Goal: Task Accomplishment & Management: Manage account settings

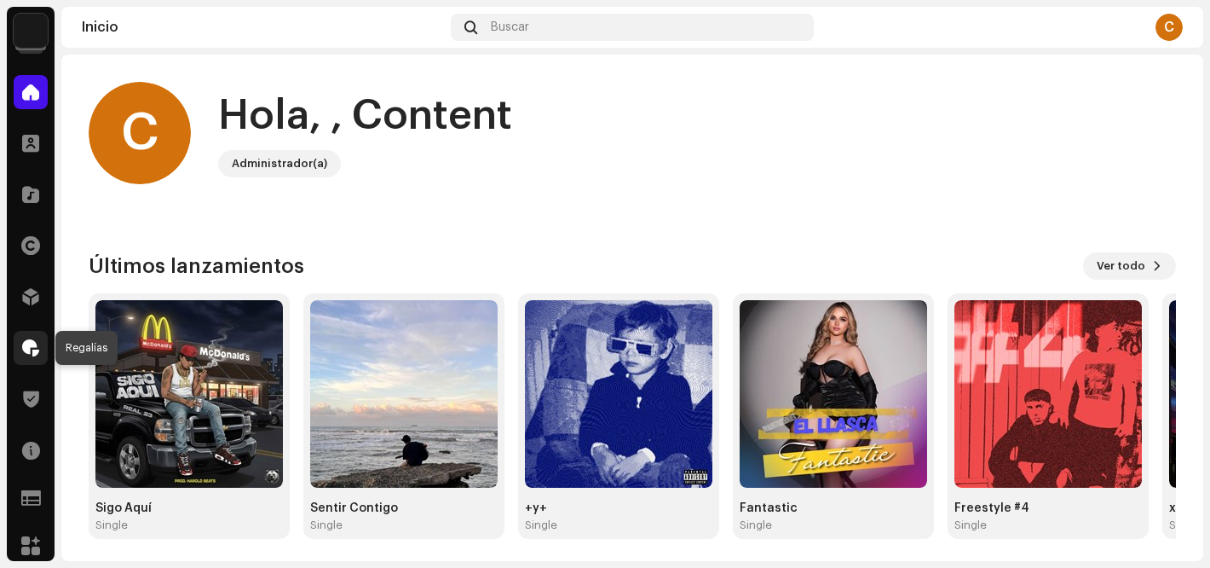
click at [36, 346] on span at bounding box center [30, 348] width 17 height 14
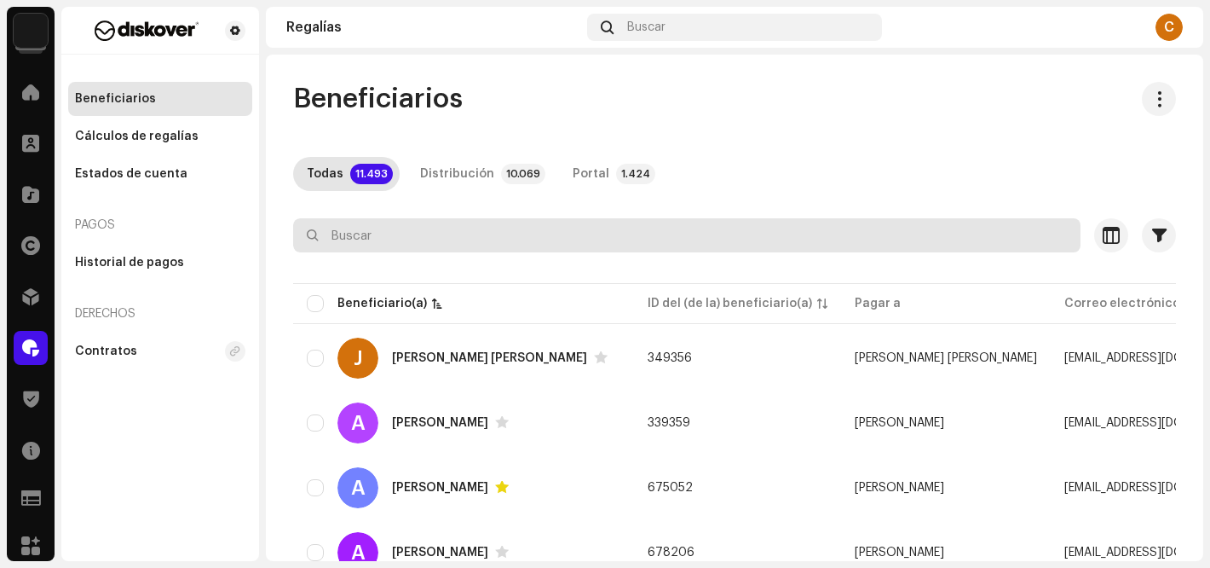
click at [343, 233] on input "text" at bounding box center [686, 235] width 787 height 34
paste input "[EMAIL_ADDRESS][DOMAIN_NAME]"
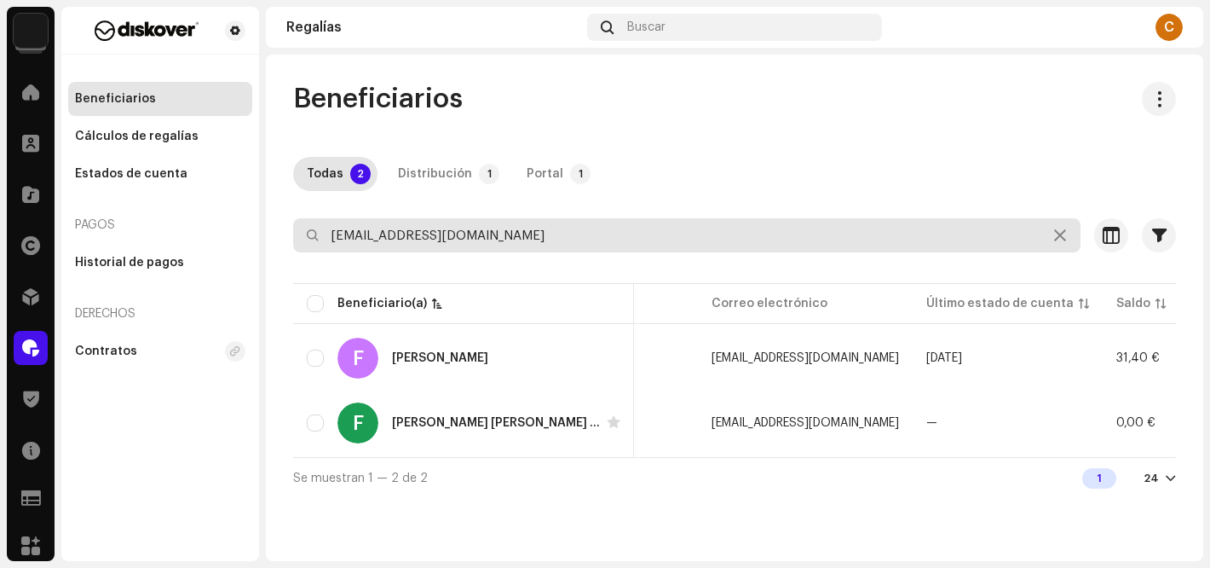
scroll to position [0, 326]
type input "[EMAIL_ADDRESS][DOMAIN_NAME]"
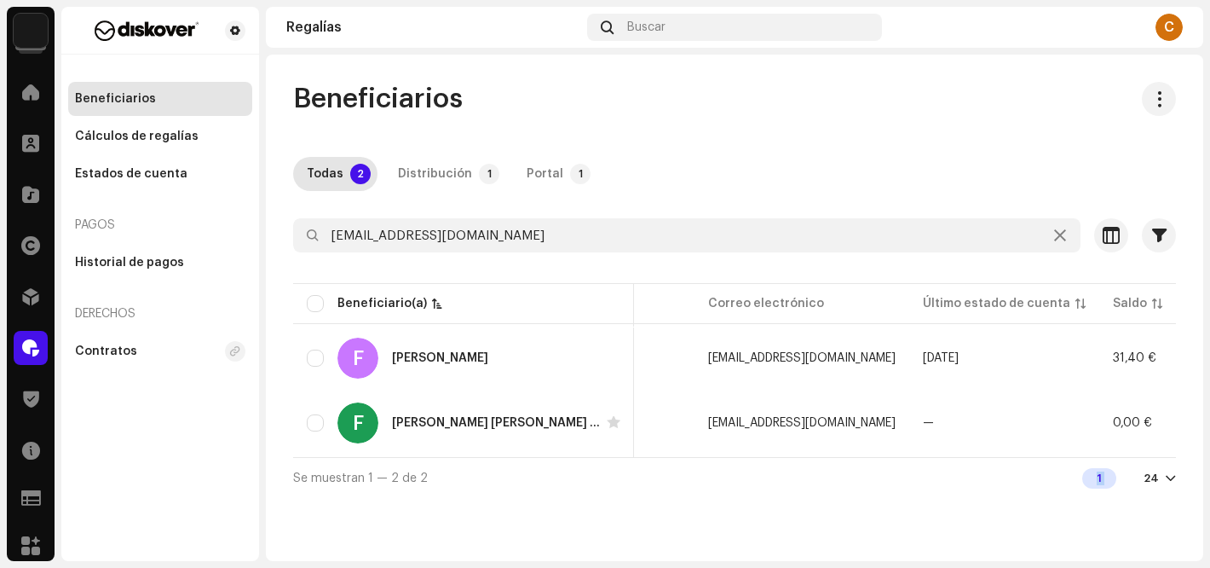
drag, startPoint x: 991, startPoint y: 464, endPoint x: 1145, endPoint y: 464, distance: 154.2
click at [1145, 464] on div "Se muestran 1 — 2 de 2 1 24" at bounding box center [734, 477] width 883 height 41
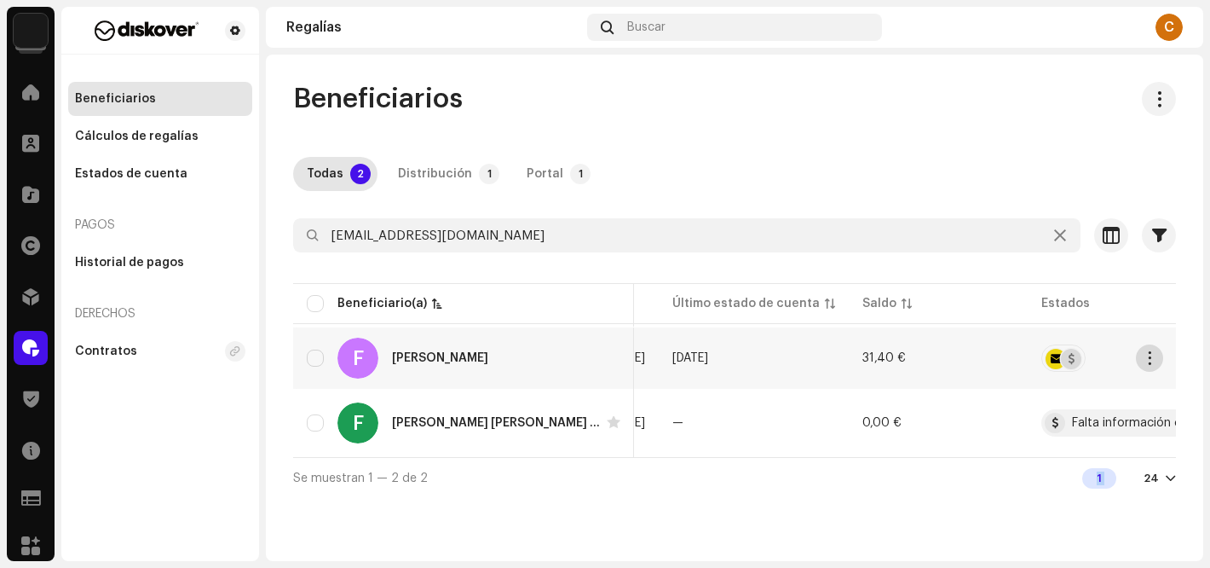
click at [1147, 361] on span "button" at bounding box center [1149, 358] width 13 height 14
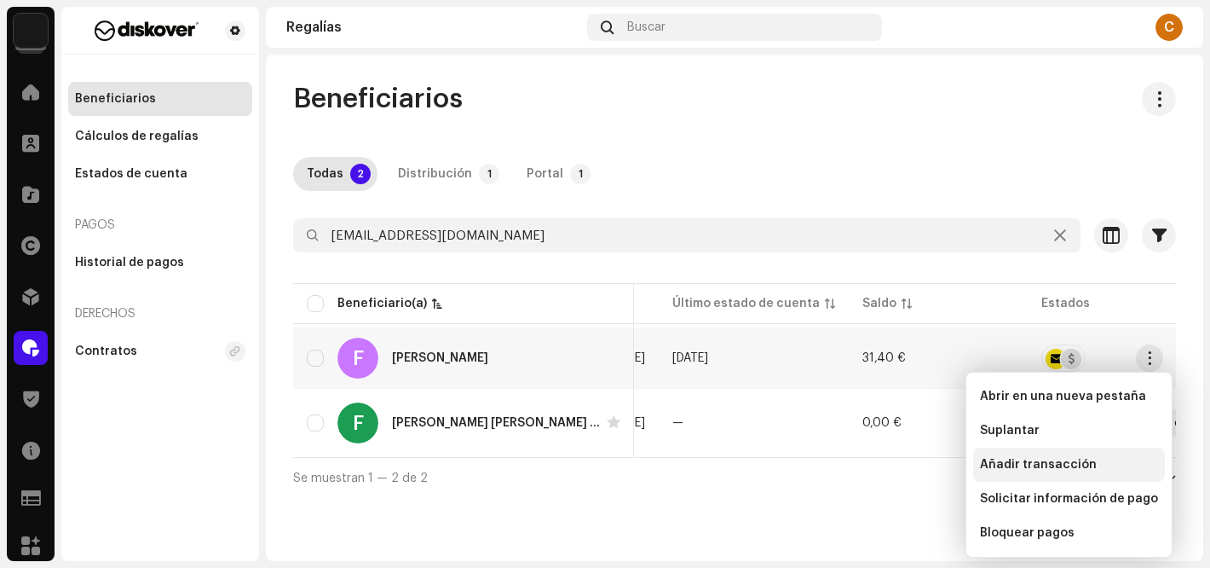
click at [1028, 465] on span "Añadir transacción" at bounding box center [1038, 465] width 117 height 14
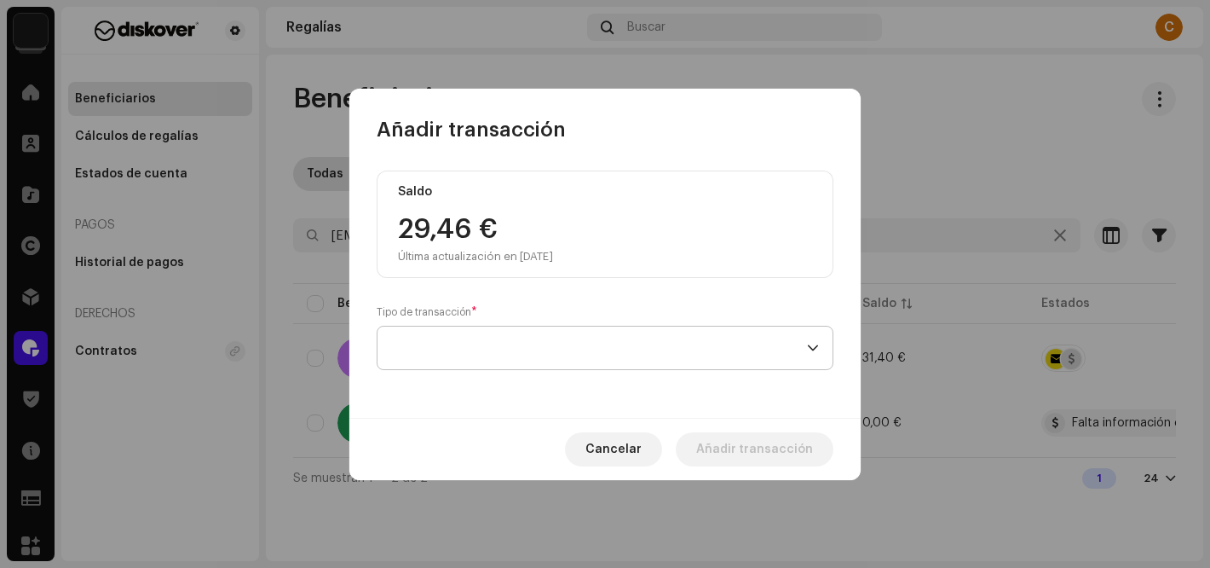
click at [544, 344] on span at bounding box center [599, 347] width 416 height 43
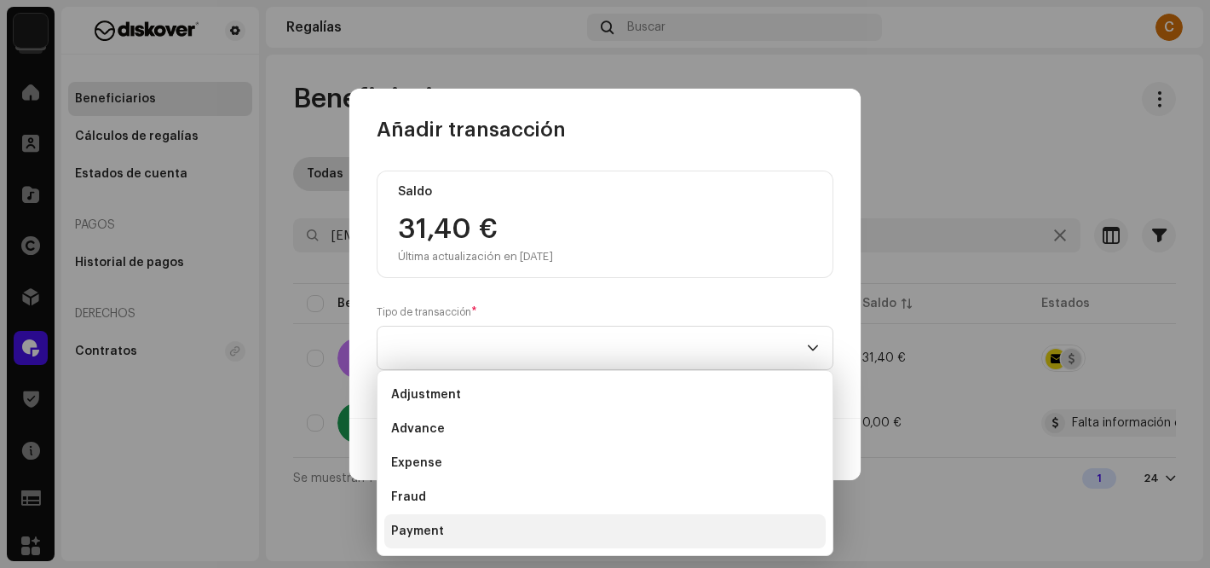
click at [458, 527] on li "Payment" at bounding box center [604, 531] width 441 height 34
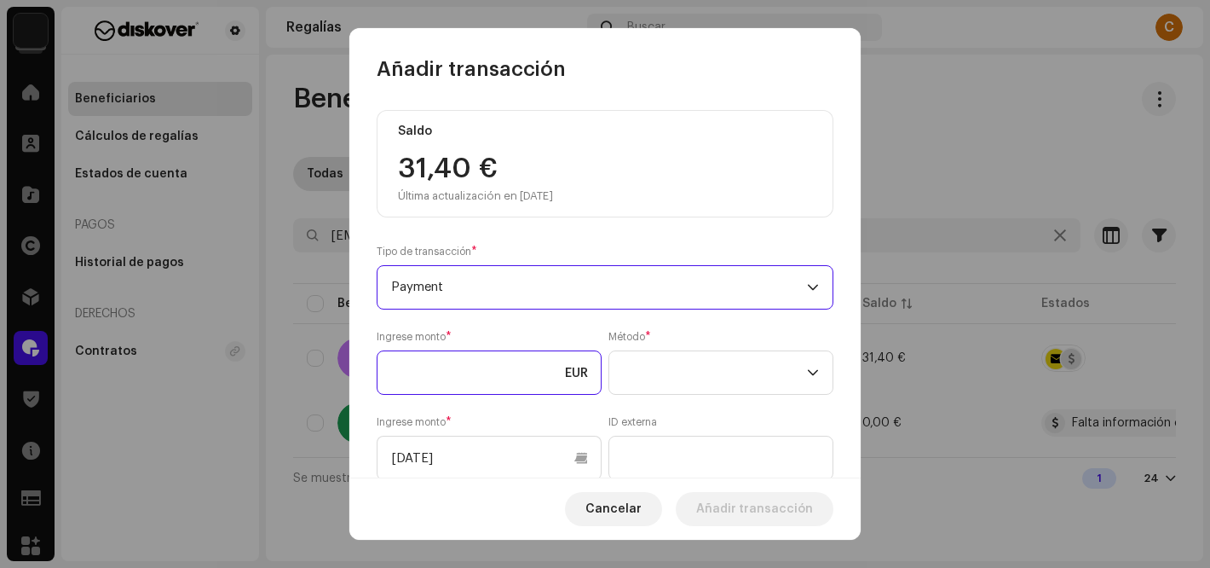
click at [468, 377] on input at bounding box center [489, 372] width 225 height 44
type input "31,40"
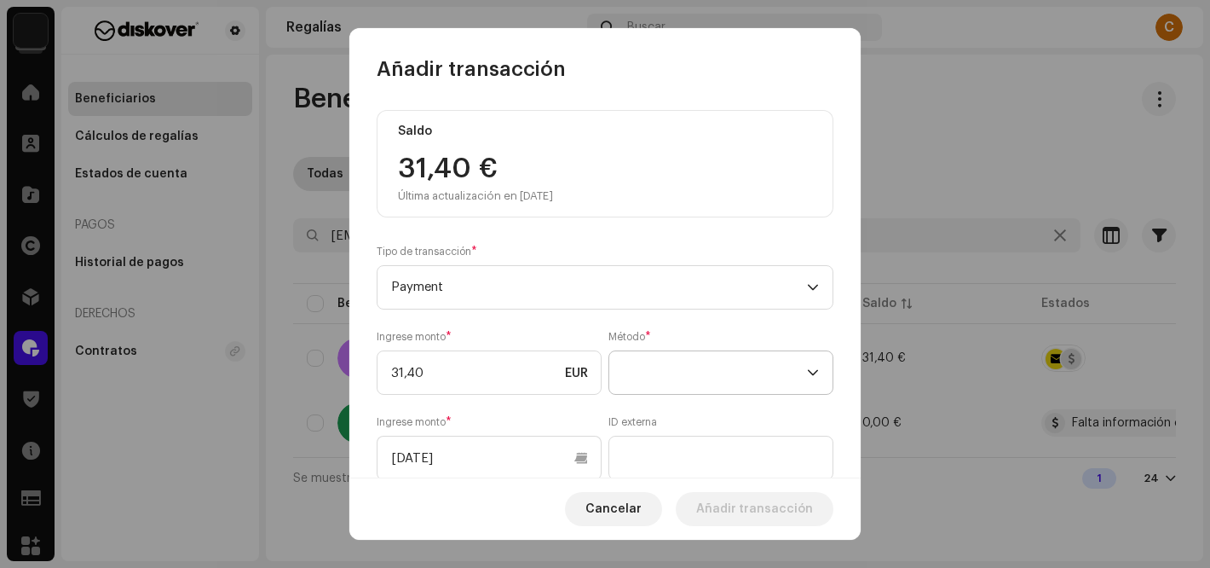
click at [664, 367] on span at bounding box center [715, 372] width 184 height 43
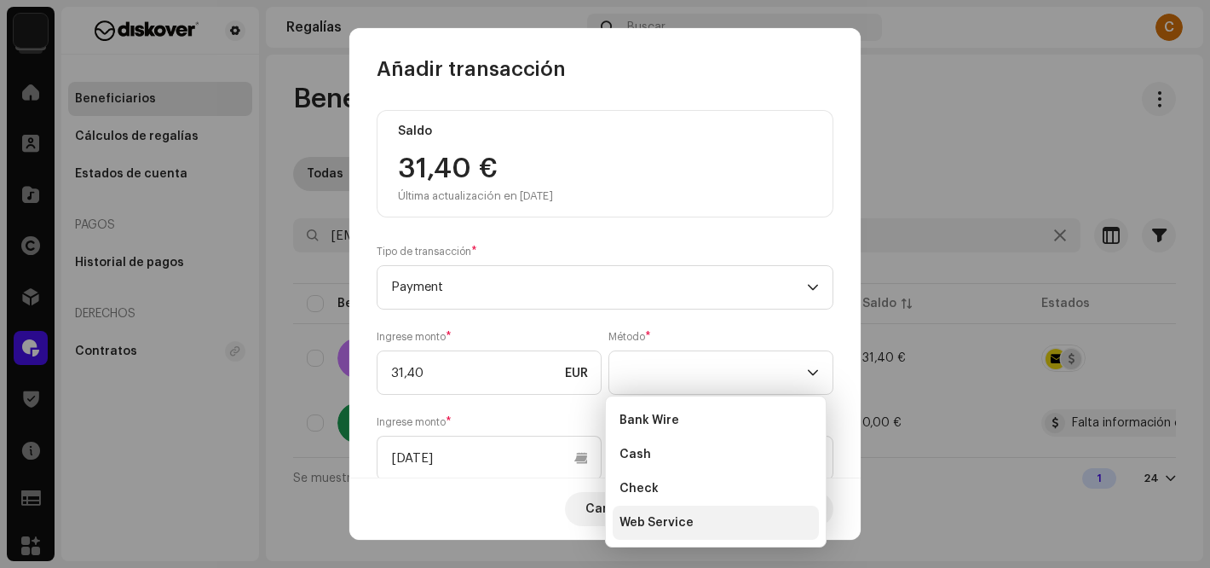
click at [646, 525] on span "Web Service" at bounding box center [656, 522] width 74 height 17
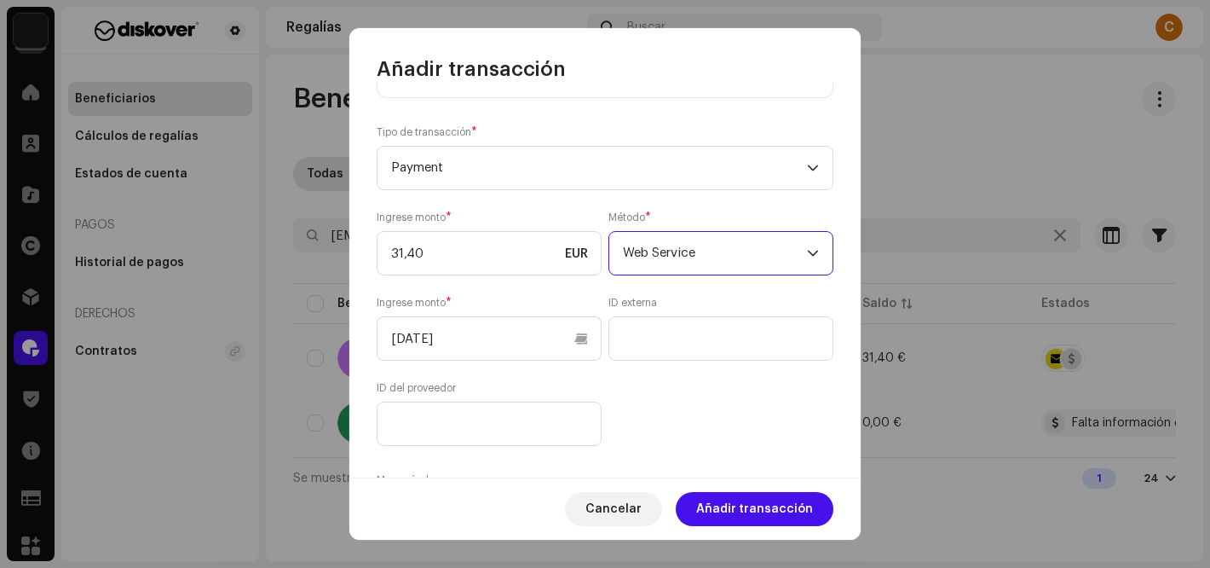
scroll to position [250, 0]
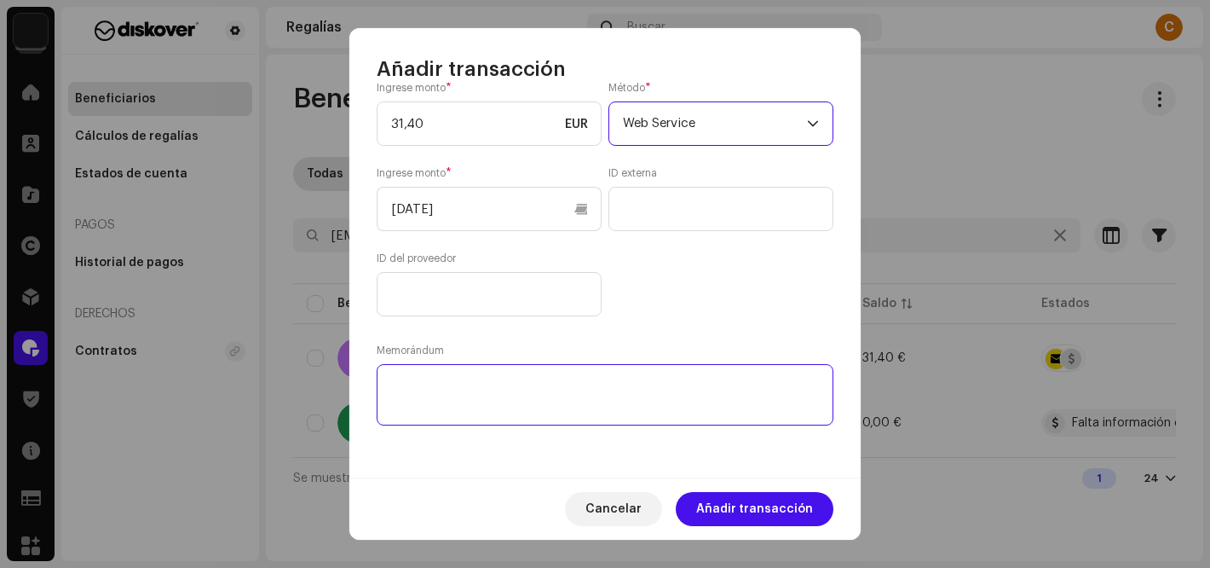
click at [392, 400] on textarea at bounding box center [605, 394] width 457 height 61
paste textarea "PAGADO via: PAYPAL I Cuenta de abono:"
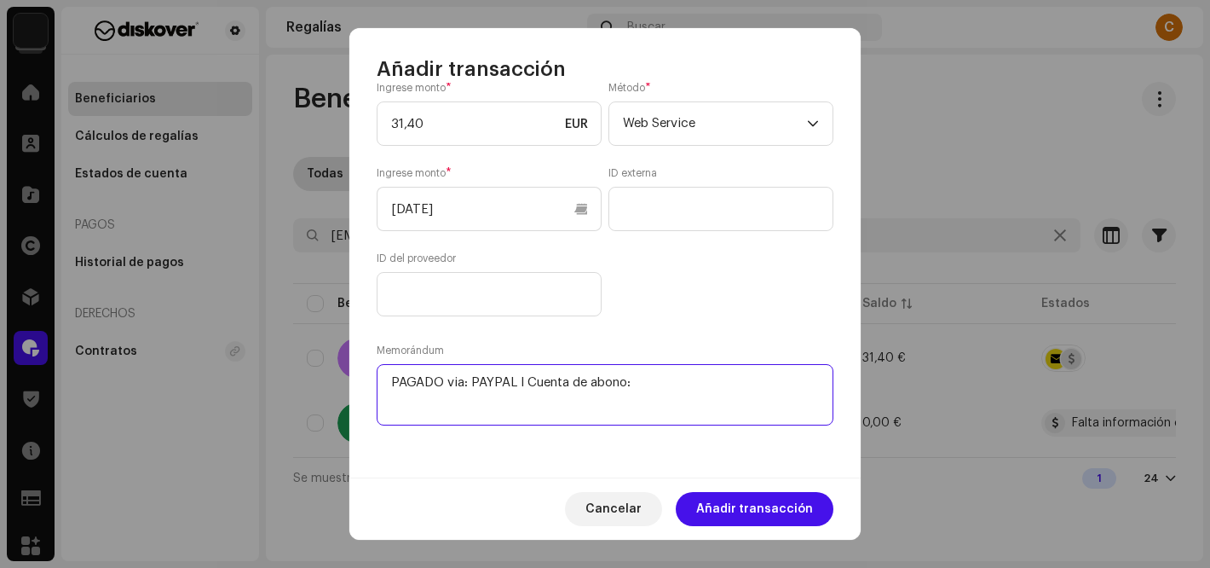
paste textarea "[EMAIL_ADDRESS][DOMAIN_NAME]"
type textarea "PAGADO via: PAYPAL I Cuenta de abono: [EMAIL_ADDRESS][DOMAIN_NAME]"
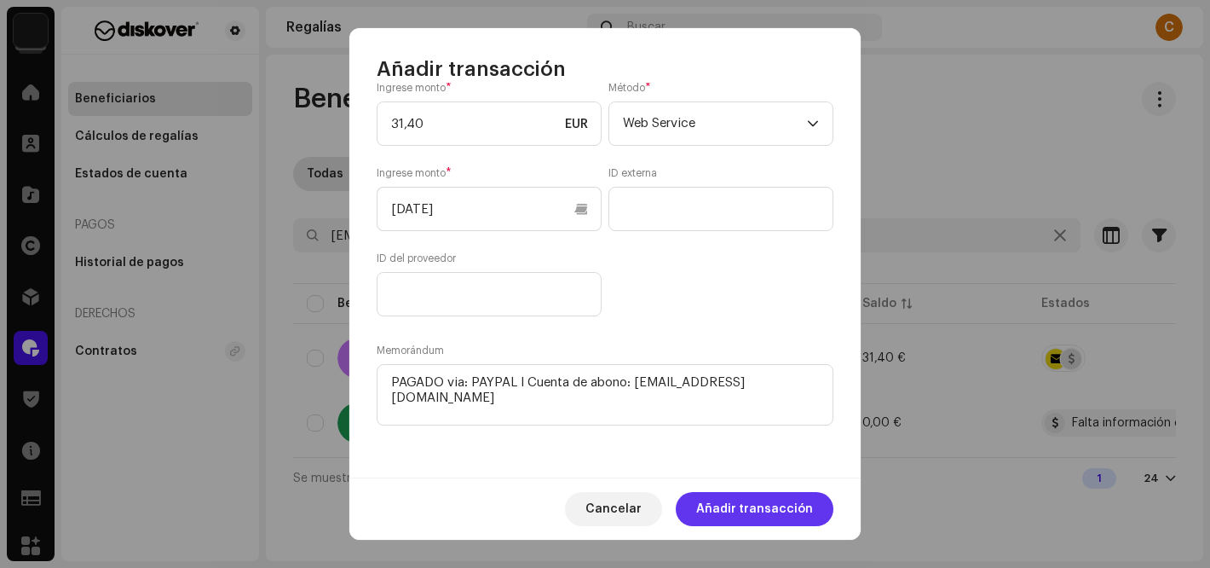
click at [761, 504] on span "Añadir transacción" at bounding box center [754, 509] width 117 height 34
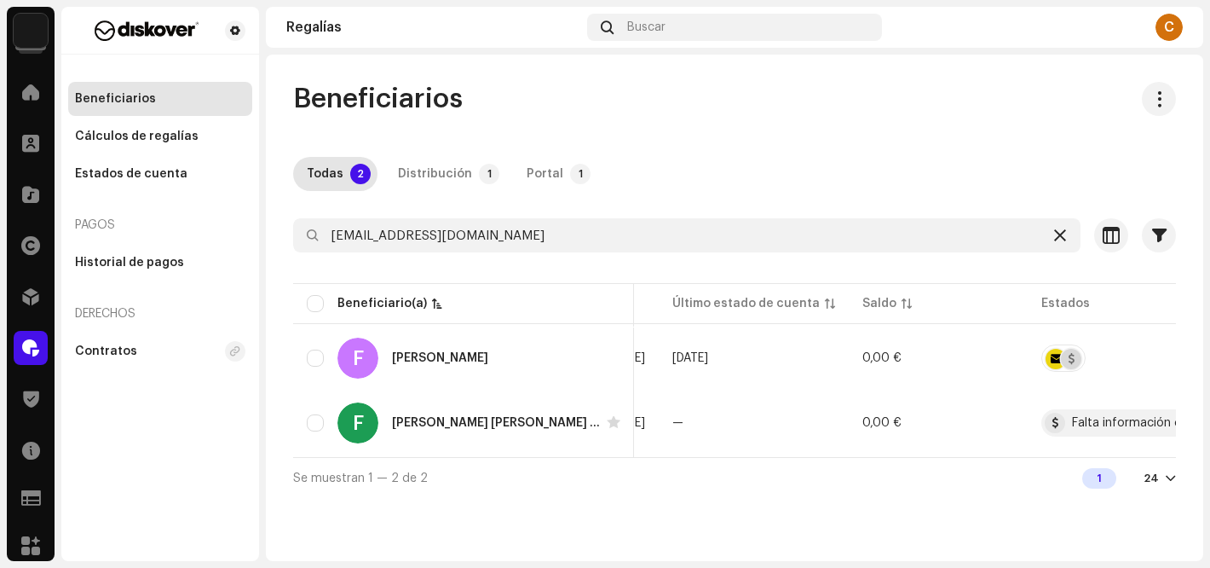
click at [1059, 233] on icon at bounding box center [1060, 235] width 12 height 14
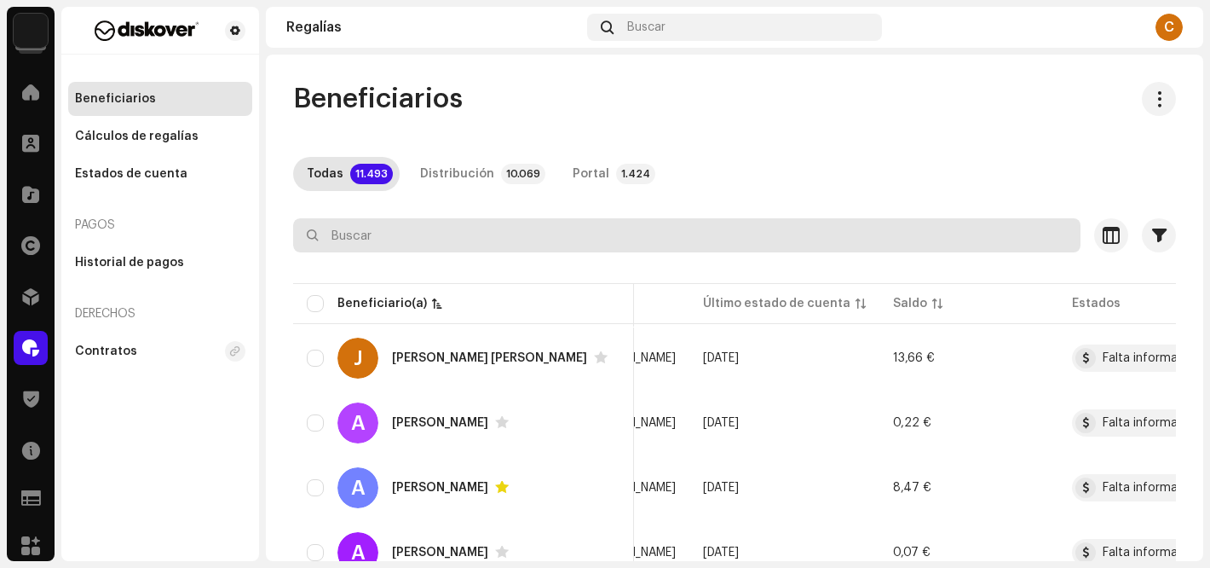
click at [389, 234] on input "text" at bounding box center [686, 235] width 787 height 34
paste input "[EMAIL_ADDRESS][DOMAIN_NAME]"
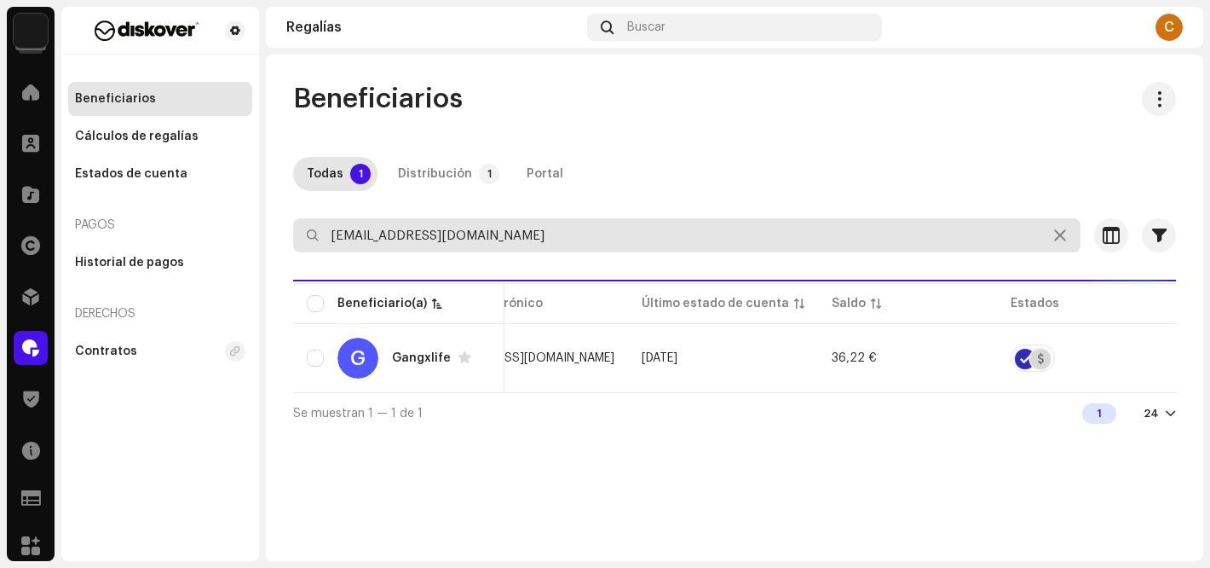
scroll to position [0, 445]
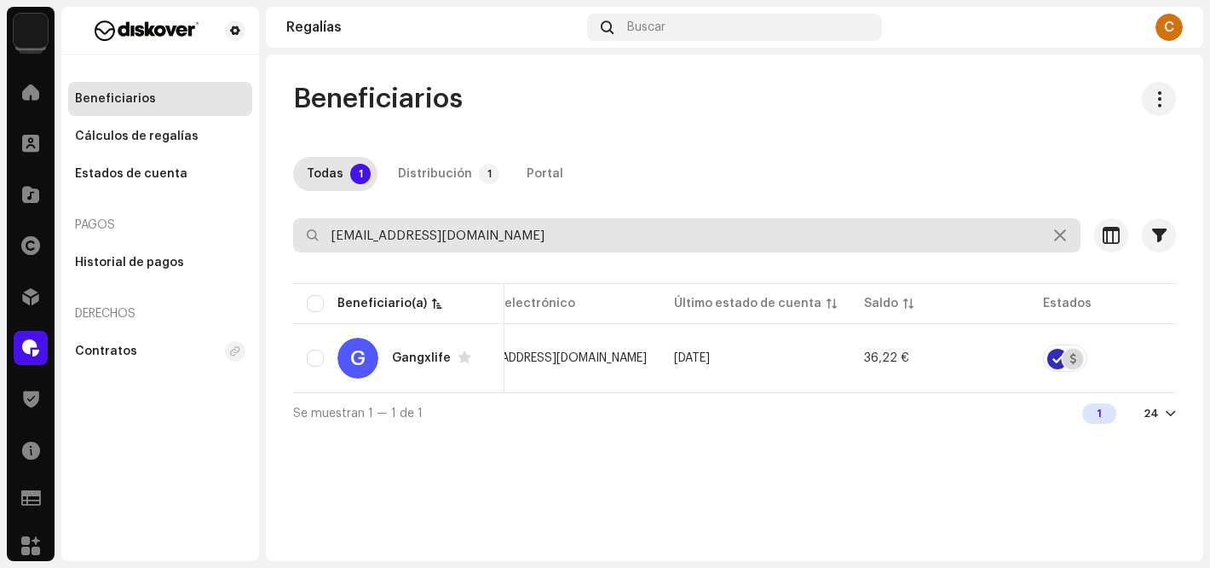
type input "[EMAIL_ADDRESS][DOMAIN_NAME]"
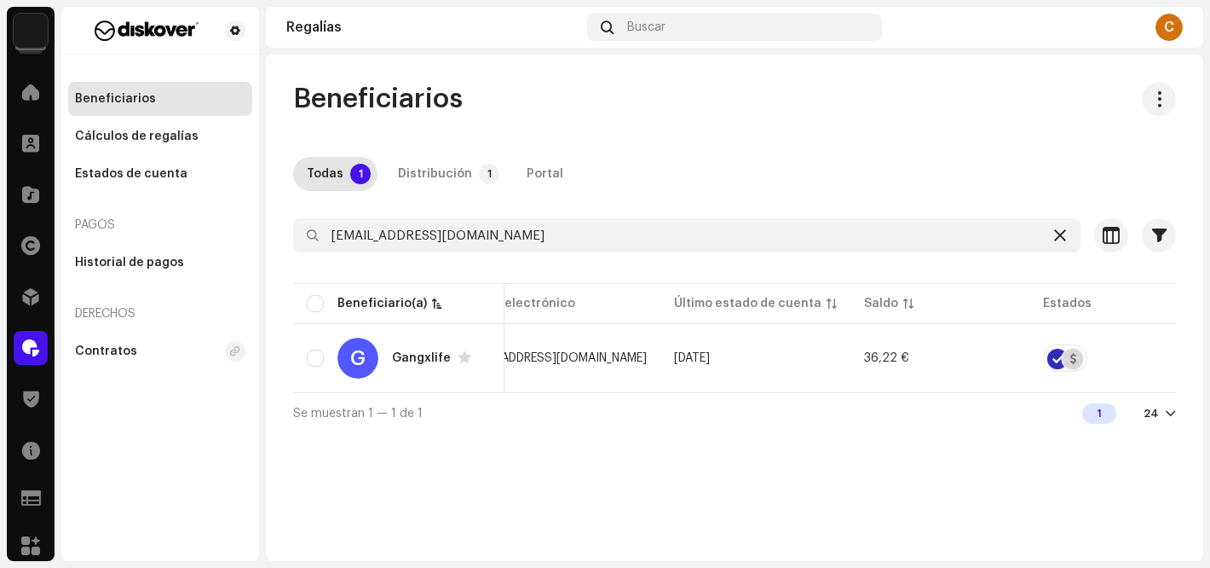
click at [1063, 232] on icon at bounding box center [1060, 235] width 12 height 14
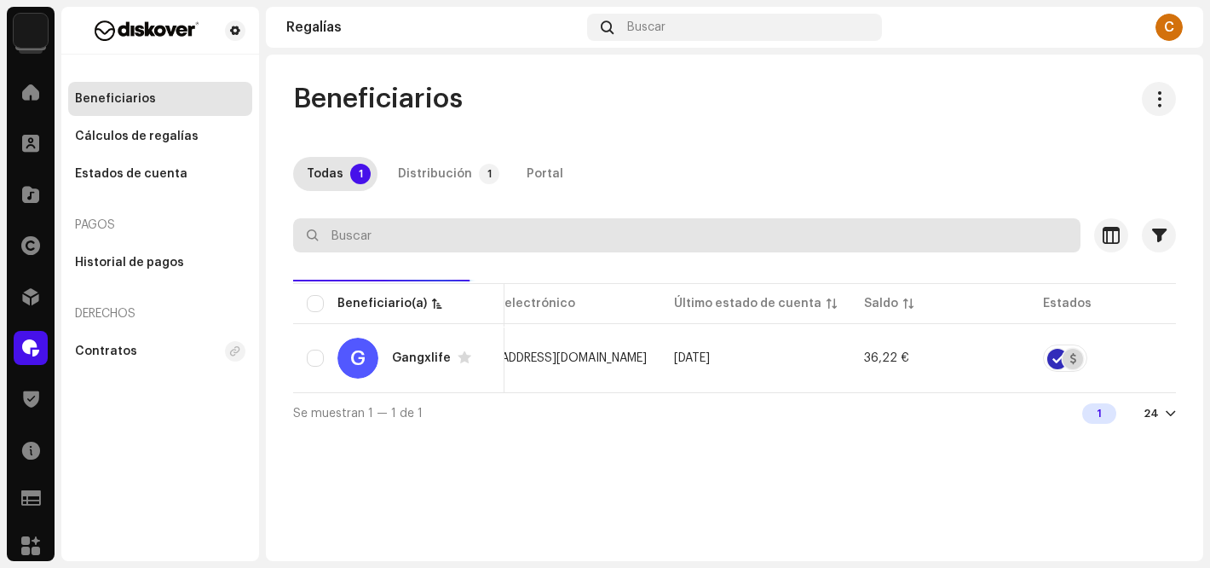
click at [342, 233] on input "text" at bounding box center [686, 235] width 787 height 34
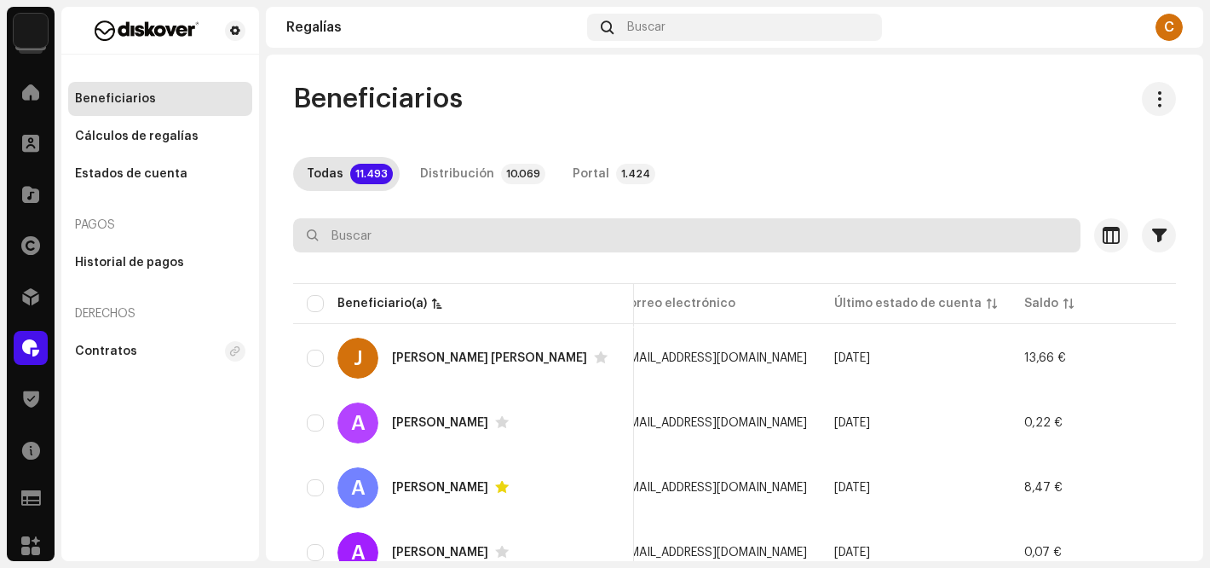
paste input "[EMAIL_ADDRESS][DOMAIN_NAME]"
type input "[EMAIL_ADDRESS][DOMAIN_NAME]"
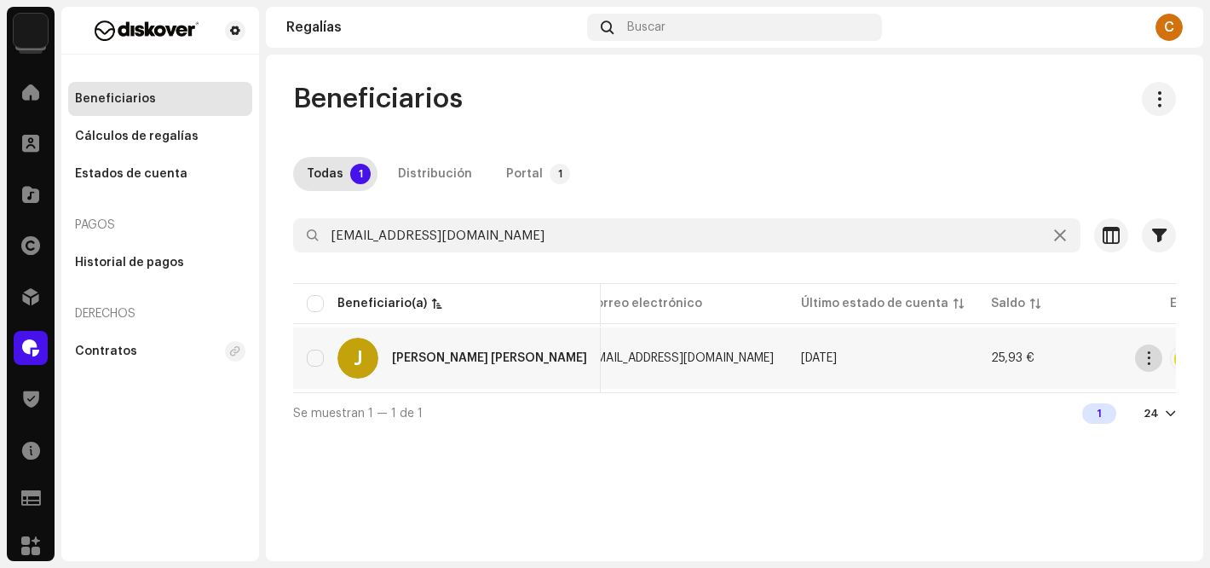
click at [1156, 362] on button "button" at bounding box center [1148, 357] width 27 height 27
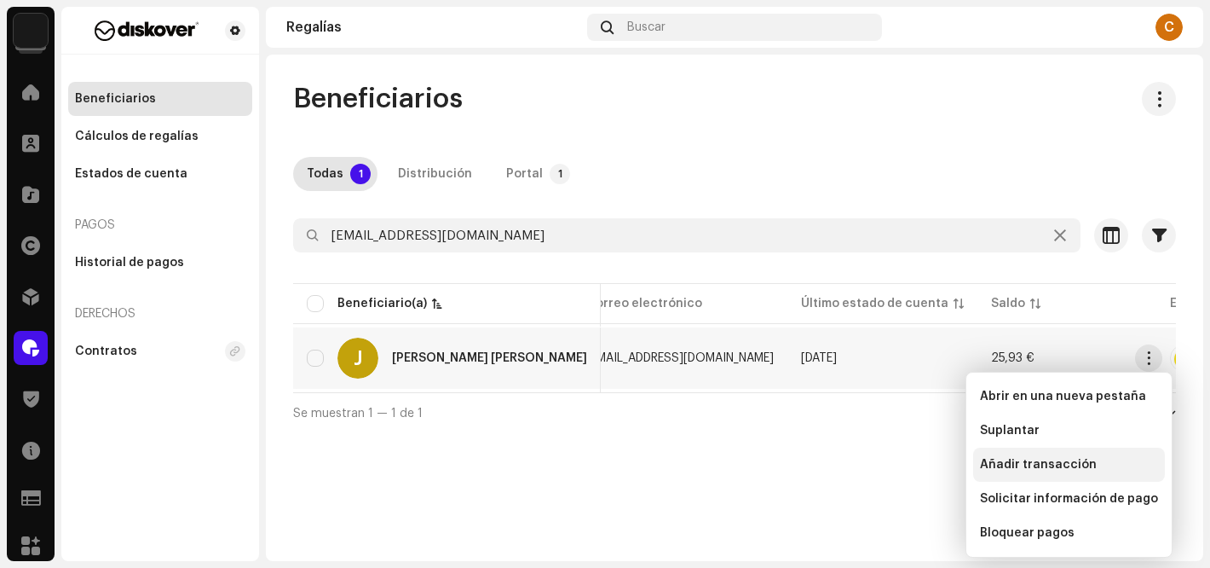
click at [1035, 464] on span "Añadir transacción" at bounding box center [1038, 465] width 117 height 14
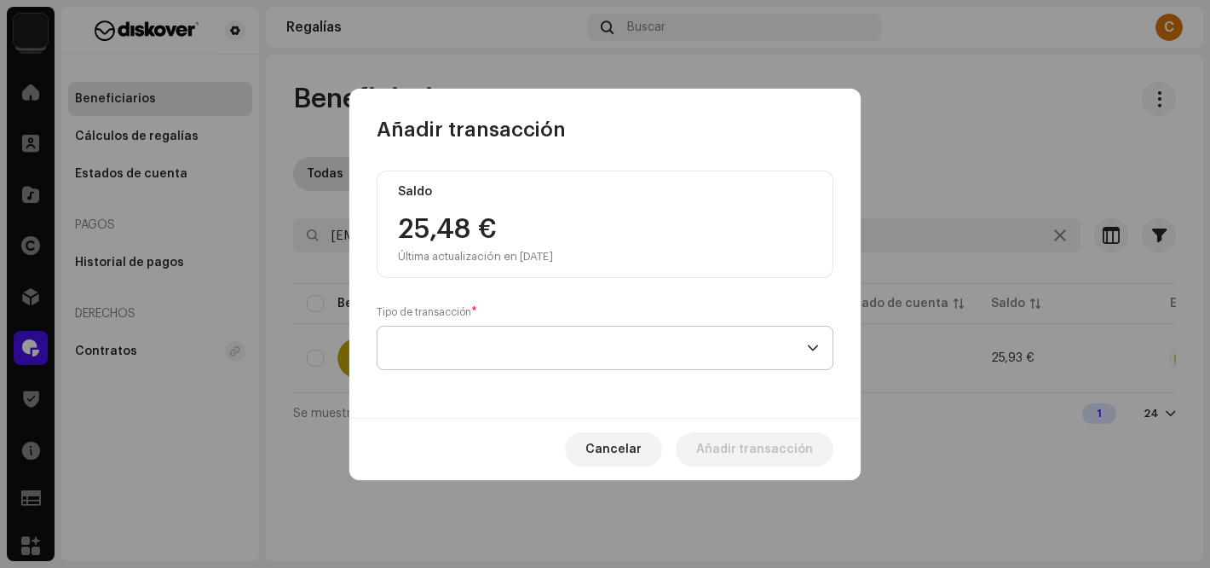
click at [423, 348] on span at bounding box center [599, 347] width 416 height 43
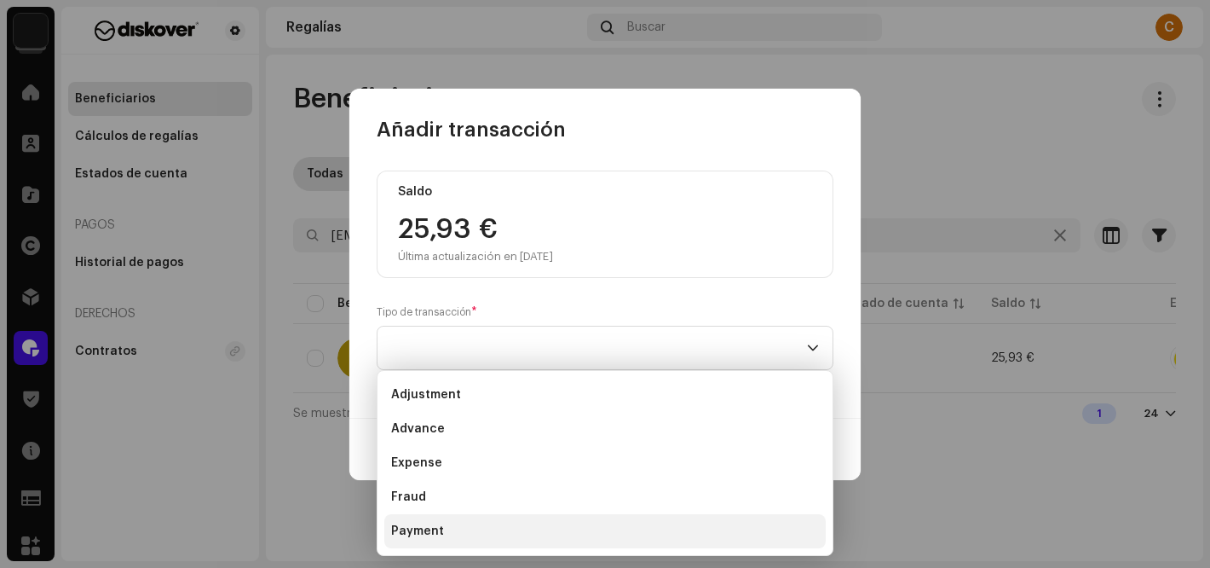
click at [430, 522] on span "Payment" at bounding box center [417, 530] width 53 height 17
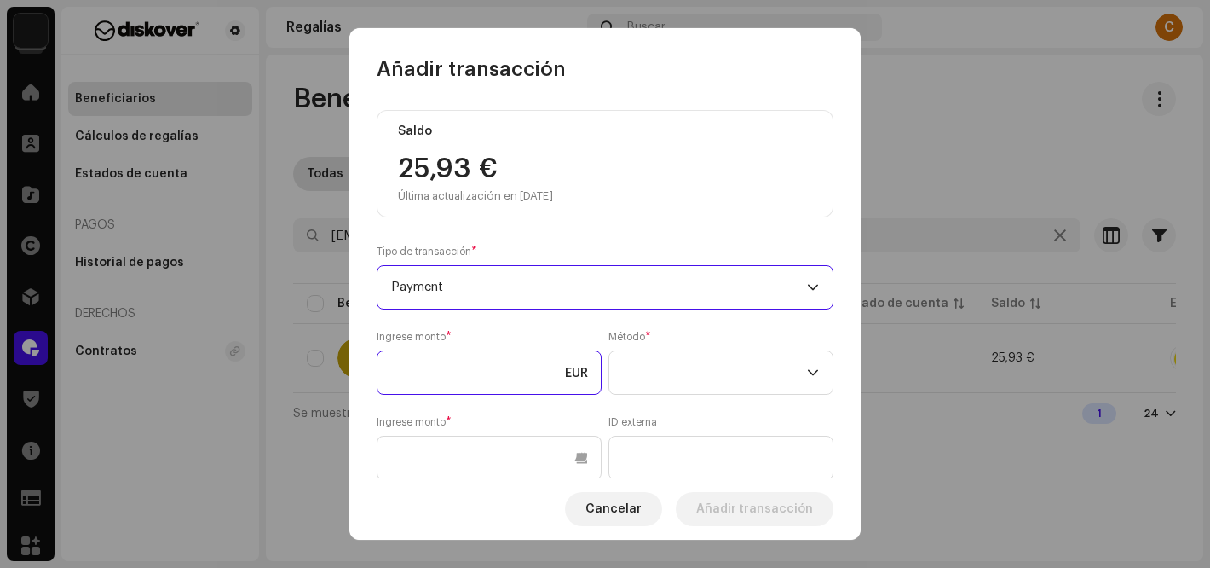
click at [464, 390] on input at bounding box center [489, 372] width 225 height 44
type input "25,93"
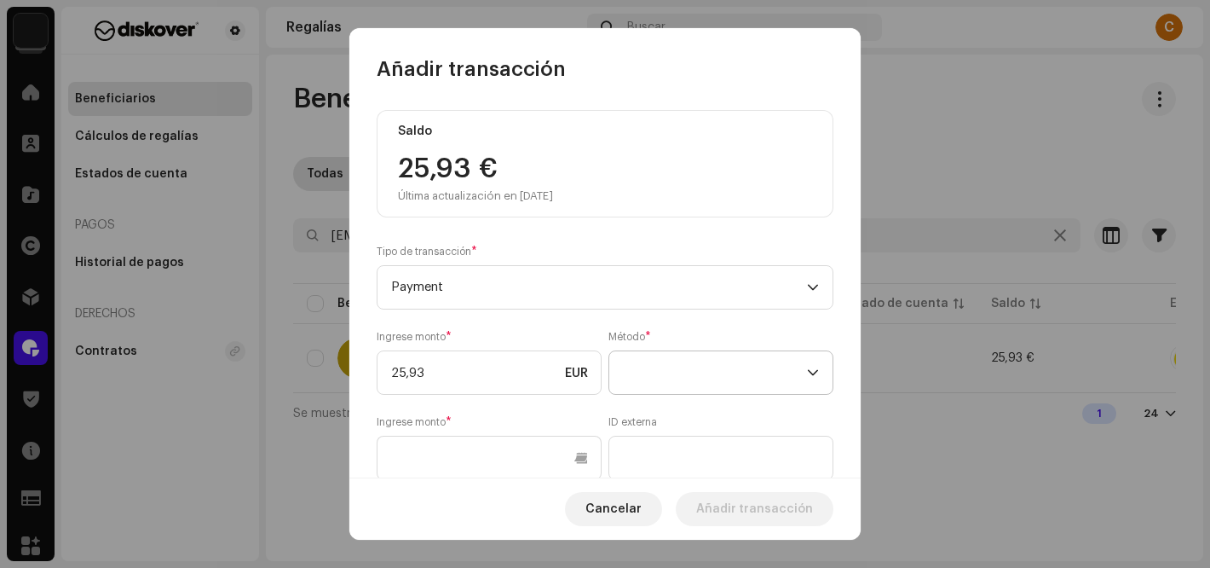
click at [685, 377] on span at bounding box center [715, 372] width 184 height 43
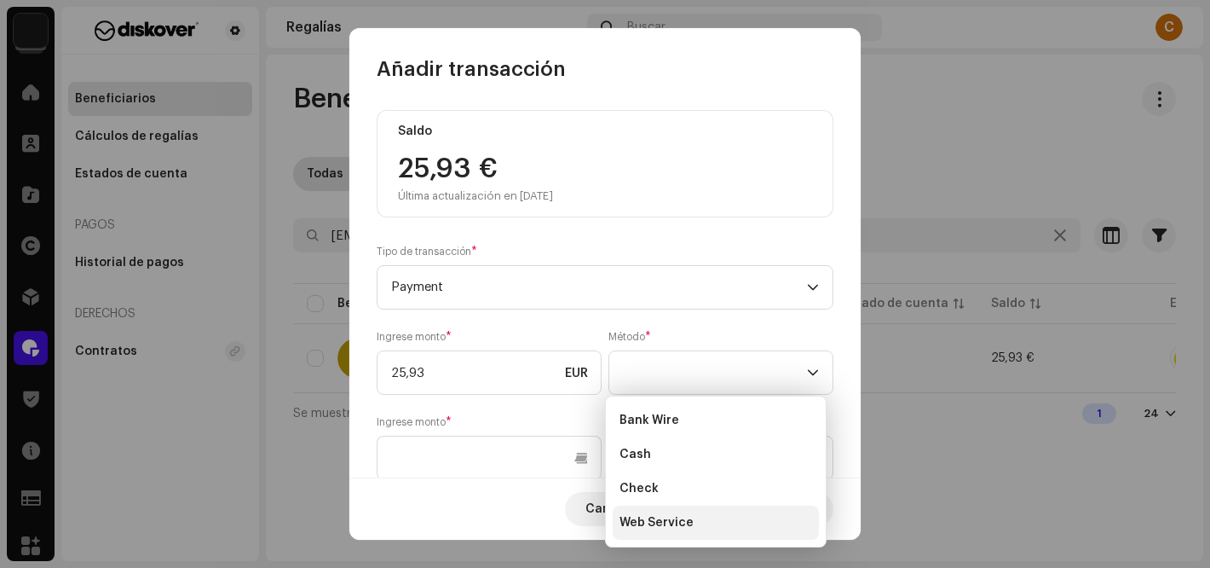
click at [683, 519] on span "Web Service" at bounding box center [656, 522] width 74 height 17
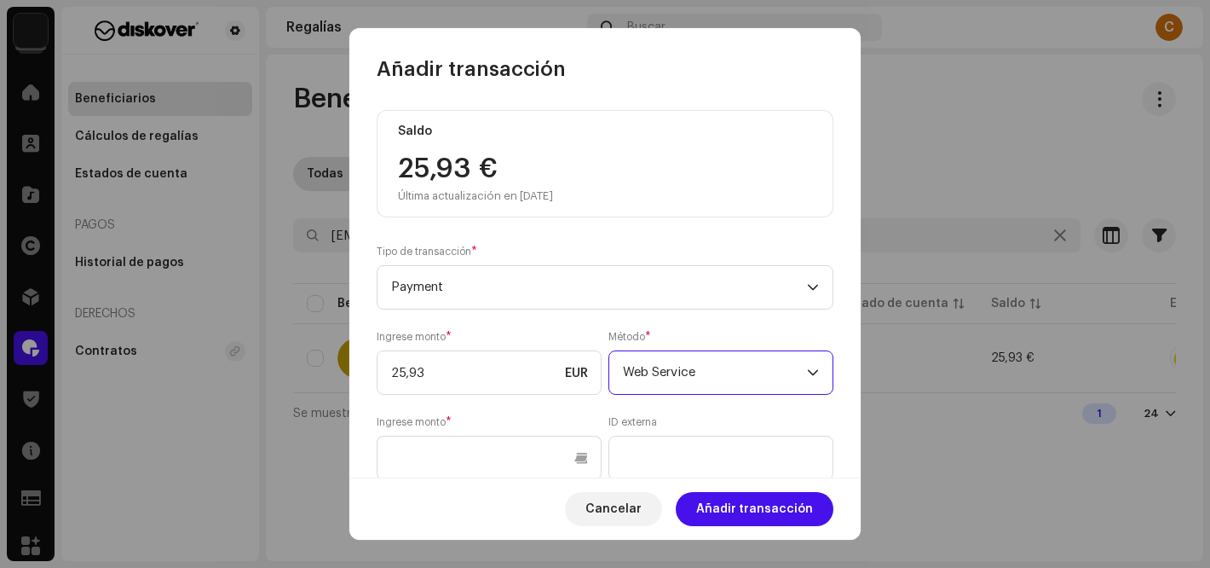
scroll to position [250, 0]
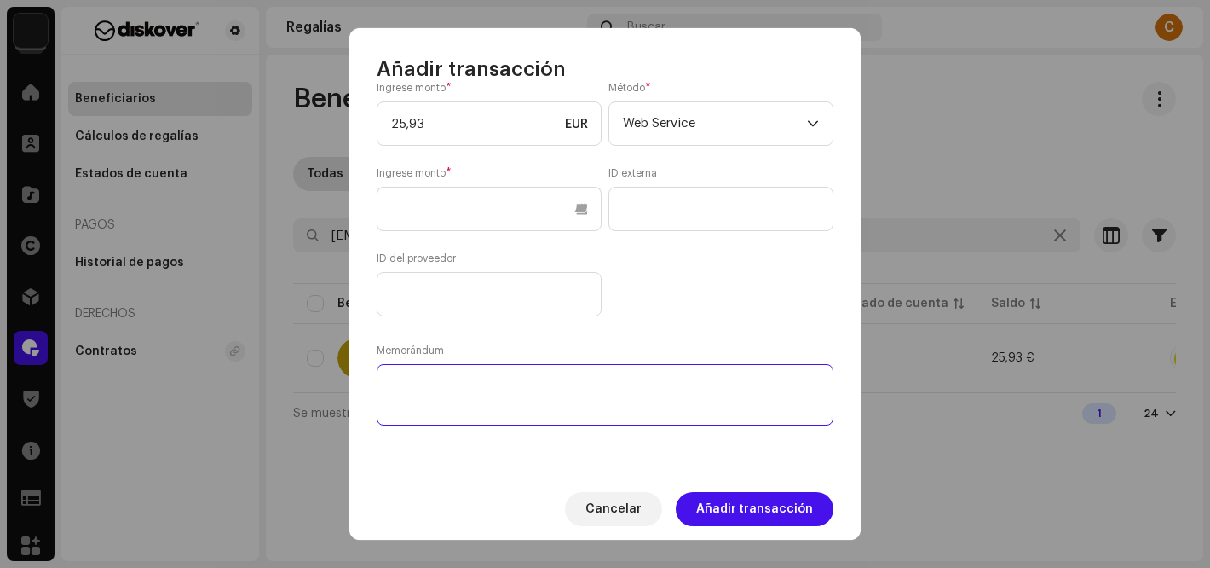
click at [410, 404] on textarea at bounding box center [605, 394] width 457 height 61
paste textarea "PAGADO via: PAYPAL I Cuenta de abono:"
paste textarea "[EMAIL_ADDRESS][DOMAIN_NAME]"
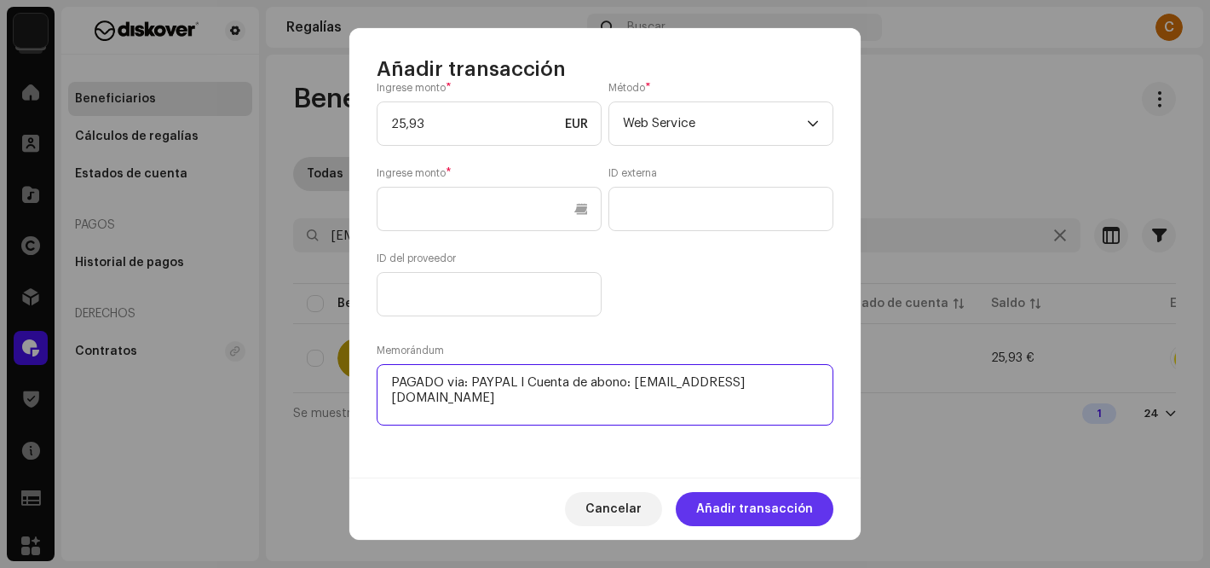
type textarea "PAGADO via: PAYPAL I Cuenta de abono: [EMAIL_ADDRESS][DOMAIN_NAME]"
click at [768, 497] on span "Añadir transacción" at bounding box center [754, 509] width 117 height 34
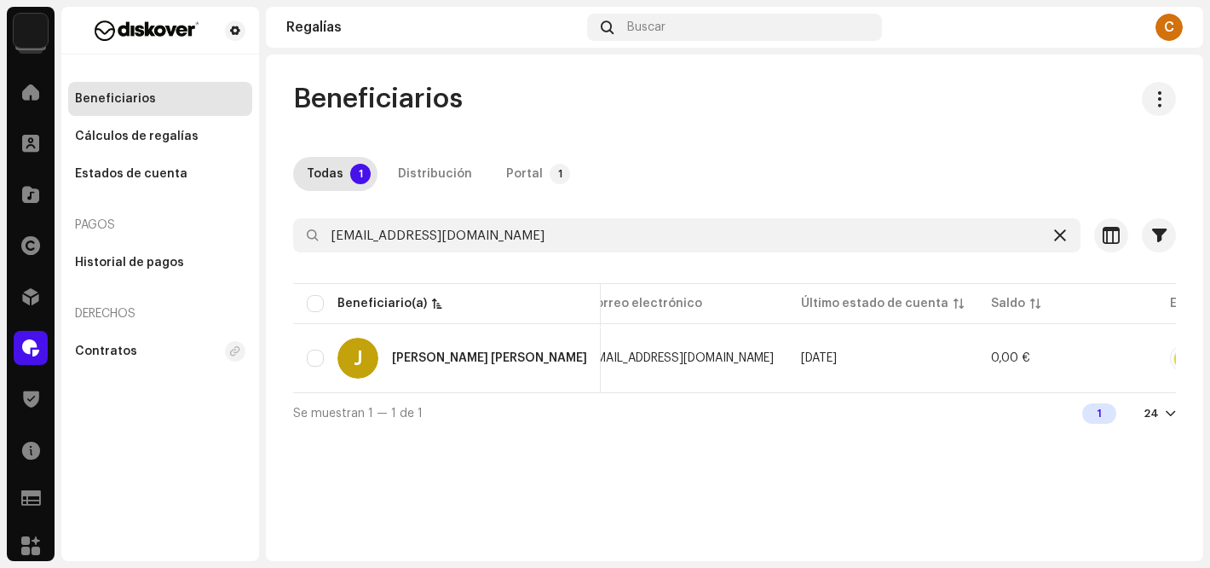
click at [1060, 233] on icon at bounding box center [1060, 235] width 12 height 14
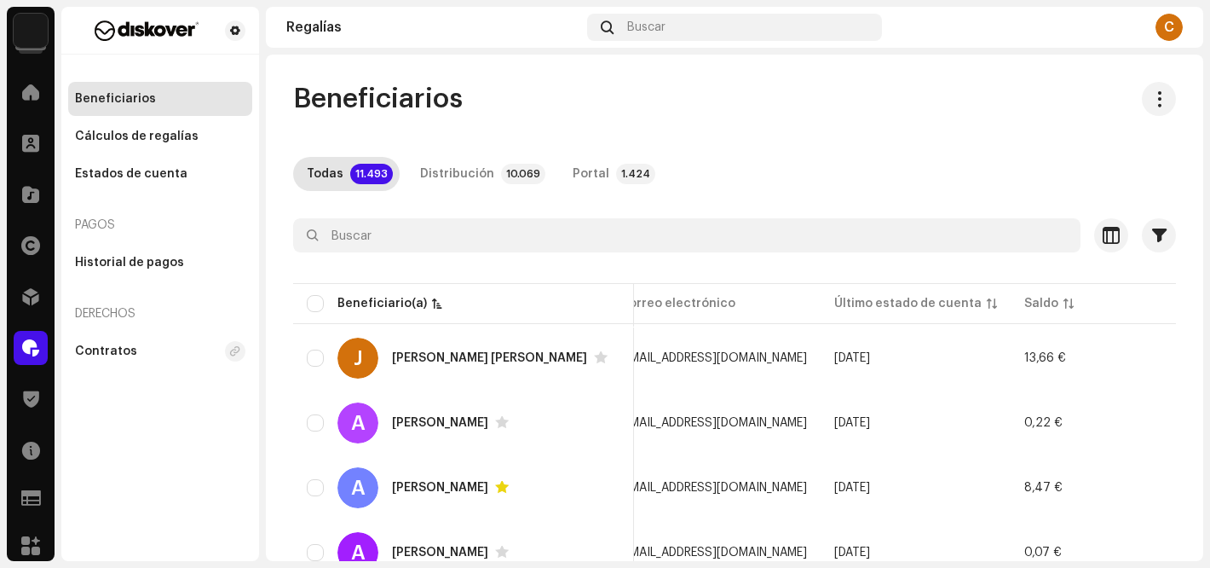
click at [437, 260] on div at bounding box center [734, 265] width 883 height 27
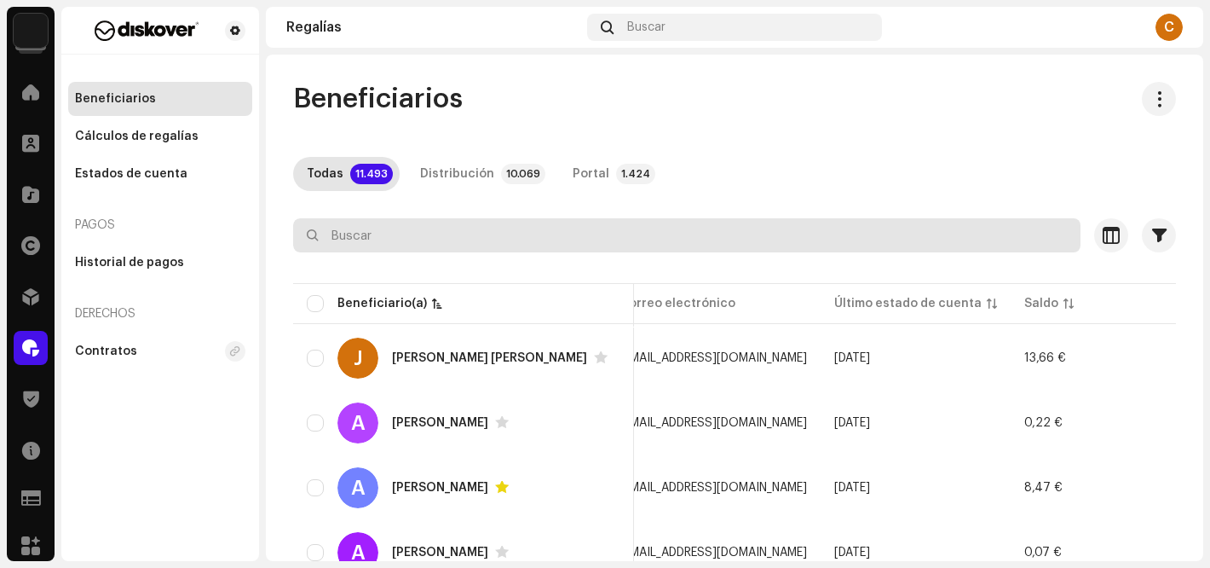
click at [423, 233] on input "text" at bounding box center [686, 235] width 787 height 34
paste input "[EMAIL_ADDRESS][DOMAIN_NAME]"
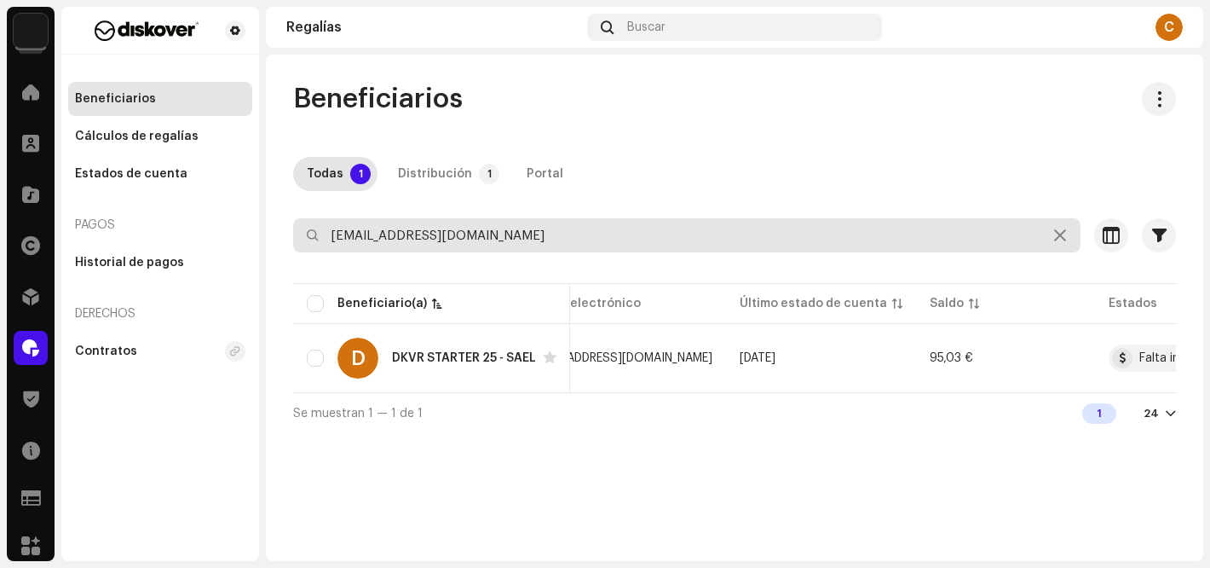
type input "[EMAIL_ADDRESS][DOMAIN_NAME]"
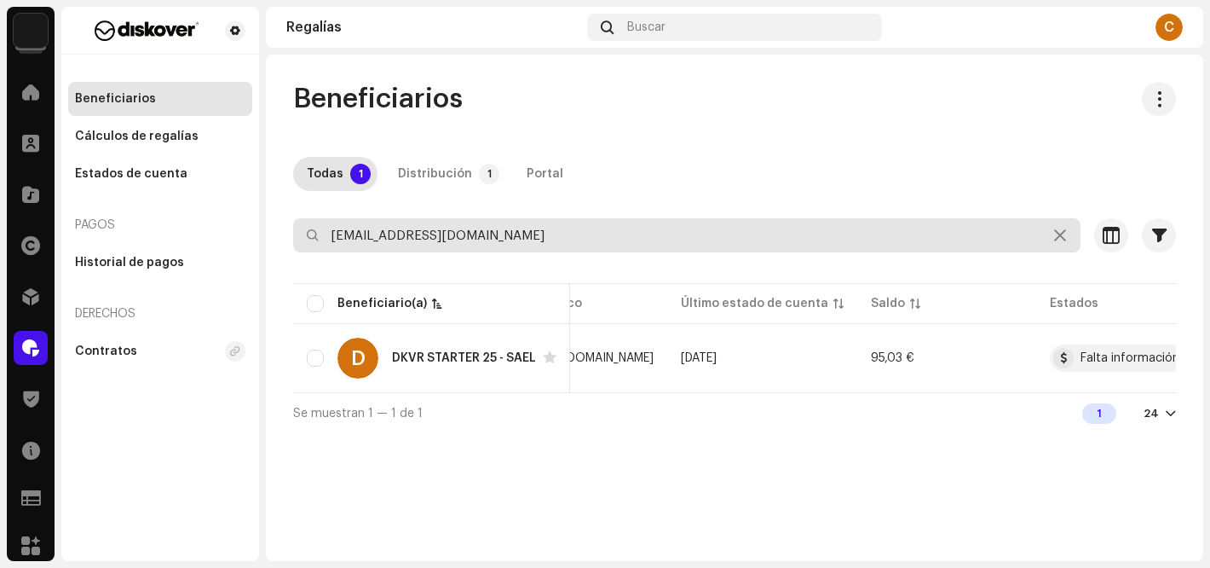
scroll to position [0, 574]
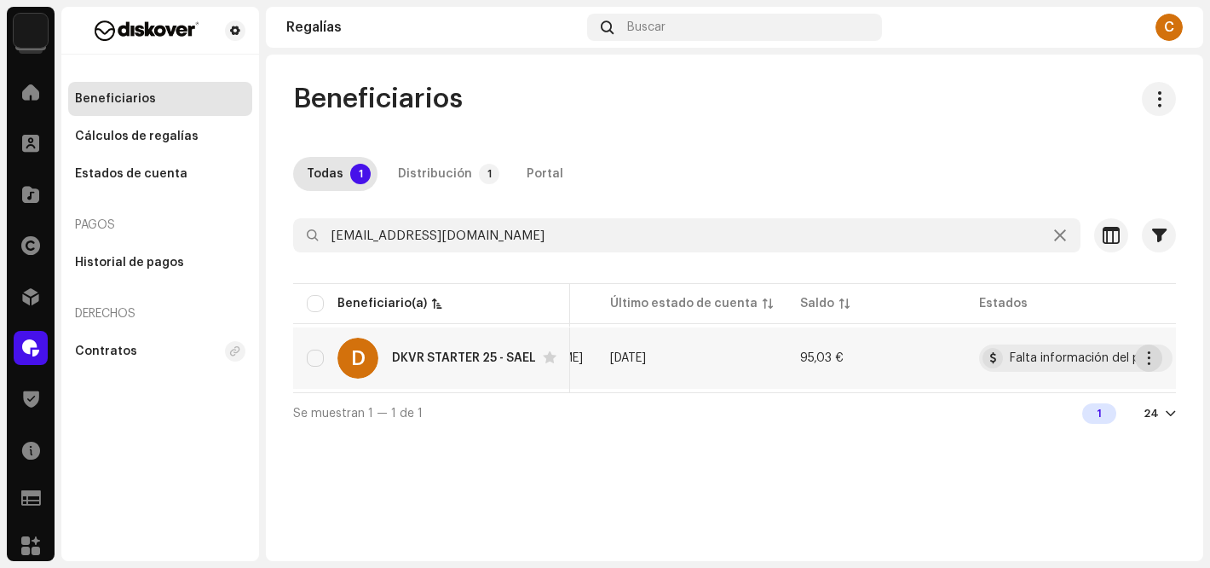
click at [1143, 360] on span "button" at bounding box center [1149, 358] width 13 height 14
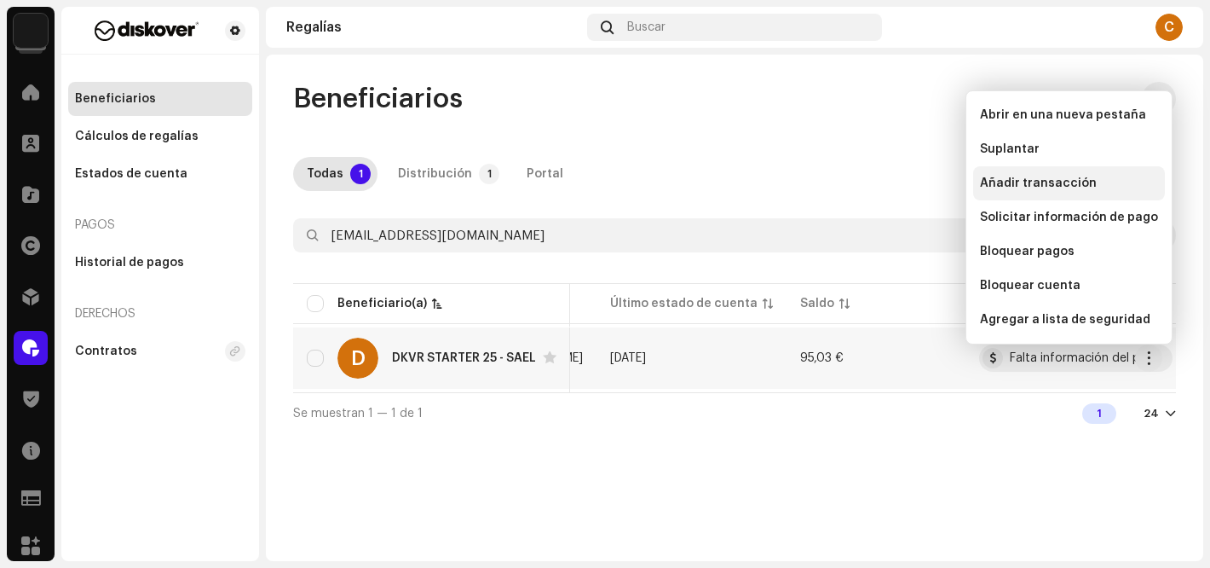
click at [1046, 181] on span "Añadir transacción" at bounding box center [1038, 183] width 117 height 14
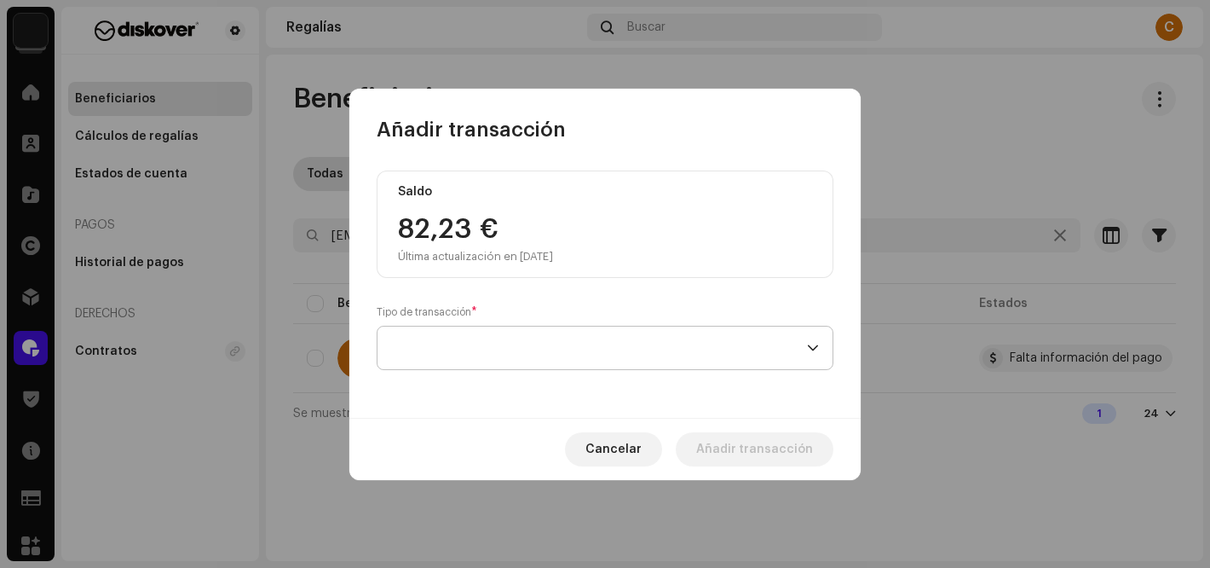
click at [458, 339] on span at bounding box center [599, 347] width 416 height 43
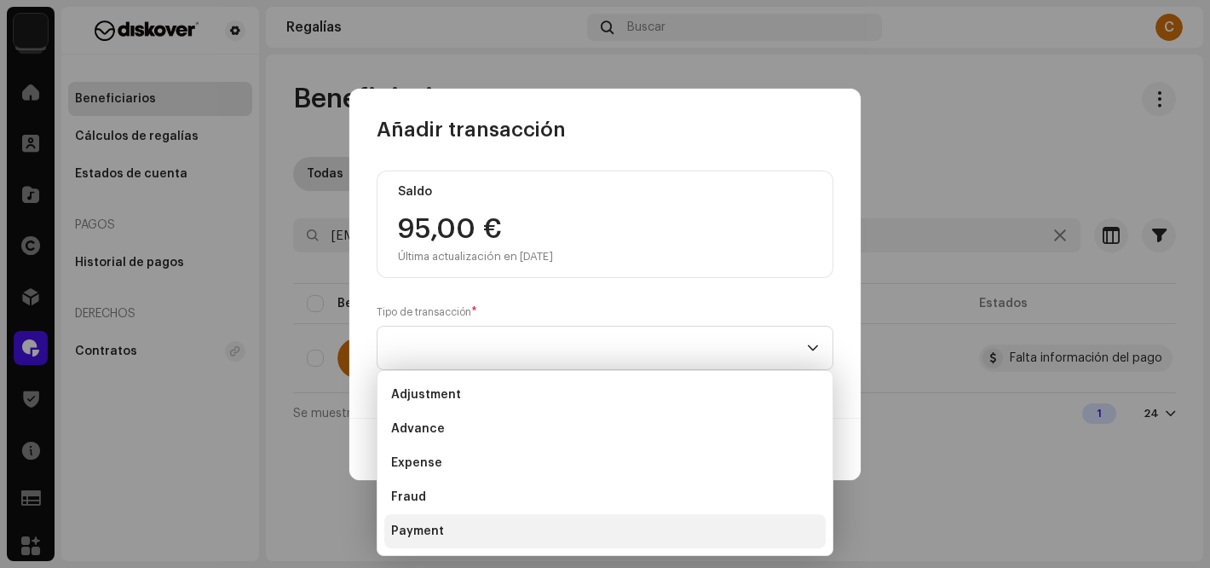
click at [432, 524] on span "Payment" at bounding box center [417, 530] width 53 height 17
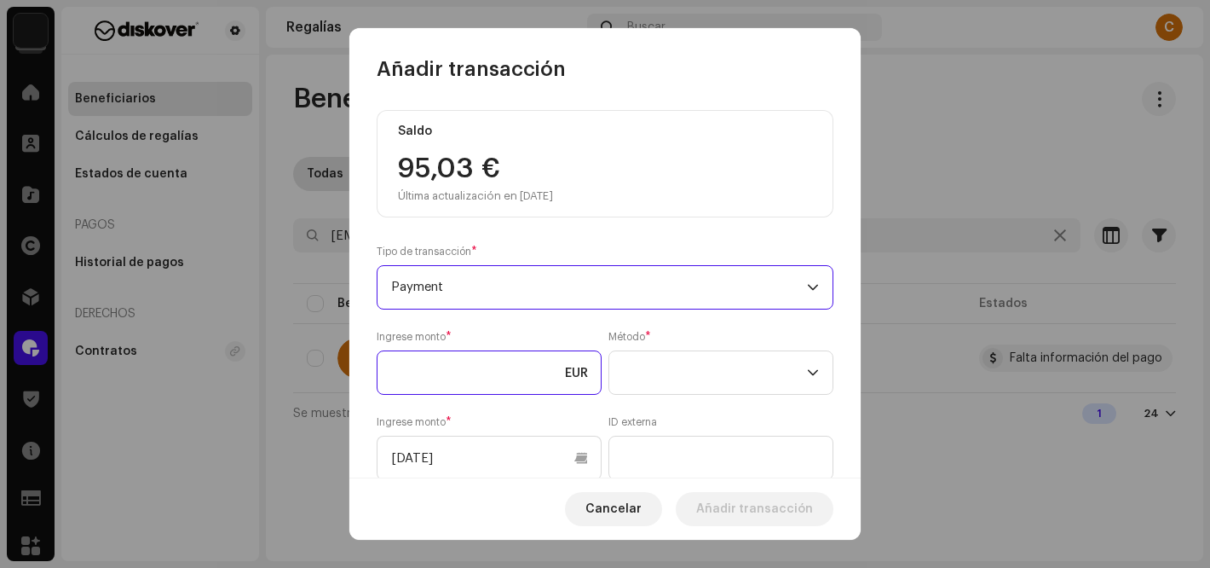
click at [451, 375] on input at bounding box center [489, 372] width 225 height 44
type input "95,03"
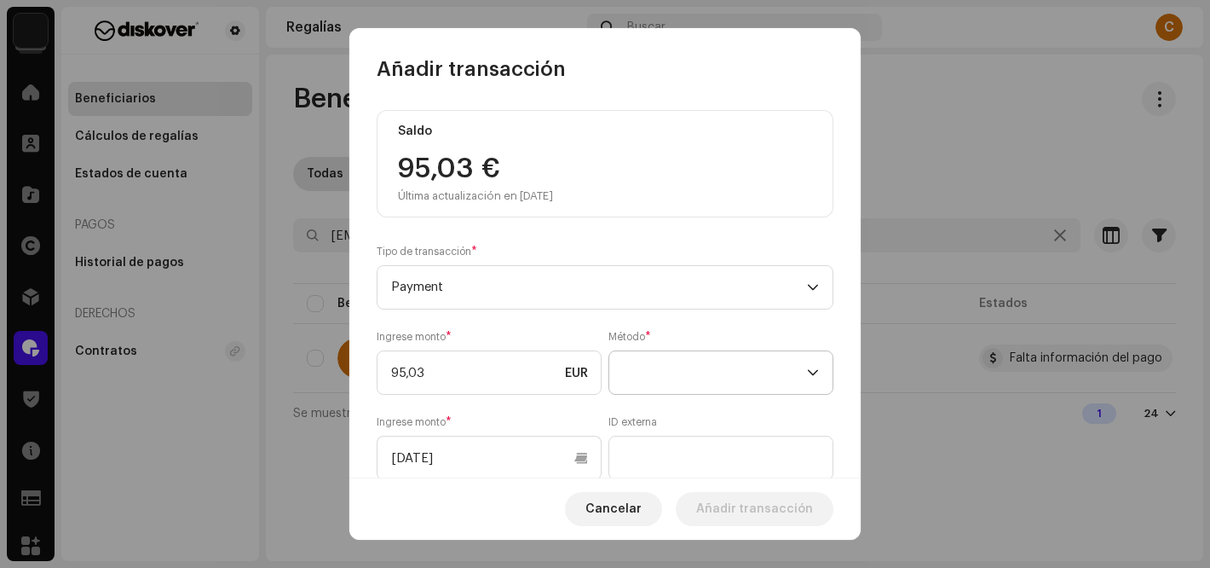
click at [703, 372] on span at bounding box center [715, 372] width 184 height 43
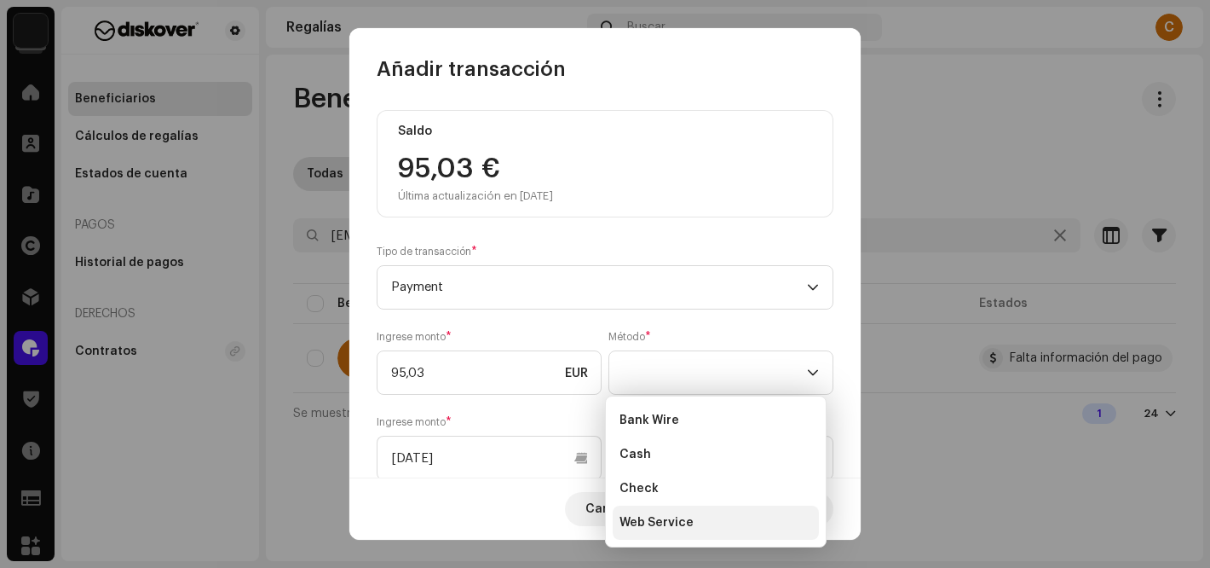
click at [683, 532] on li "Web Service" at bounding box center [716, 522] width 206 height 34
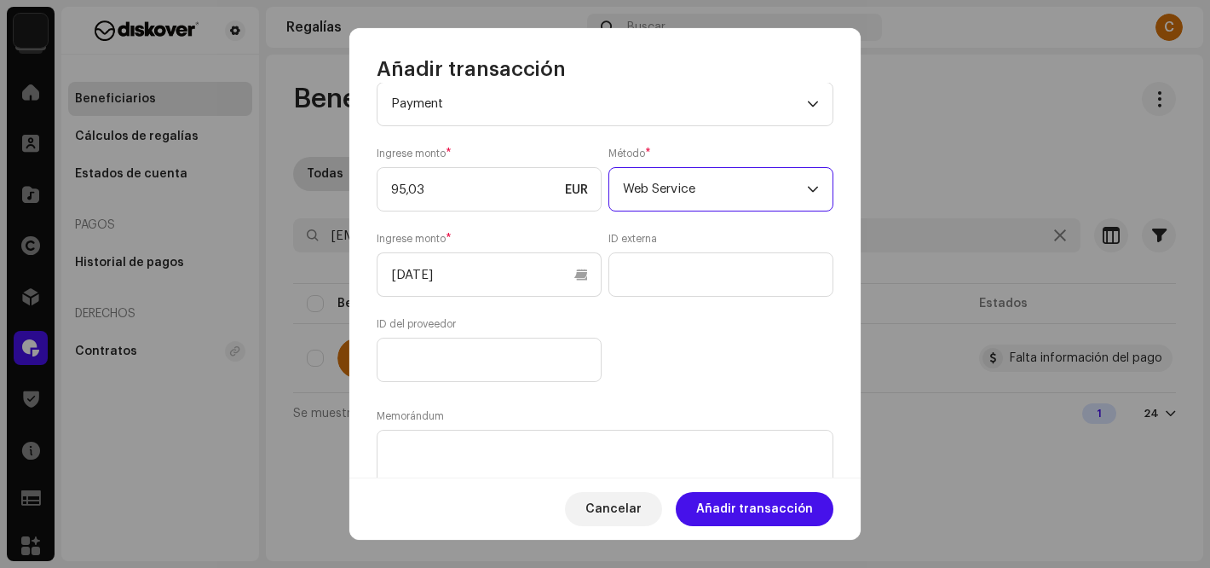
scroll to position [225, 0]
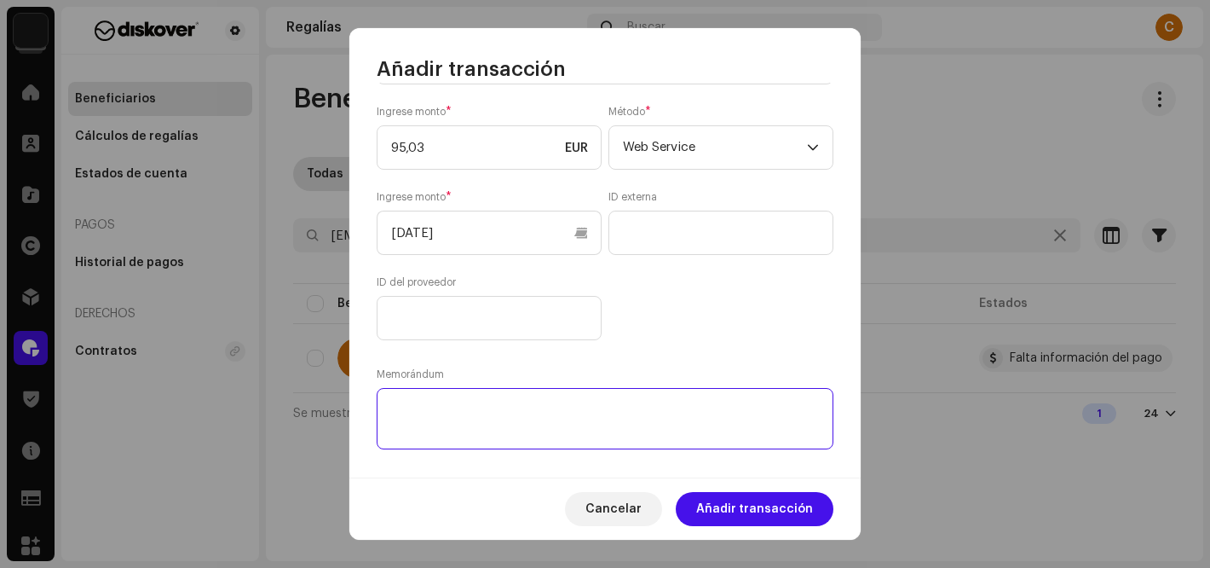
click at [431, 413] on textarea at bounding box center [605, 418] width 457 height 61
paste textarea "PAGADO via: PAYPAL I Cuenta de abono:"
paste textarea "[EMAIL_ADDRESS][DOMAIN_NAME]"
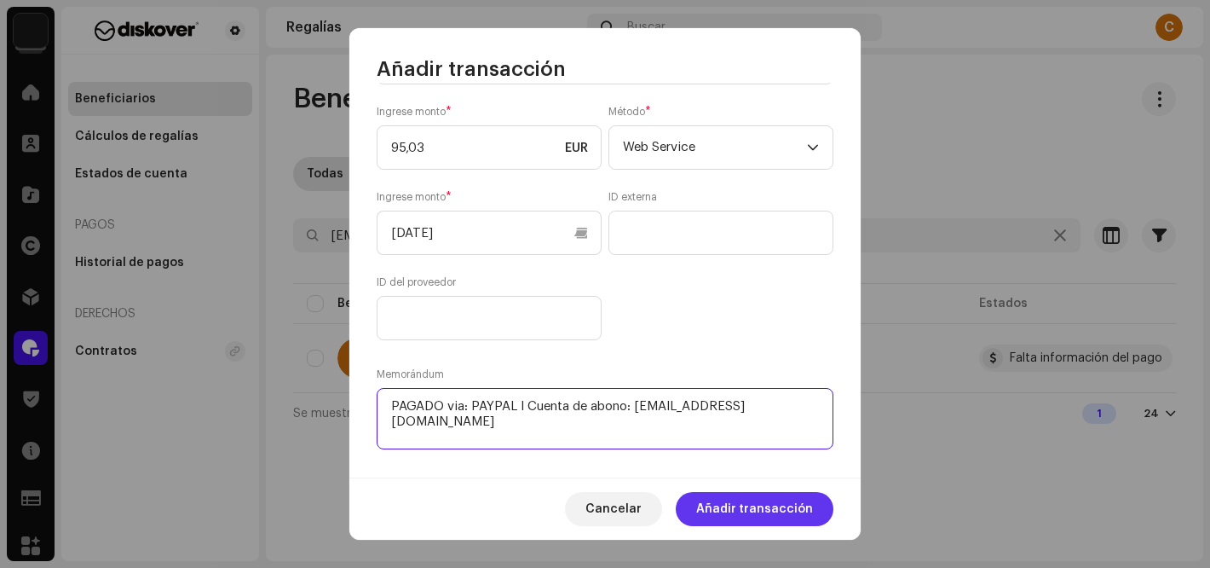
type textarea "PAGADO via: PAYPAL I Cuenta de abono: [EMAIL_ADDRESS][DOMAIN_NAME]"
click at [756, 504] on span "Añadir transacción" at bounding box center [754, 509] width 117 height 34
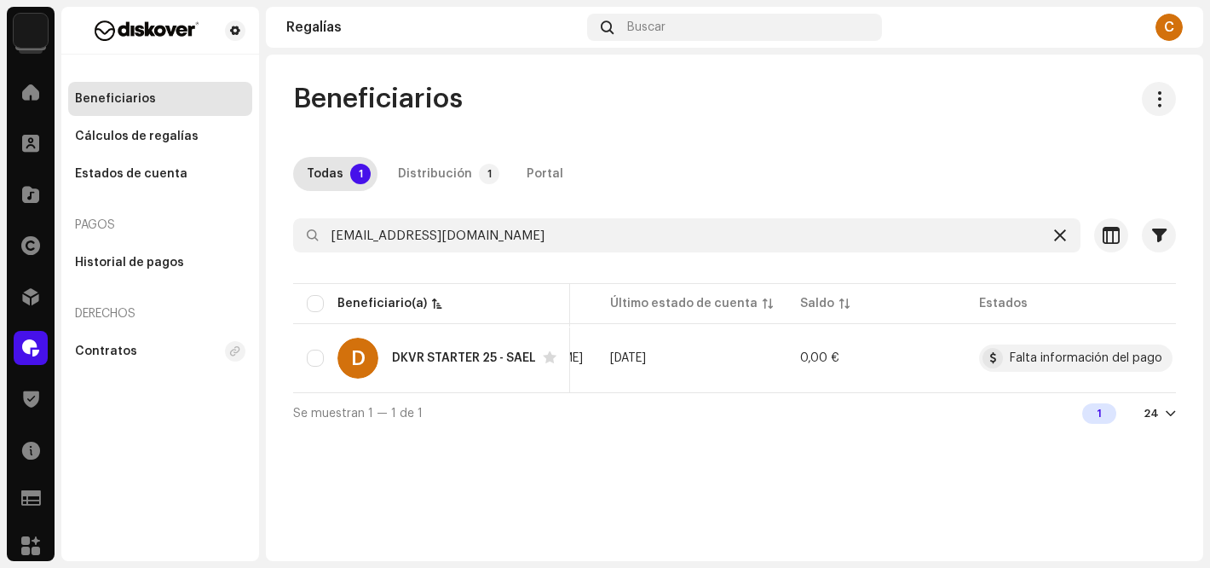
click at [1057, 233] on icon at bounding box center [1060, 235] width 12 height 14
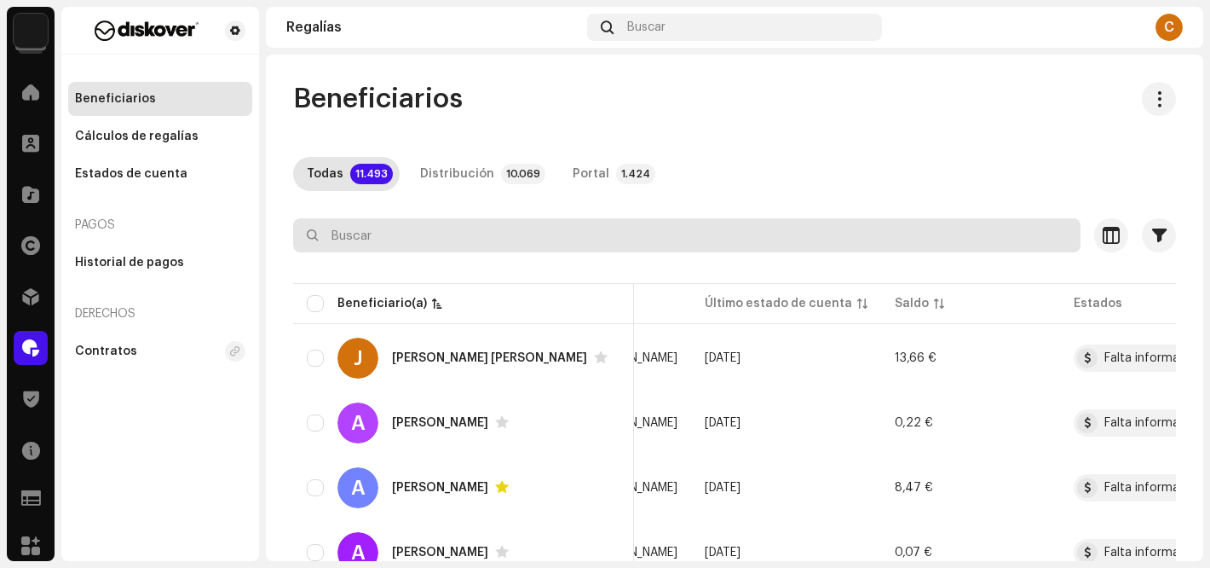
click at [436, 233] on input "text" at bounding box center [686, 235] width 787 height 34
paste input "[EMAIL_ADDRESS][DOMAIN_NAME]"
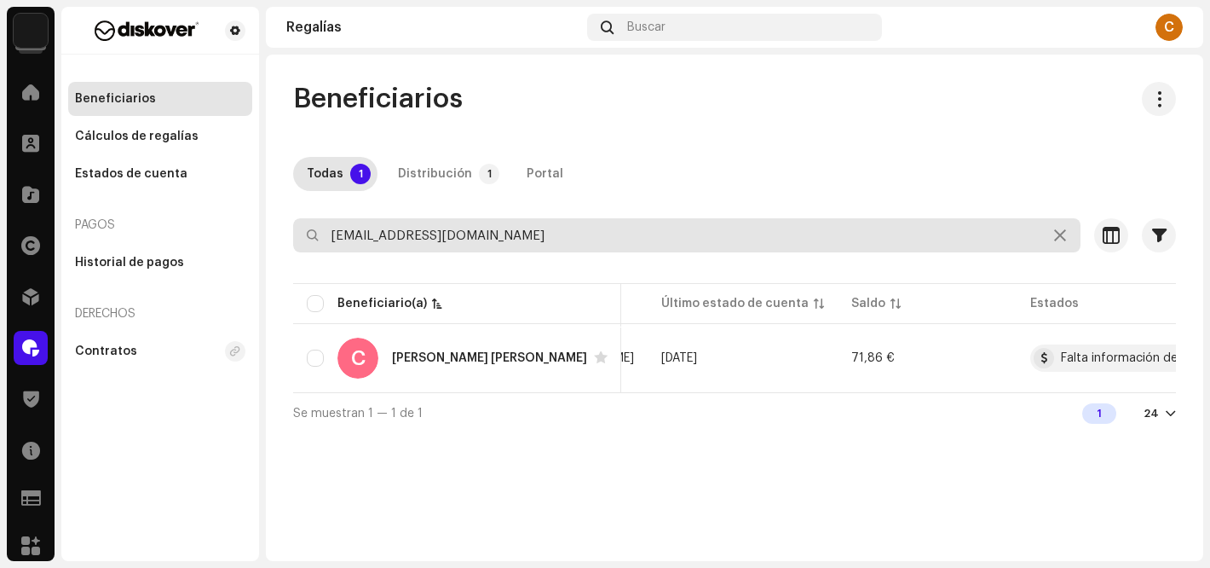
type input "[EMAIL_ADDRESS][DOMAIN_NAME]"
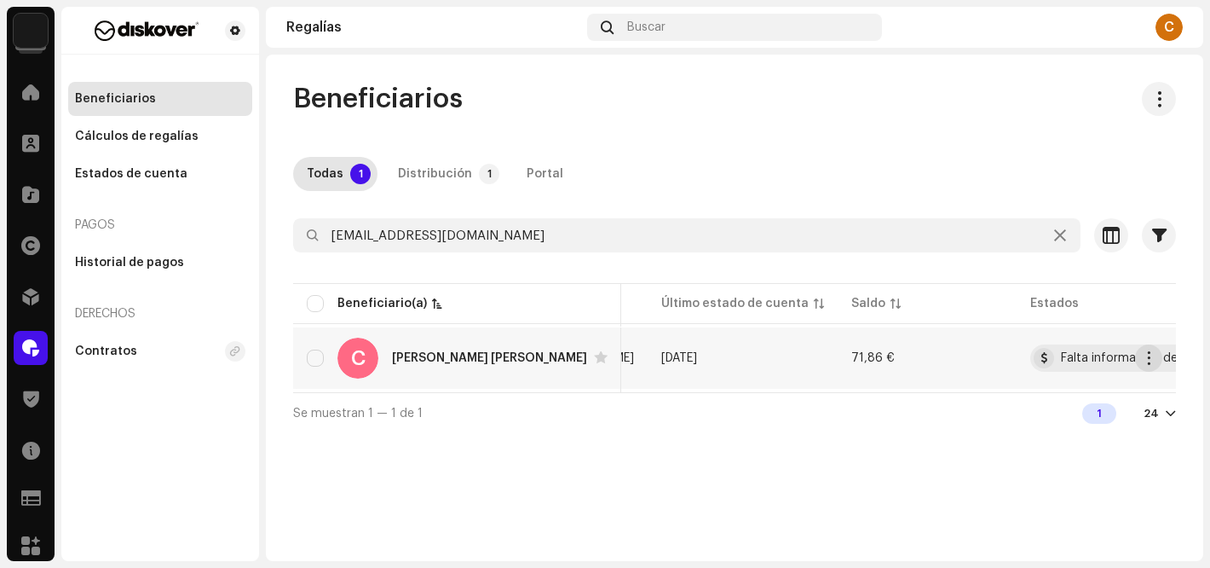
click at [1149, 359] on span "button" at bounding box center [1149, 358] width 13 height 14
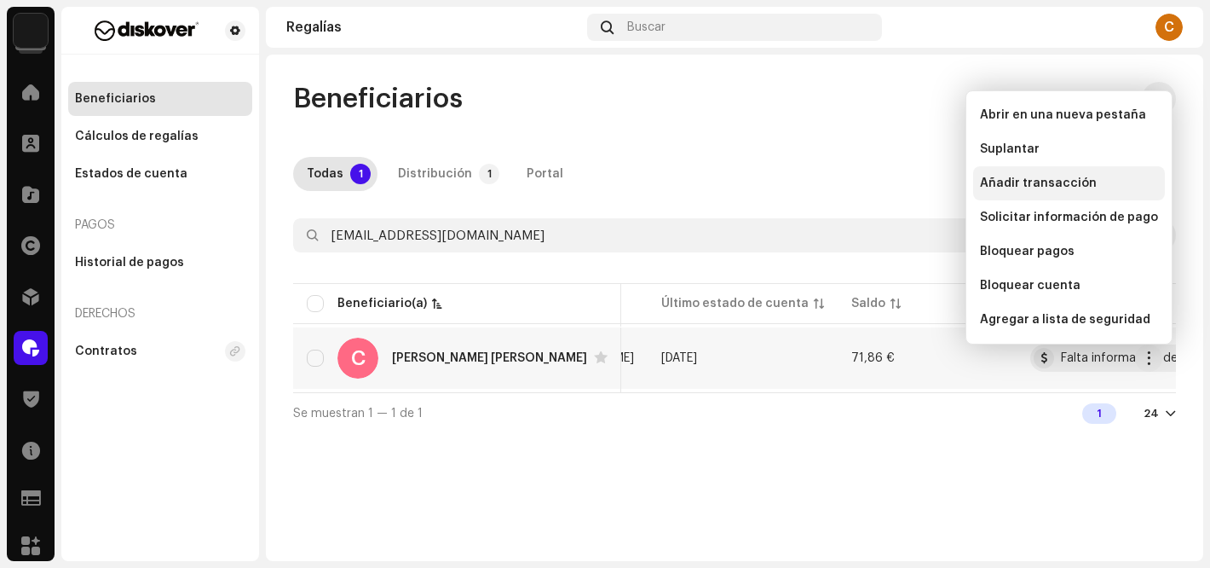
click at [1035, 187] on span "Añadir transacción" at bounding box center [1038, 183] width 117 height 14
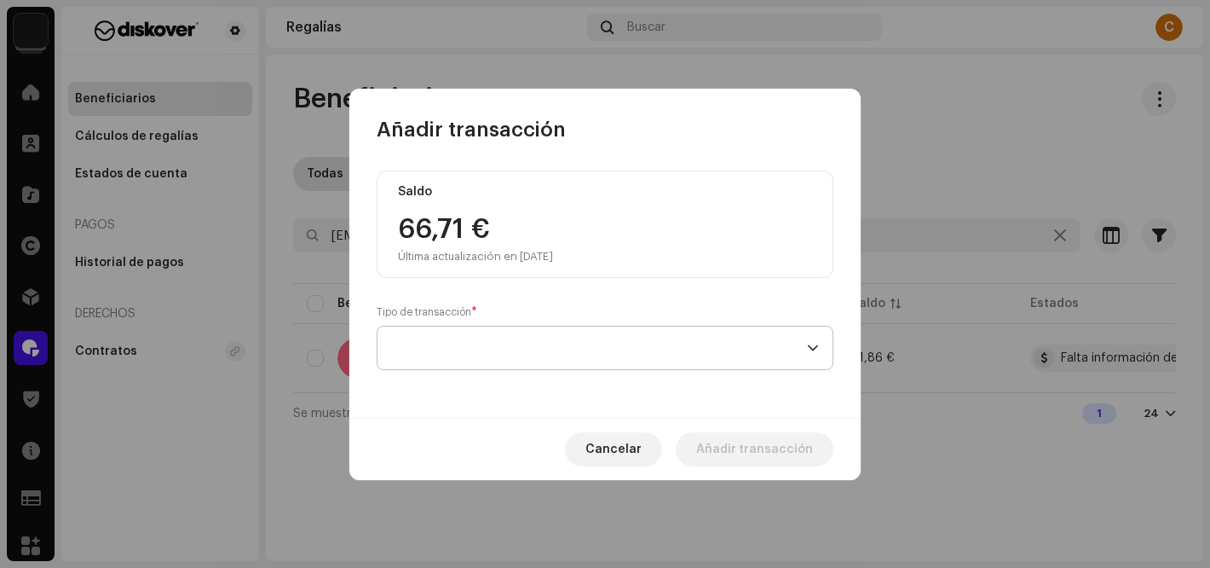
click at [417, 346] on span at bounding box center [599, 347] width 416 height 43
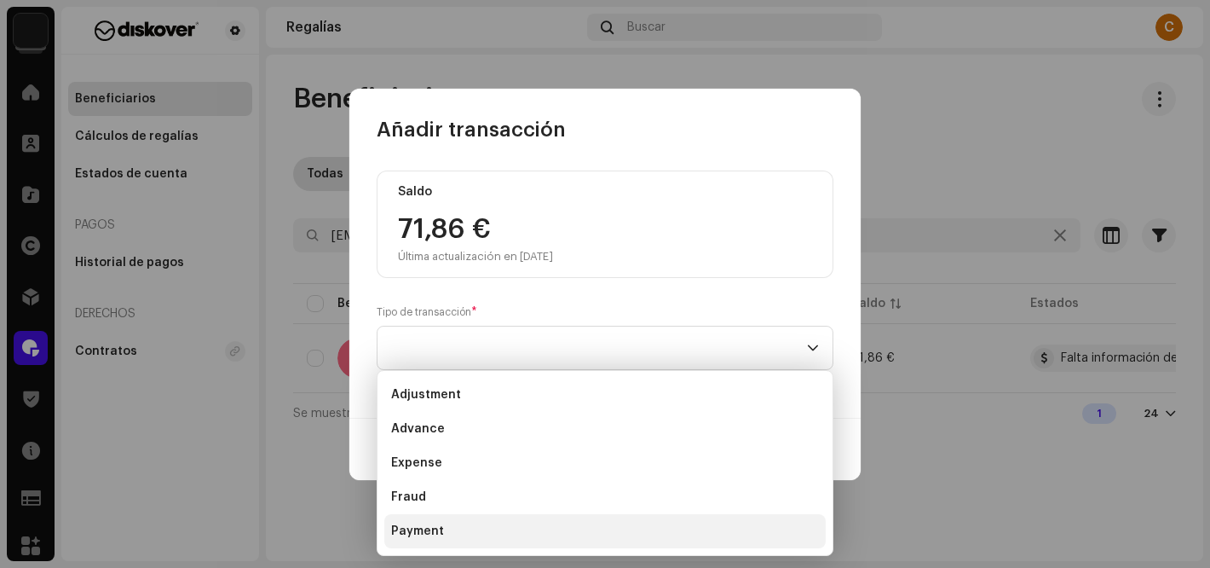
click at [430, 520] on li "Payment" at bounding box center [604, 531] width 441 height 34
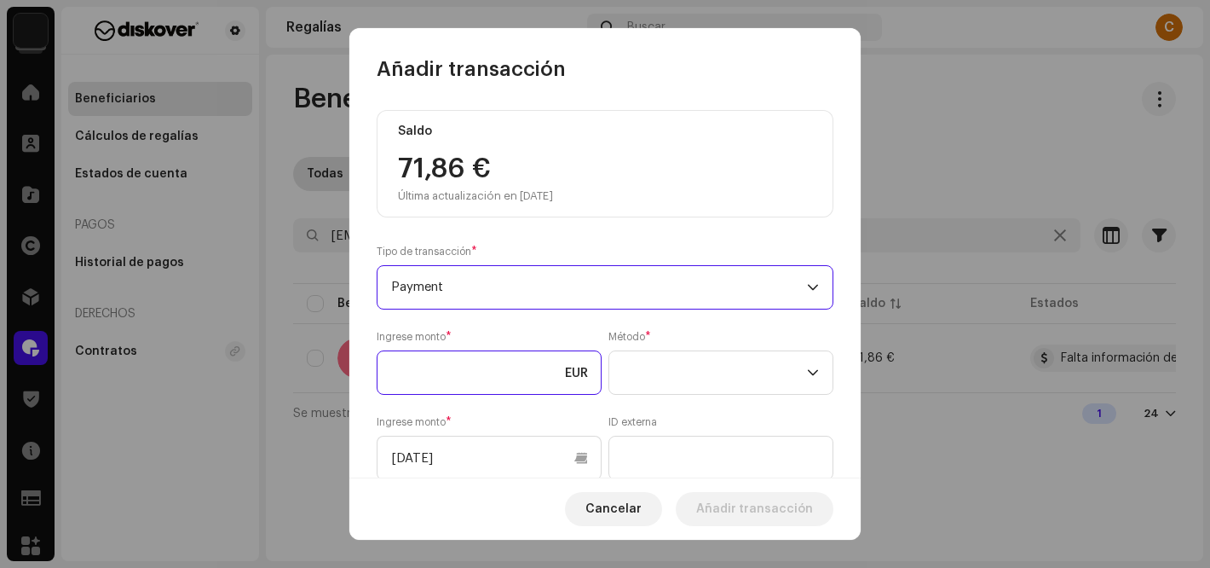
click at [432, 375] on input at bounding box center [489, 372] width 225 height 44
type input "71,00"
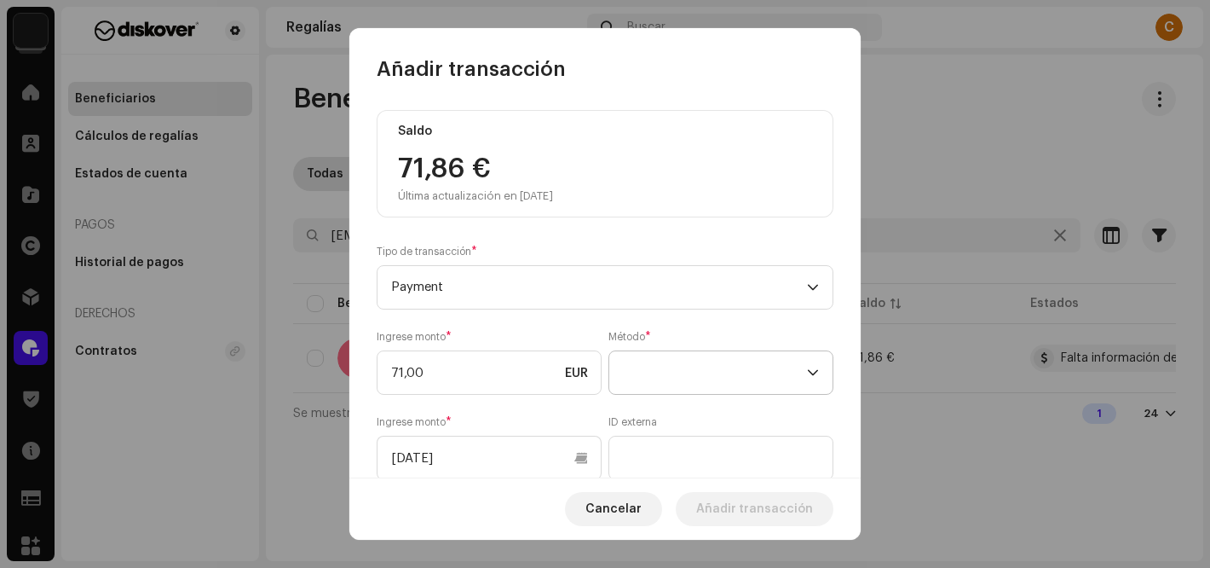
click at [678, 372] on span at bounding box center [715, 372] width 184 height 43
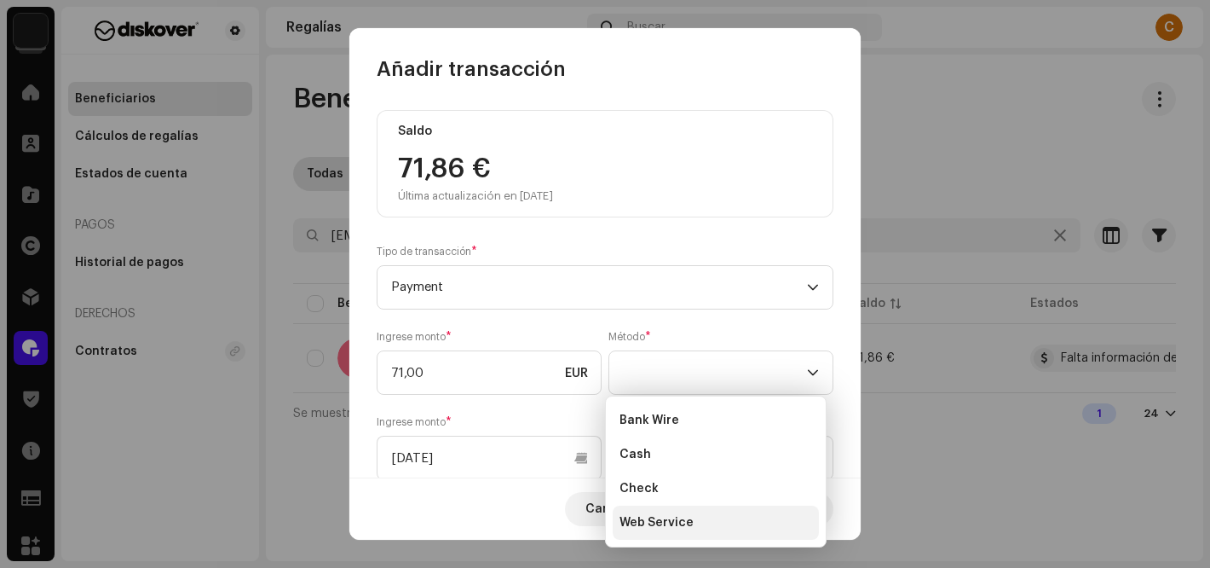
click at [677, 511] on li "Web Service" at bounding box center [716, 522] width 206 height 34
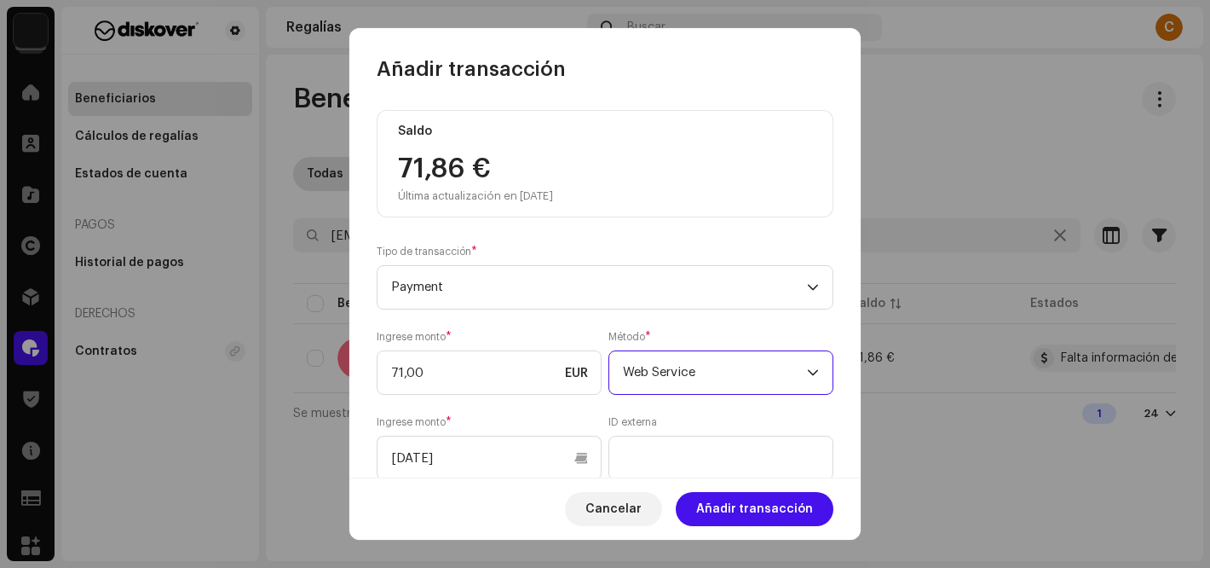
scroll to position [250, 0]
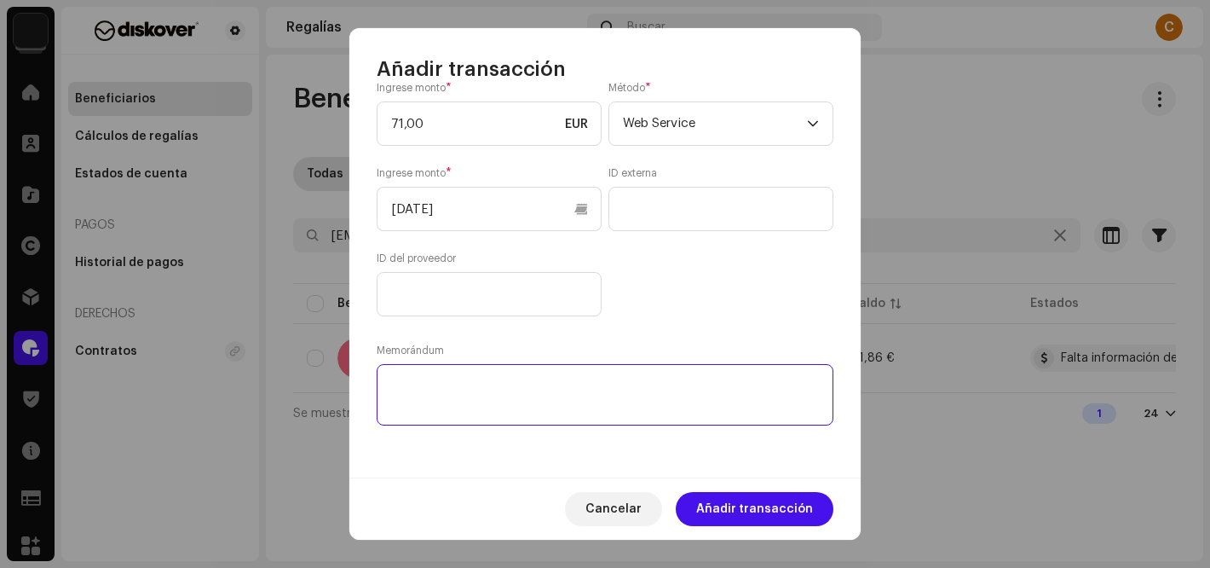
click at [424, 408] on textarea at bounding box center [605, 394] width 457 height 61
paste textarea "PAGADO via: PAYPAL I Cuenta de abono:"
paste textarea "[EMAIL_ADDRESS][DOMAIN_NAME]"
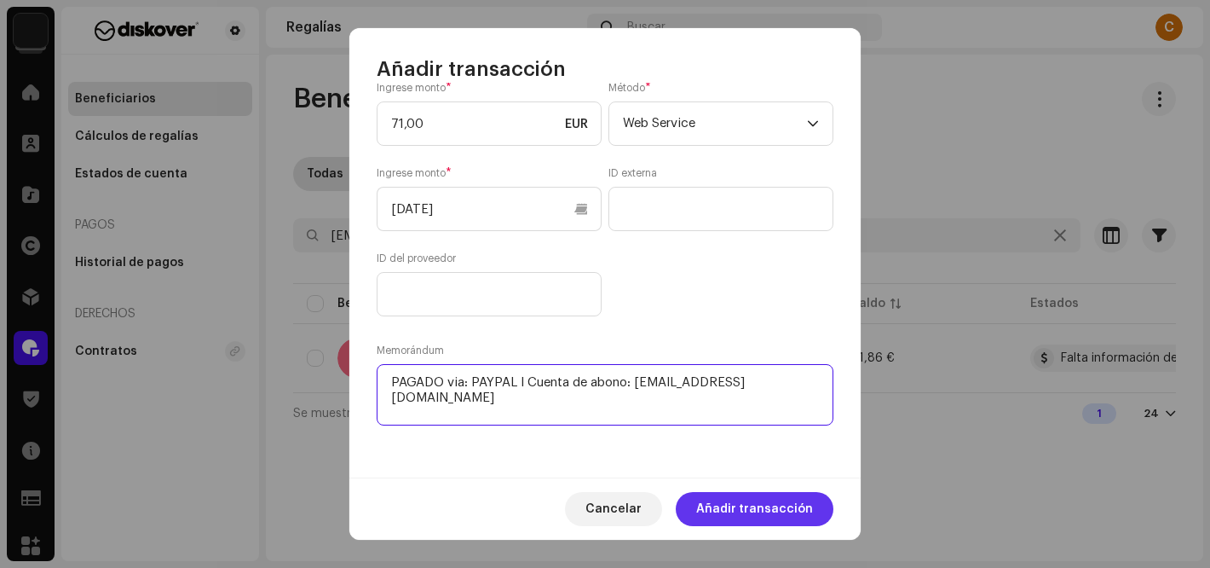
type textarea "PAGADO via: PAYPAL I Cuenta de abono: [EMAIL_ADDRESS][DOMAIN_NAME]"
click at [756, 500] on span "Añadir transacción" at bounding box center [754, 509] width 117 height 34
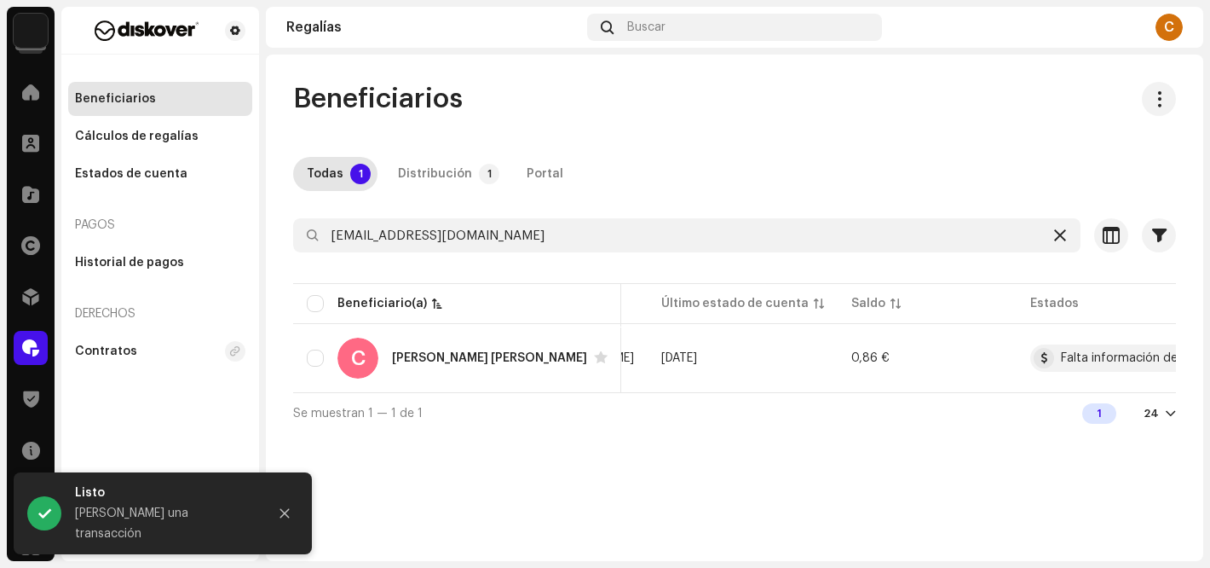
click at [1060, 232] on icon at bounding box center [1060, 235] width 12 height 14
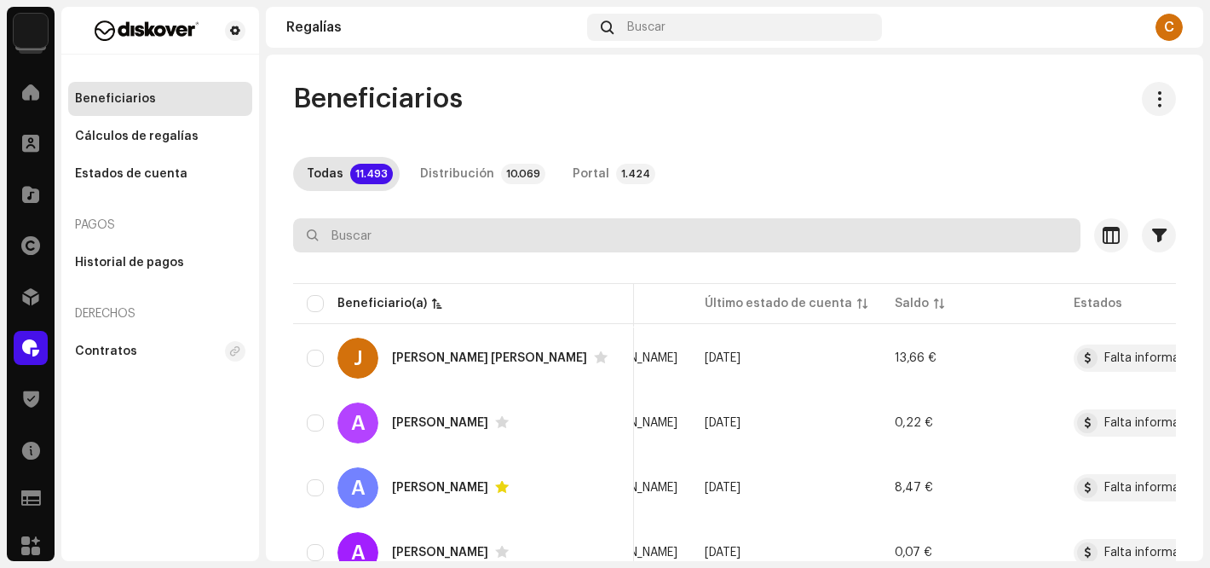
click at [341, 237] on input "text" at bounding box center [686, 235] width 787 height 34
paste input "[EMAIL_ADDRESS][DOMAIN_NAME]"
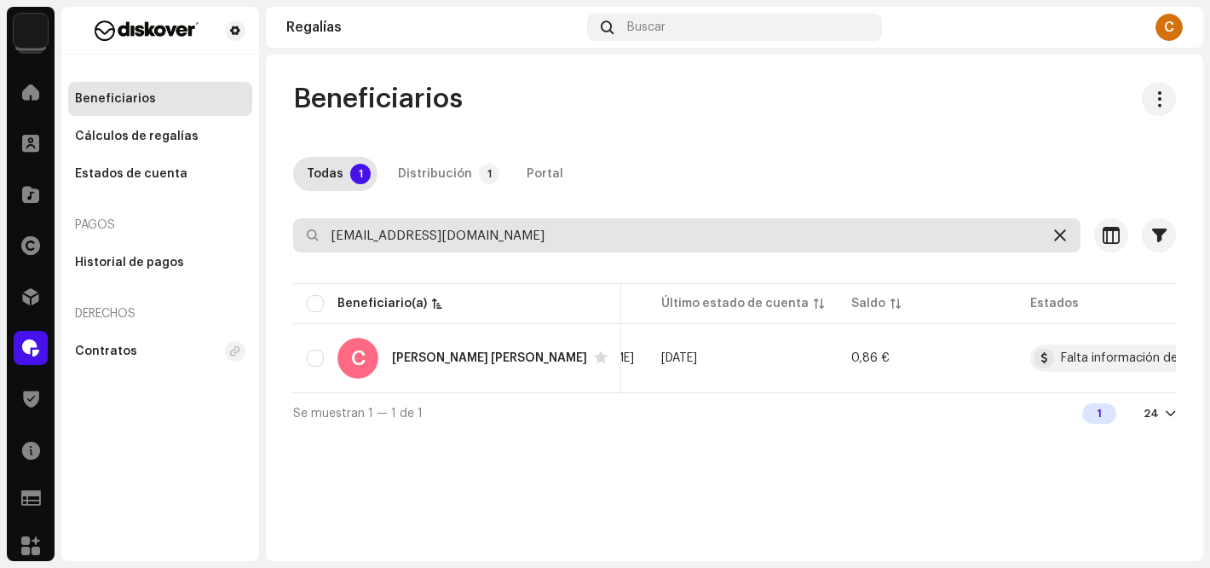
type input "[EMAIL_ADDRESS][DOMAIN_NAME]"
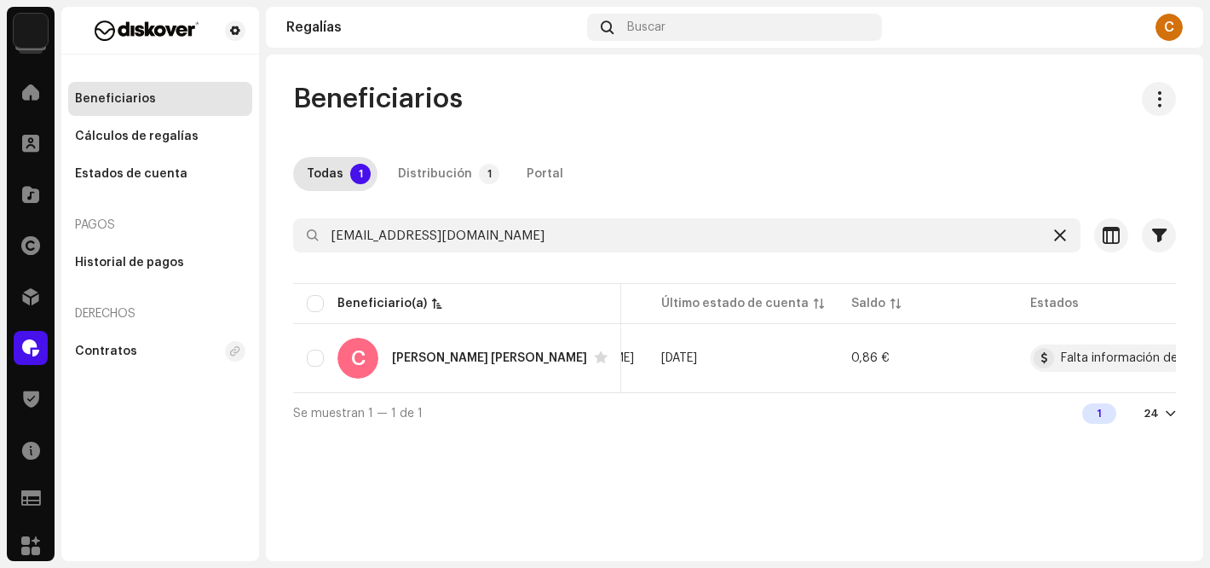
click at [1066, 233] on div at bounding box center [1060, 235] width 20 height 20
click at [1061, 234] on icon at bounding box center [1060, 235] width 12 height 14
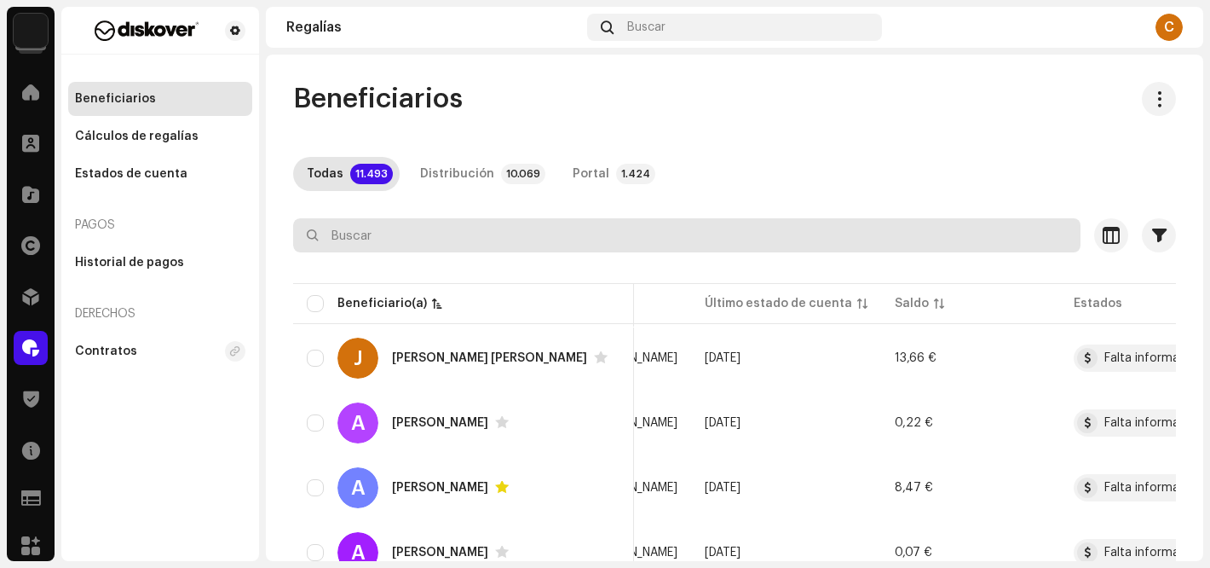
click at [428, 233] on input "text" at bounding box center [686, 235] width 787 height 34
paste input "[EMAIL_ADDRESS][DOMAIN_NAME]"
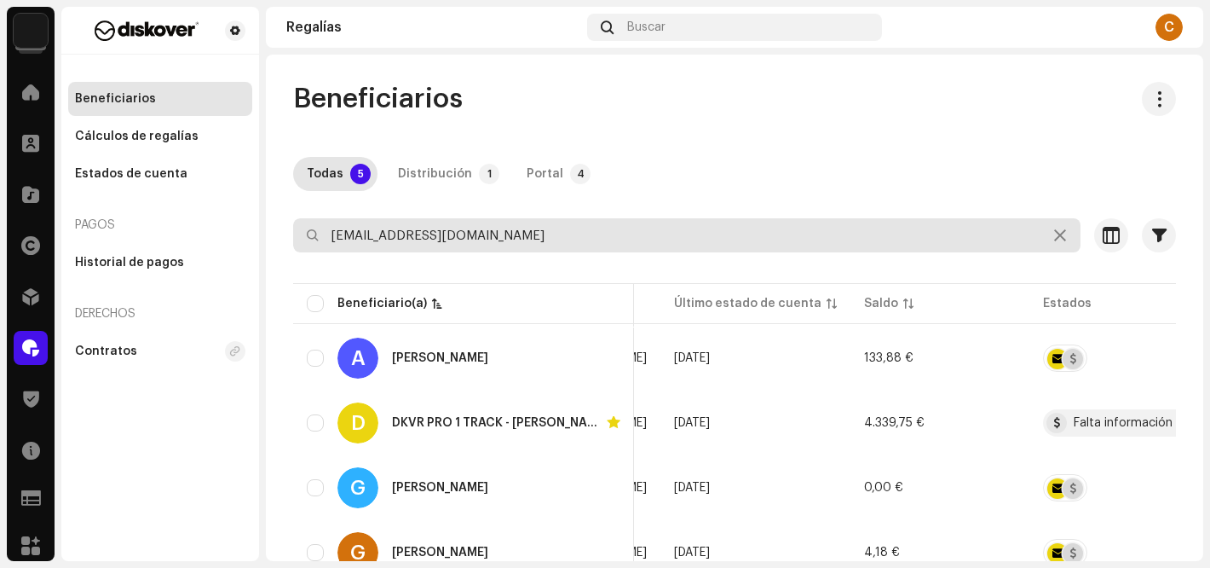
type input "[EMAIL_ADDRESS][DOMAIN_NAME]"
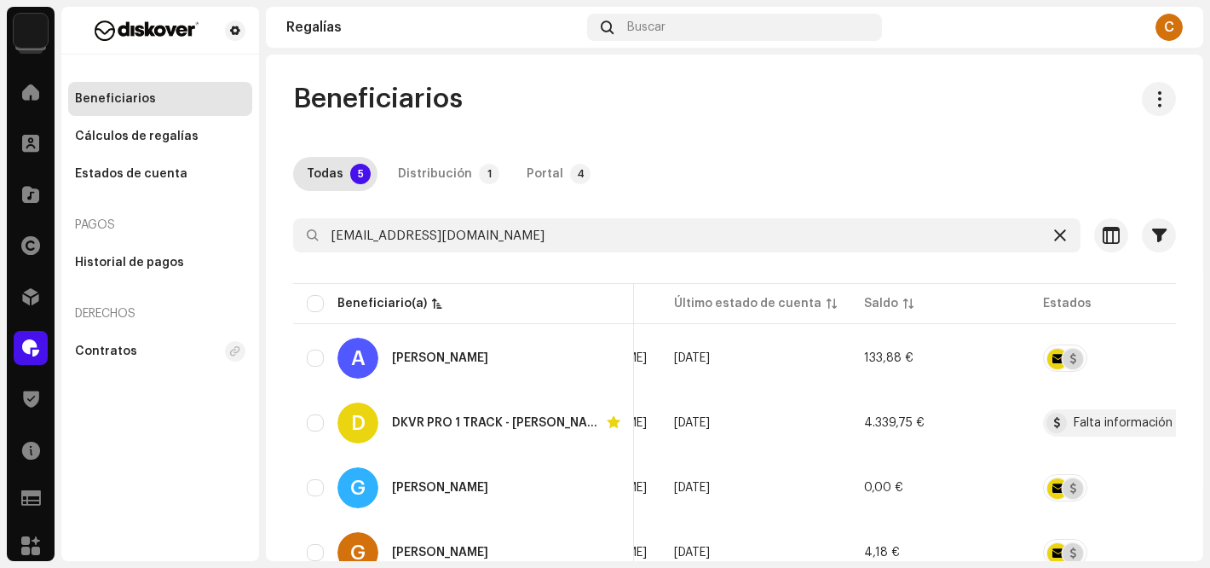
click at [1054, 235] on icon at bounding box center [1060, 235] width 12 height 14
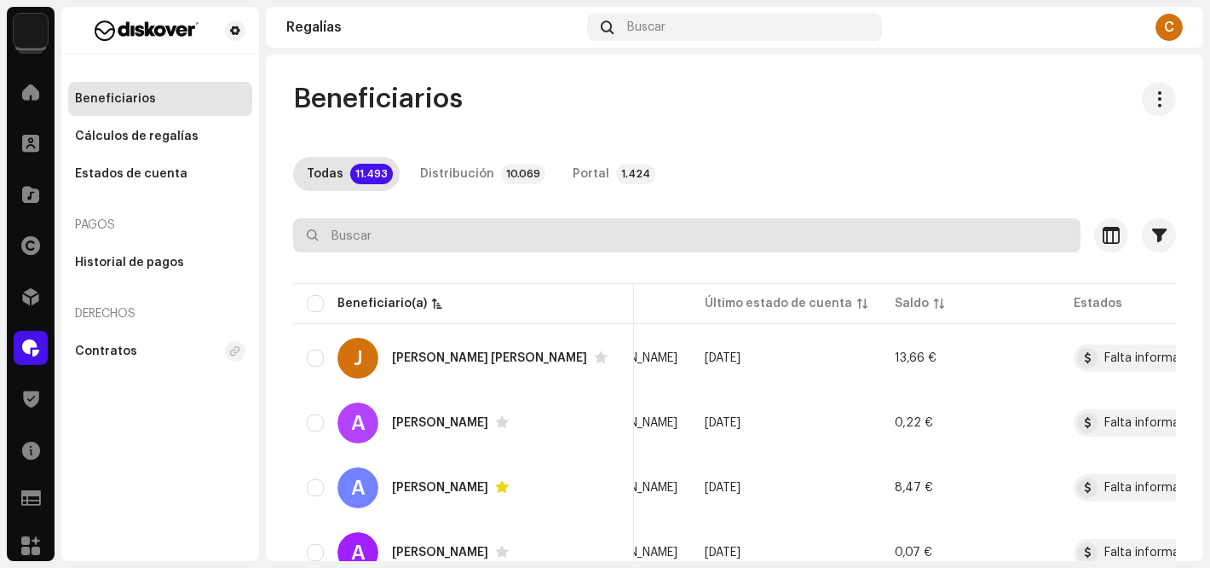
click at [389, 232] on input "text" at bounding box center [686, 235] width 787 height 34
paste input "Si Se Puede Music <[EMAIL_ADDRESS][DOMAIN_NAME]>"
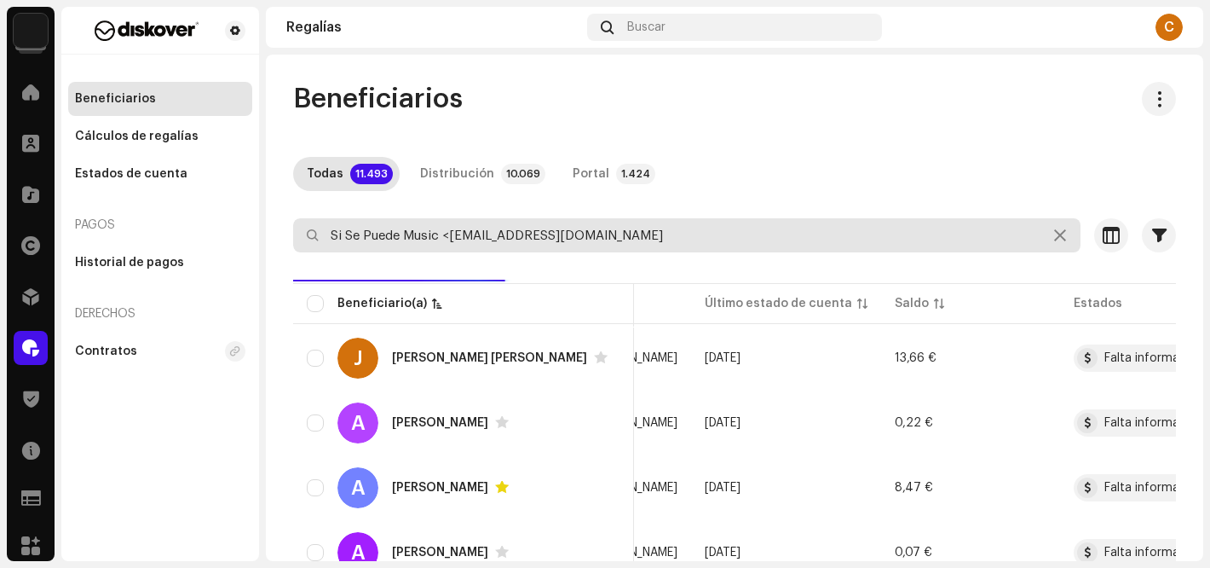
scroll to position [0, 435]
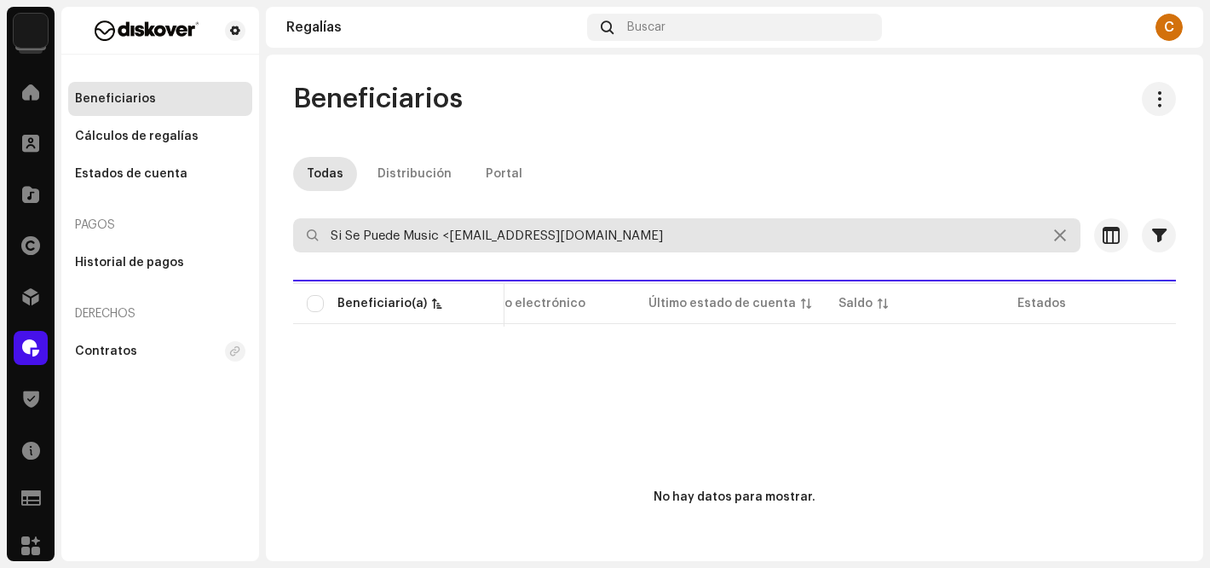
click at [450, 237] on input "Si Se Puede Music <[EMAIL_ADDRESS][DOMAIN_NAME]" at bounding box center [686, 235] width 787 height 34
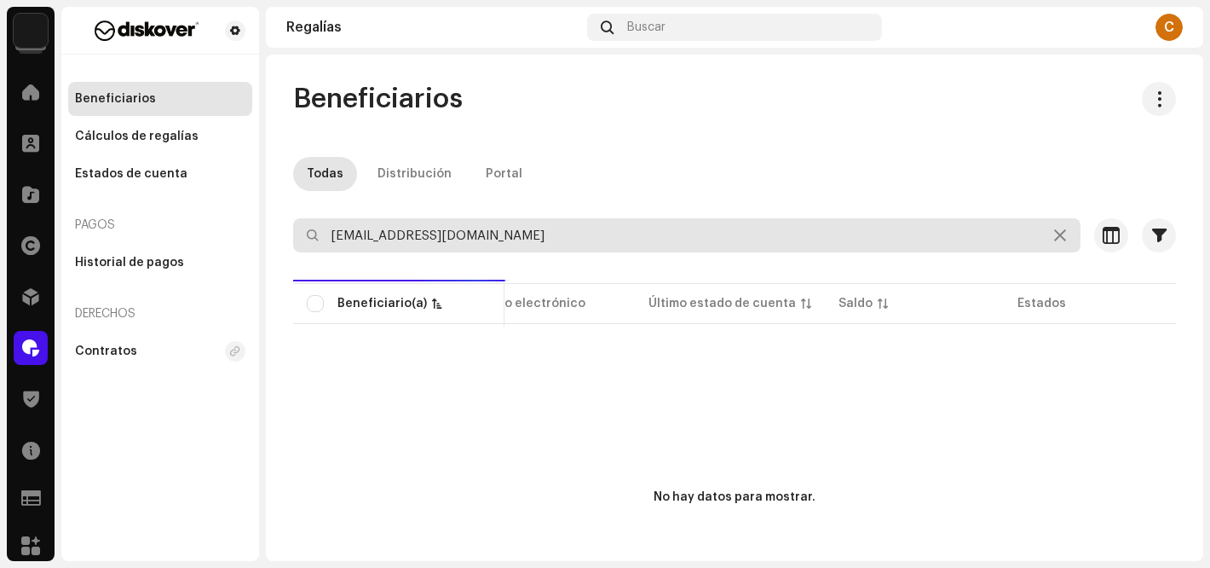
type input "[EMAIL_ADDRESS][DOMAIN_NAME]"
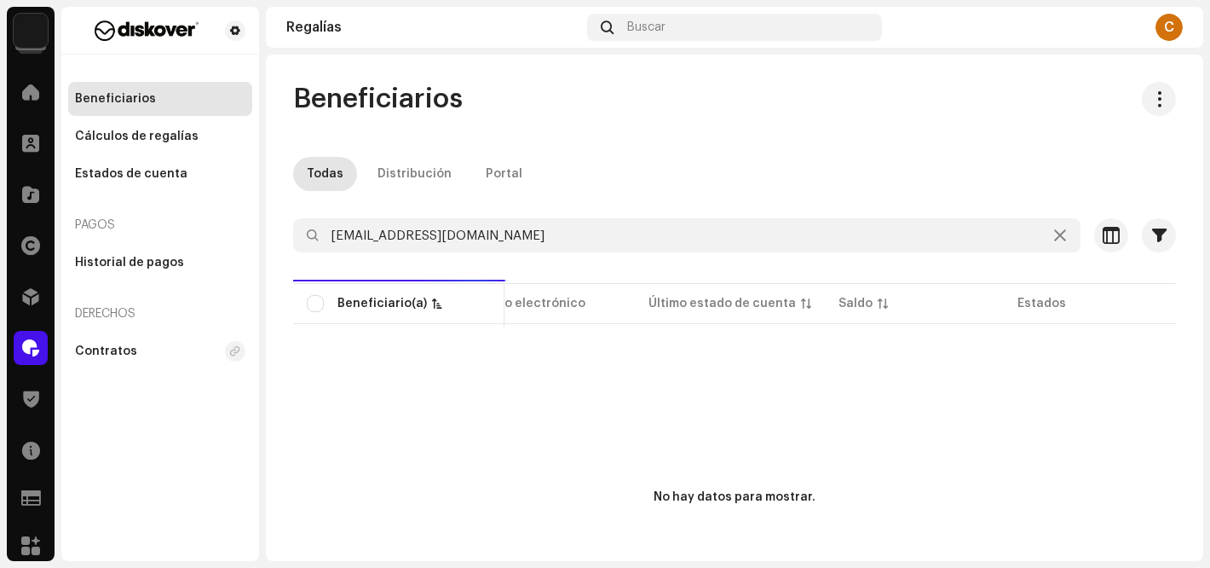
click at [696, 161] on div "Todas Distribución Portal" at bounding box center [734, 174] width 883 height 34
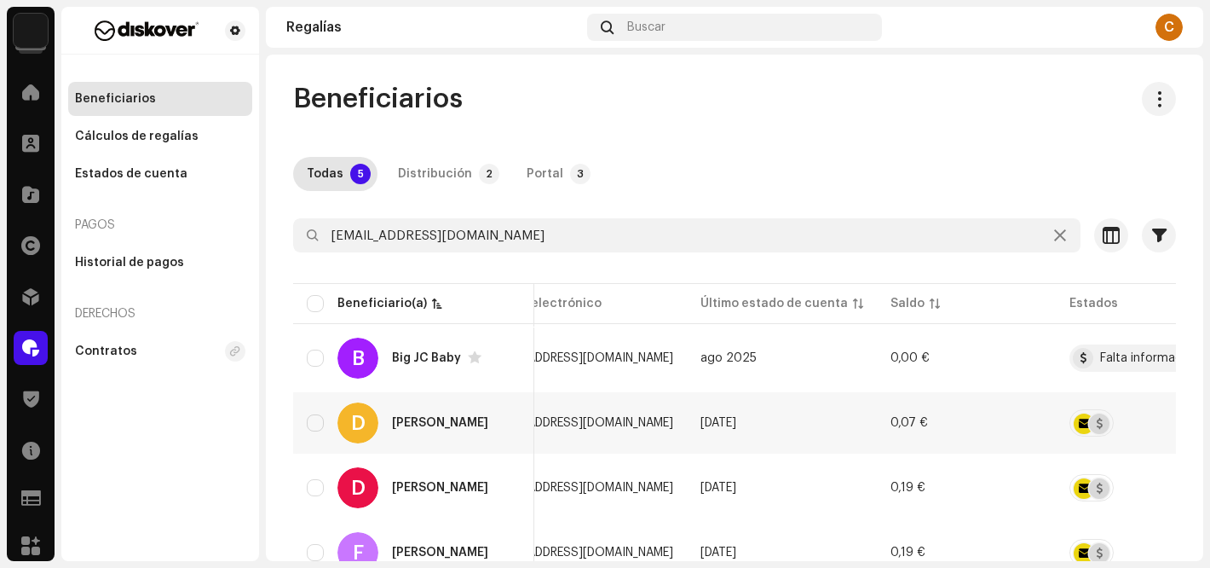
scroll to position [0, 521]
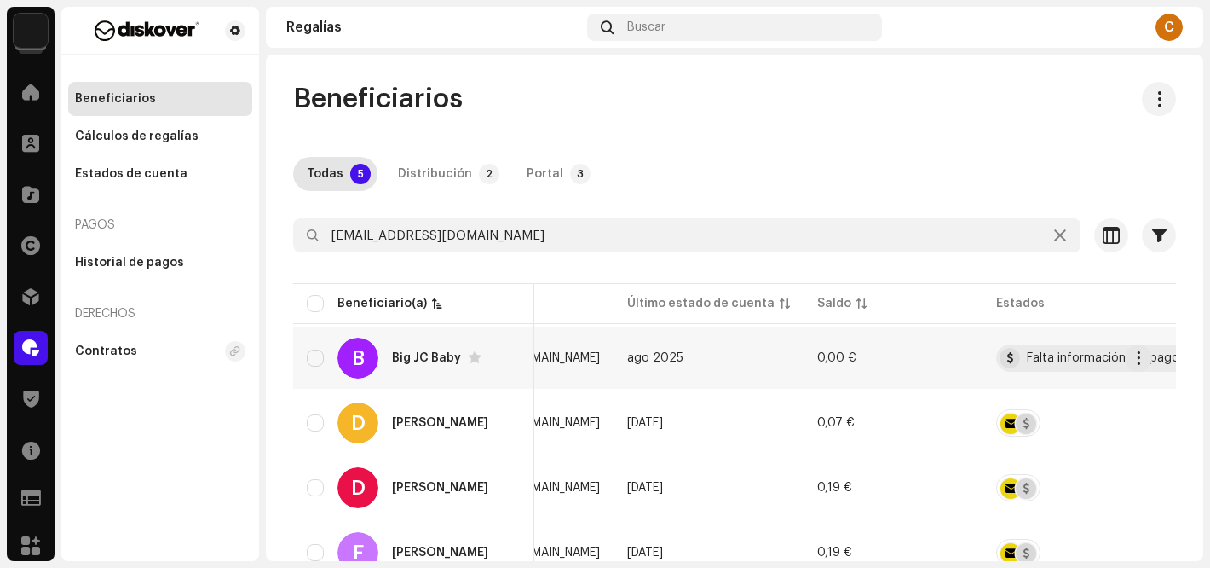
click at [637, 355] on span "ago 2025" at bounding box center [655, 358] width 56 height 12
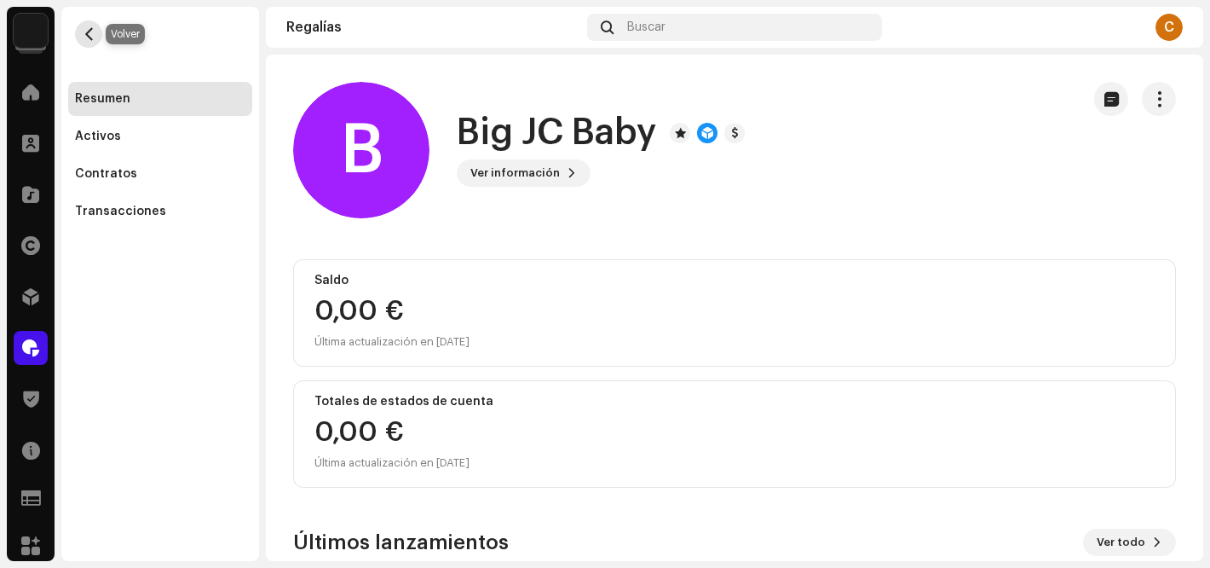
click at [86, 36] on span "button" at bounding box center [89, 34] width 13 height 14
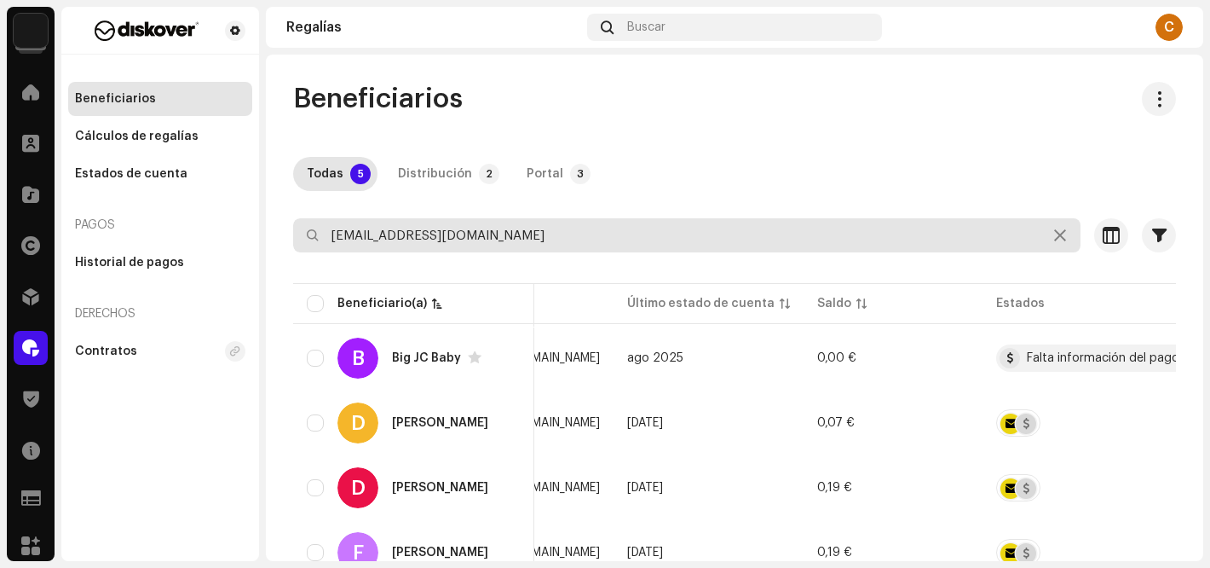
drag, startPoint x: 525, startPoint y: 235, endPoint x: 326, endPoint y: 239, distance: 199.4
click at [326, 239] on input "[EMAIL_ADDRESS][DOMAIN_NAME]" at bounding box center [686, 235] width 787 height 34
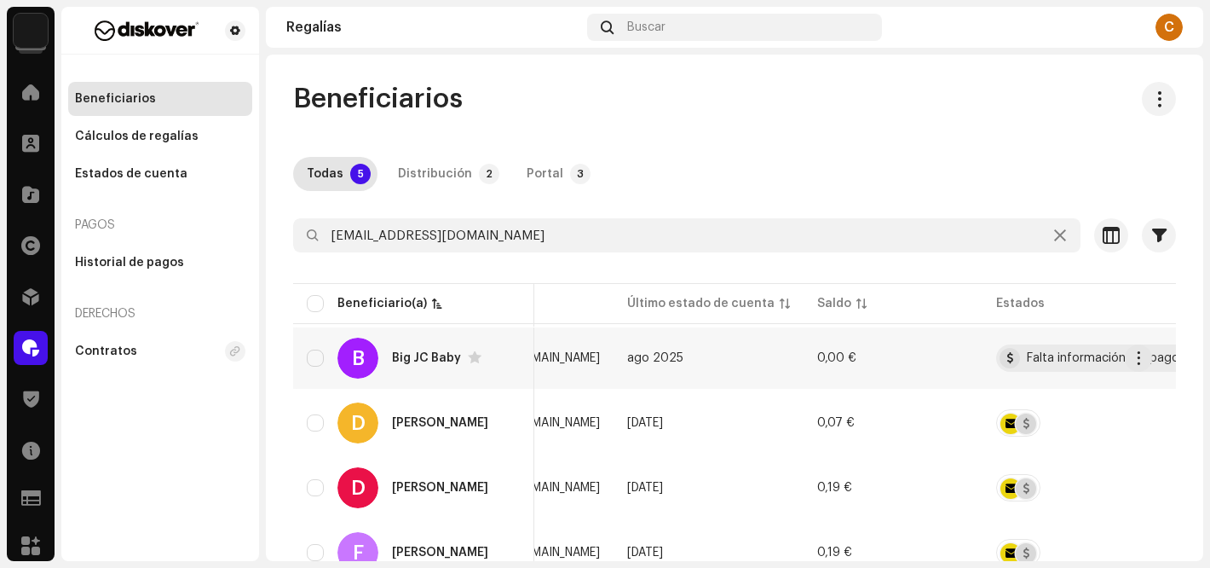
click at [551, 356] on span "[EMAIL_ADDRESS][DOMAIN_NAME]" at bounding box center [505, 358] width 187 height 12
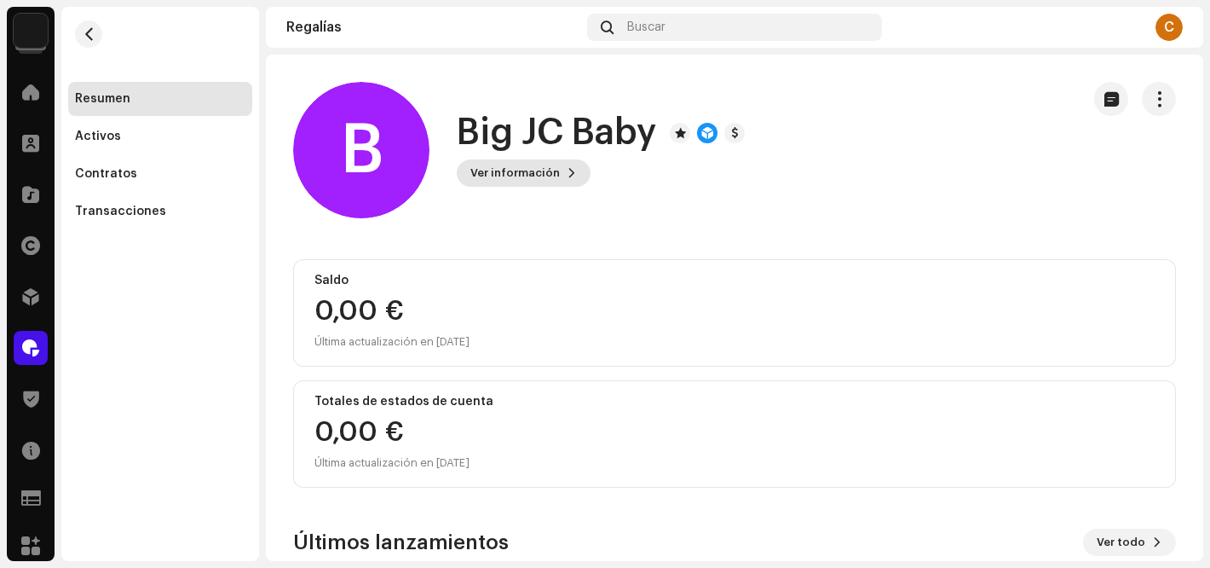
click at [544, 173] on span "Ver información" at bounding box center [514, 173] width 89 height 34
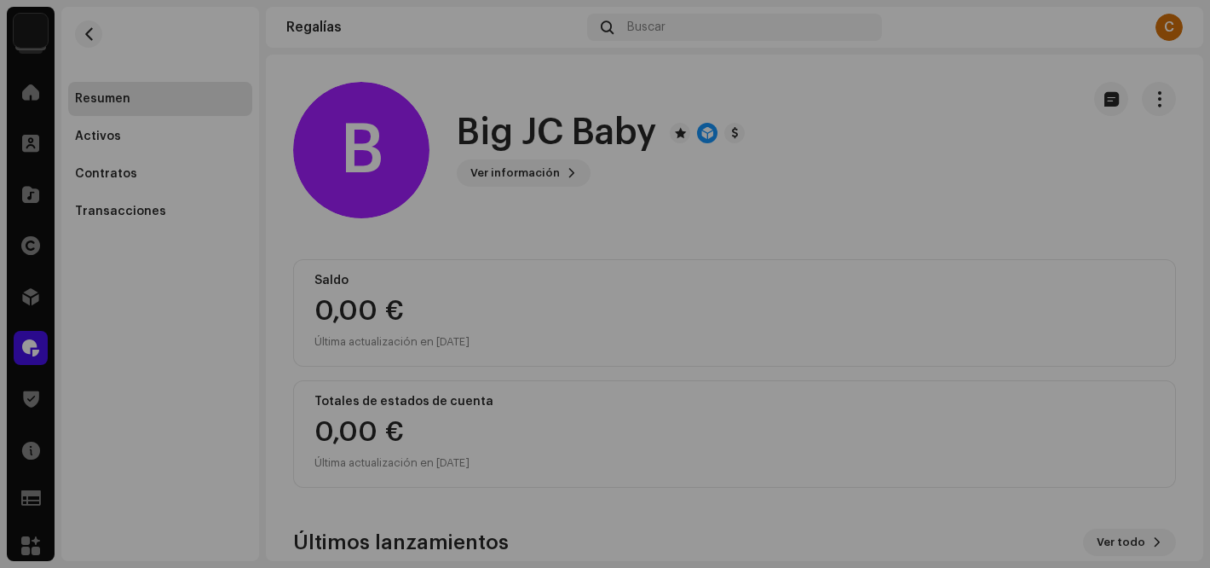
click at [729, 95] on div "B Big JC Baby 345980 Tipo Beneficiario(a) de la distribución Pagar a nombre de …" at bounding box center [605, 284] width 1210 height 568
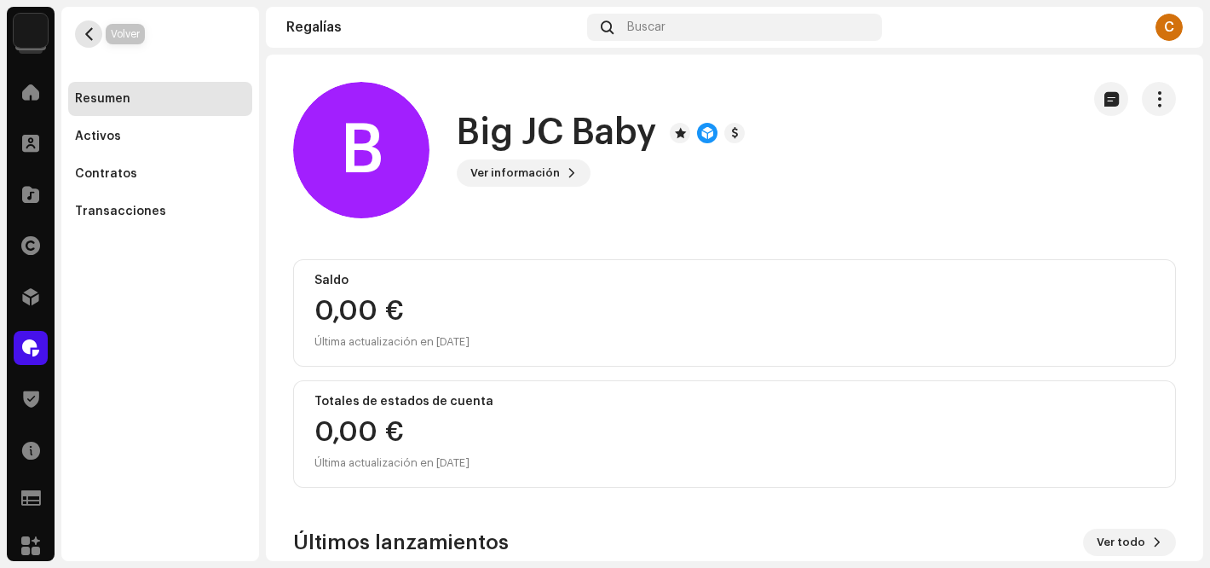
click at [83, 35] on span "button" at bounding box center [89, 34] width 13 height 14
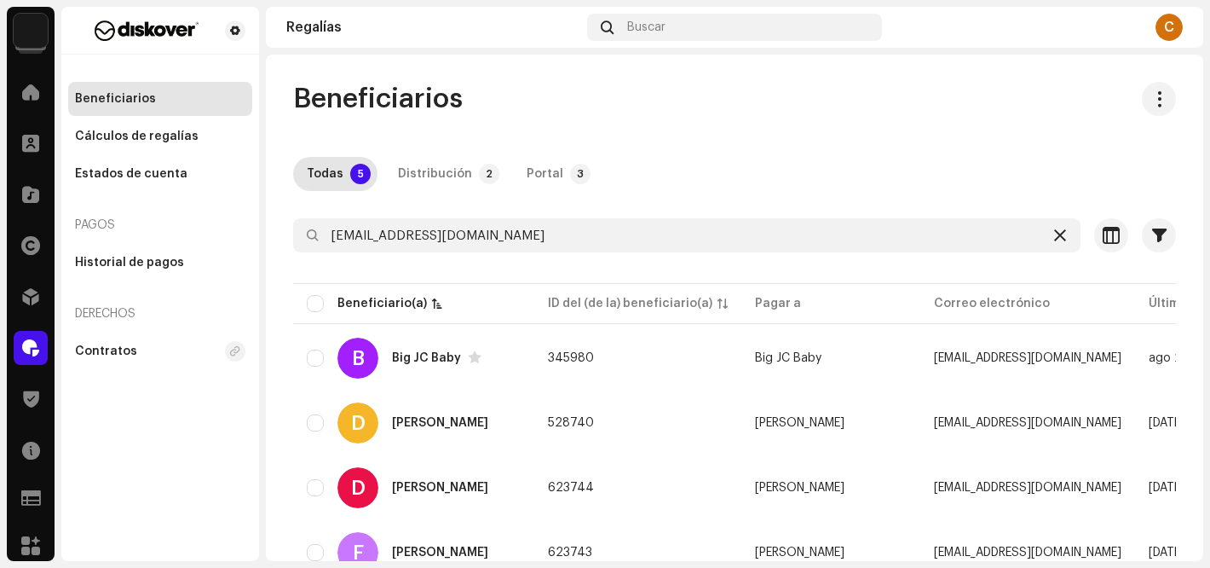
click at [1054, 237] on icon at bounding box center [1060, 235] width 12 height 14
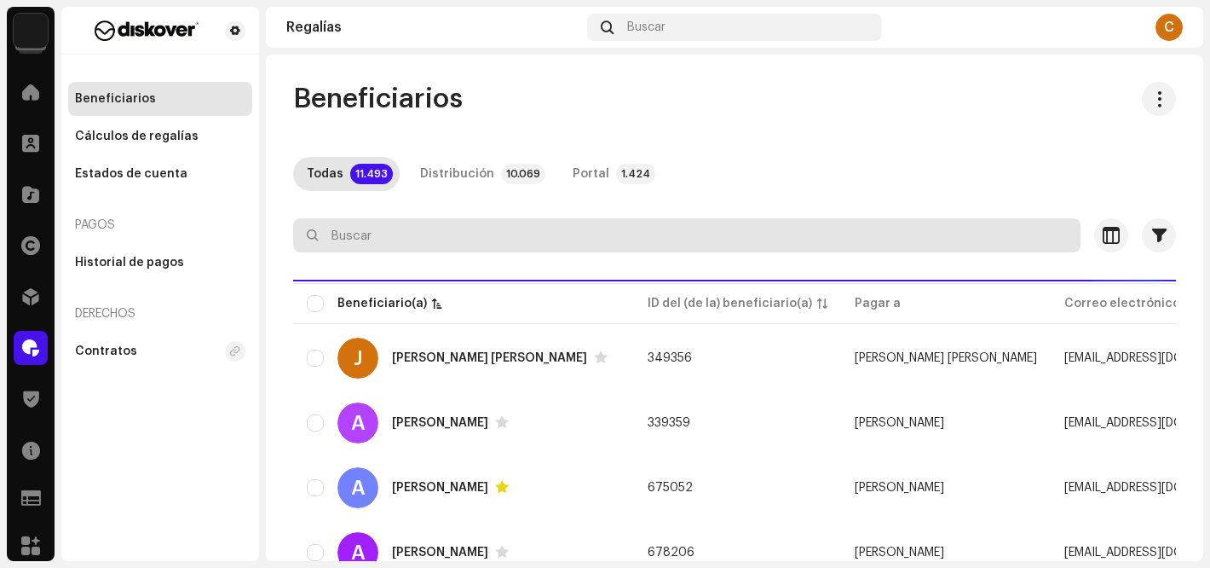
click at [342, 236] on input "text" at bounding box center [686, 235] width 787 height 34
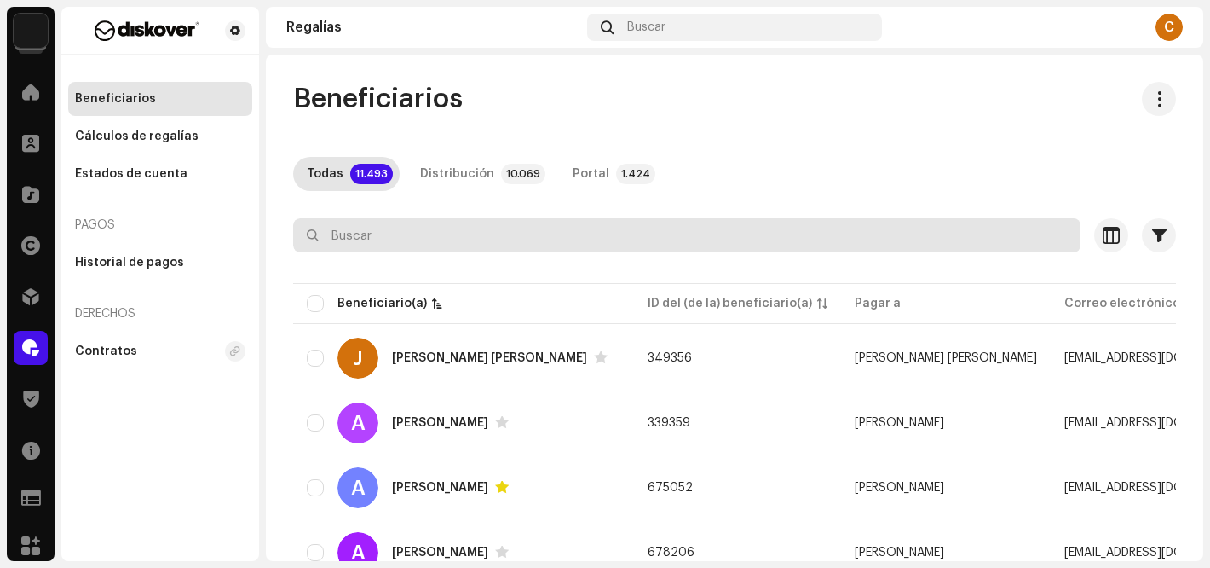
paste input "[EMAIL_ADDRESS][DOMAIN_NAME]"
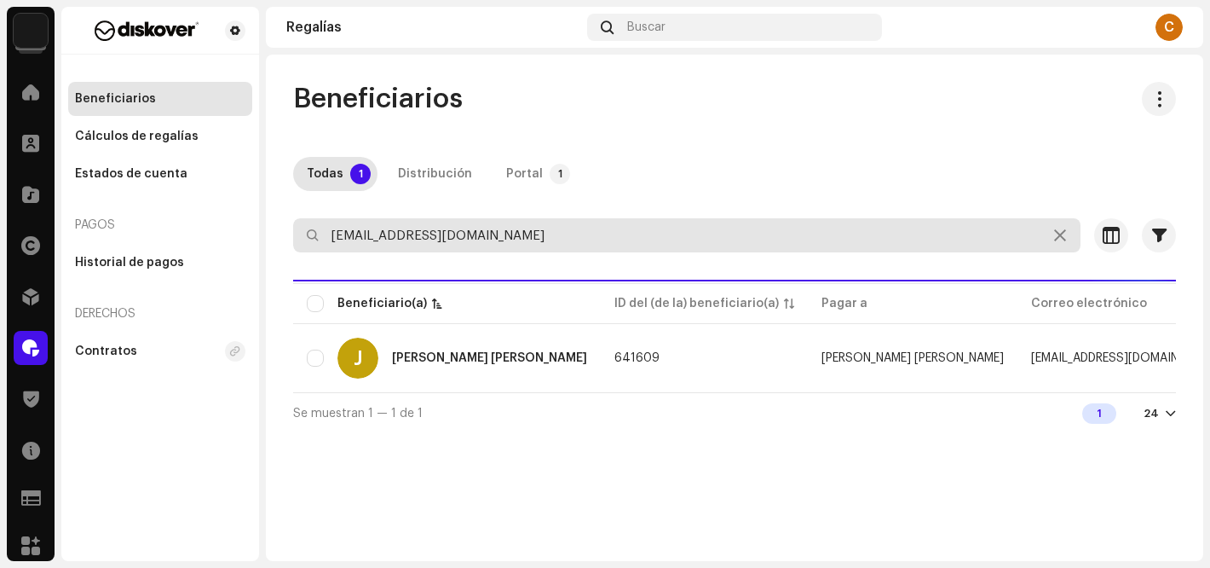
type input "[EMAIL_ADDRESS][DOMAIN_NAME]"
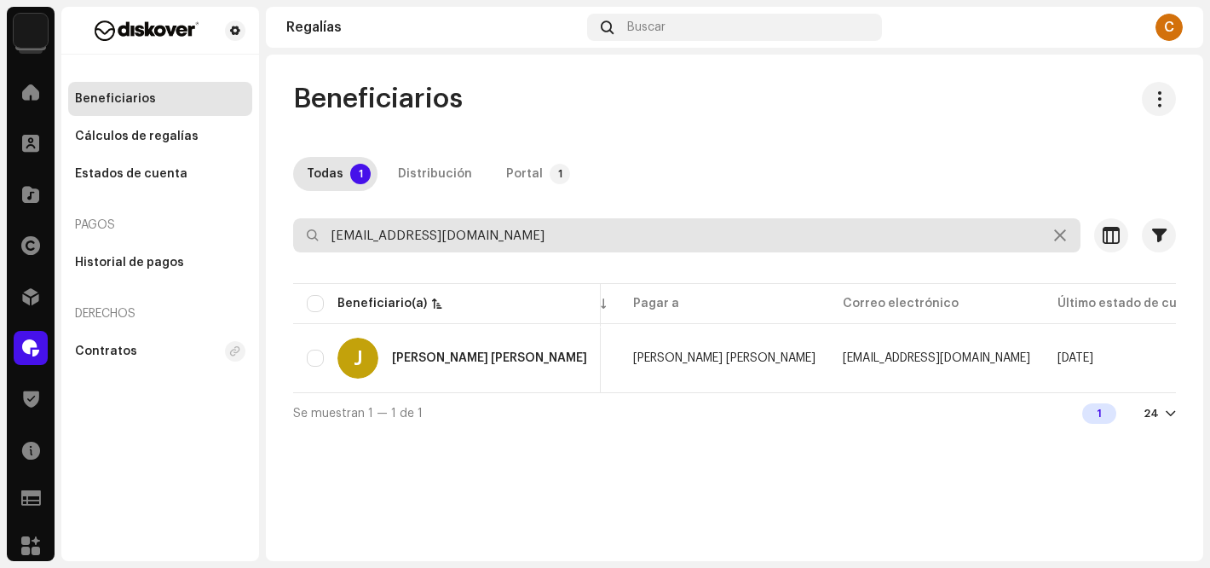
scroll to position [0, 361]
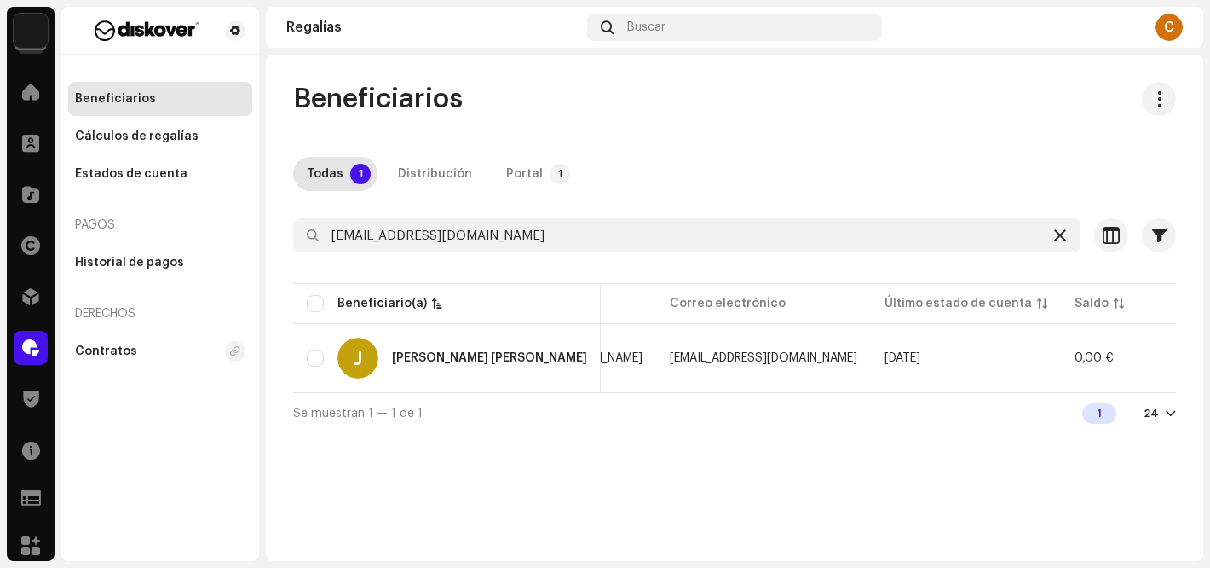
click at [1061, 233] on icon at bounding box center [1060, 235] width 12 height 14
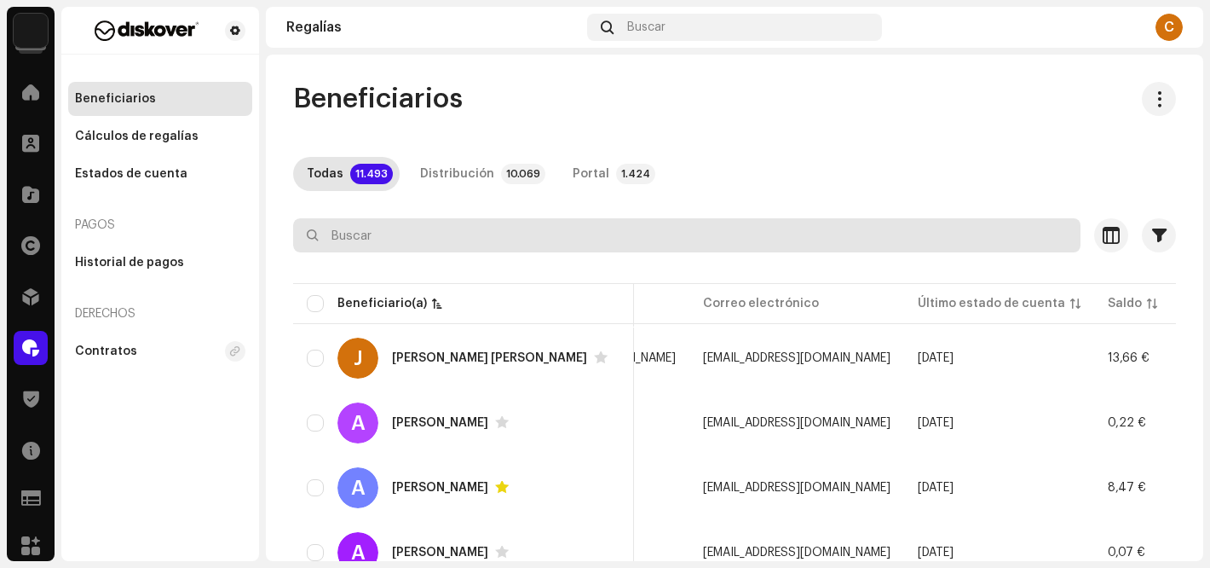
click at [400, 235] on input "text" at bounding box center [686, 235] width 787 height 34
paste input "[EMAIL_ADDRESS][DOMAIN_NAME]"
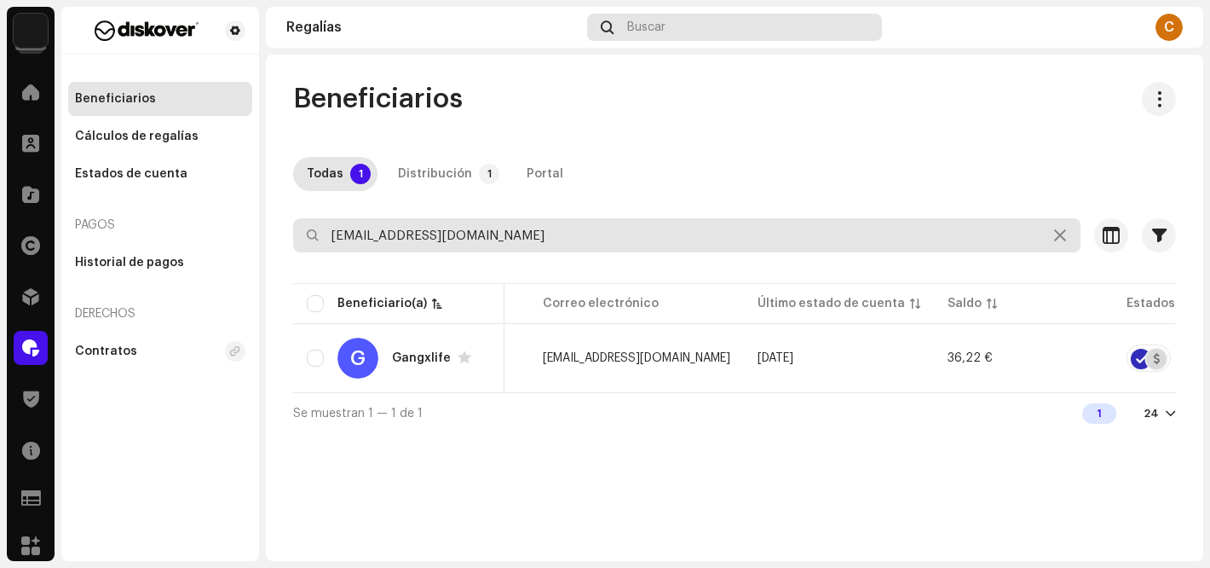
type input "[EMAIL_ADDRESS][DOMAIN_NAME]"
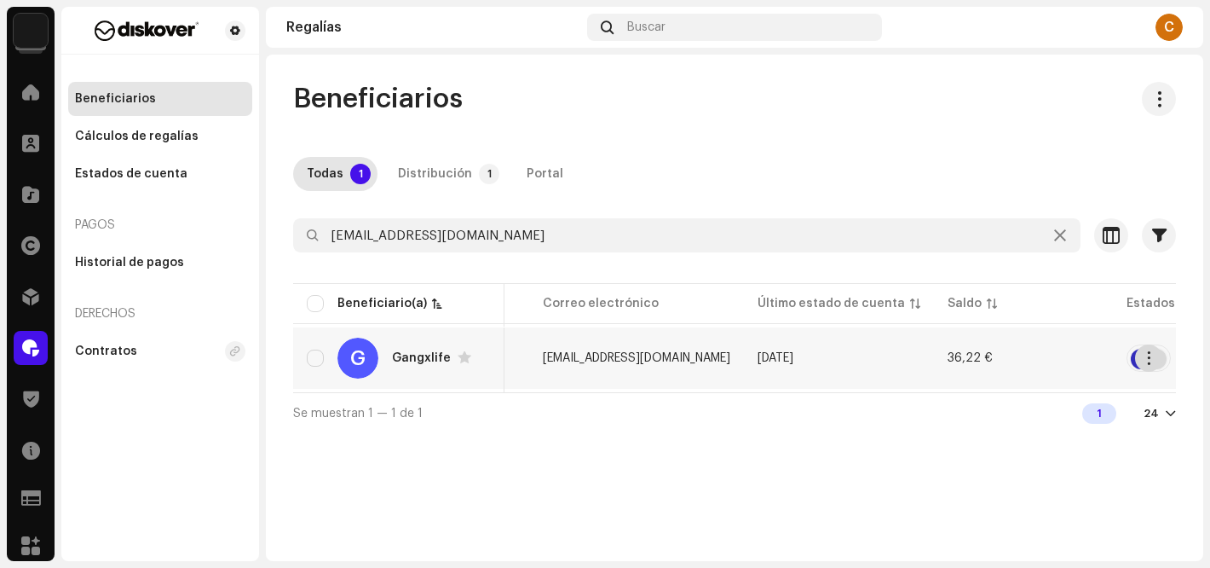
click at [1147, 360] on span "button" at bounding box center [1149, 358] width 13 height 14
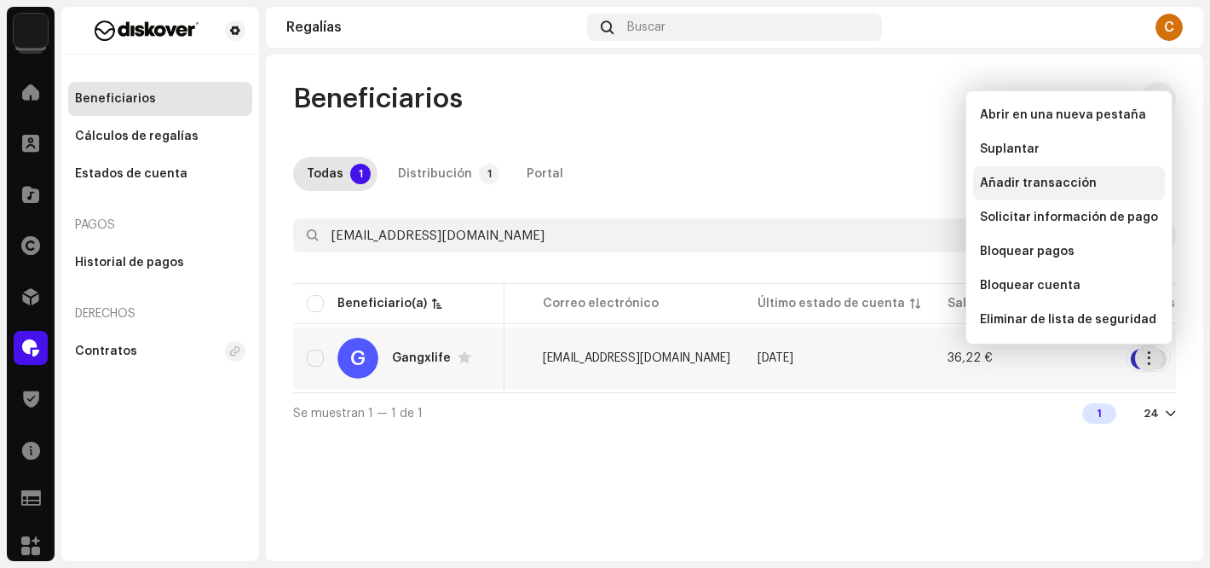
click at [1031, 176] on div "Añadir transacción" at bounding box center [1069, 183] width 192 height 34
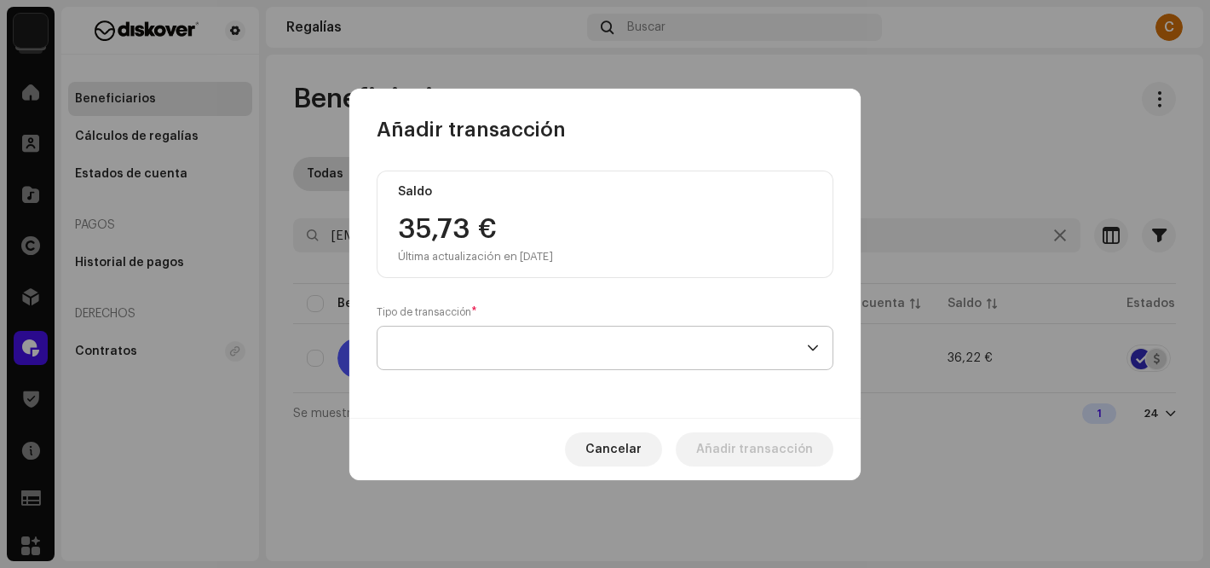
click at [422, 340] on span at bounding box center [599, 347] width 416 height 43
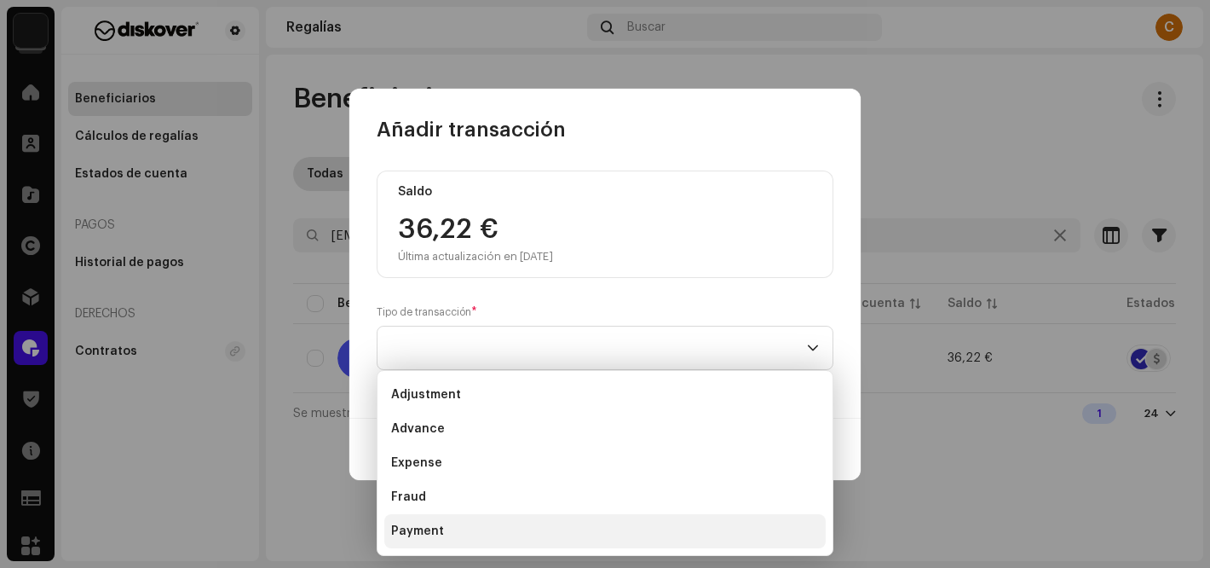
click at [443, 526] on li "Payment" at bounding box center [604, 531] width 441 height 34
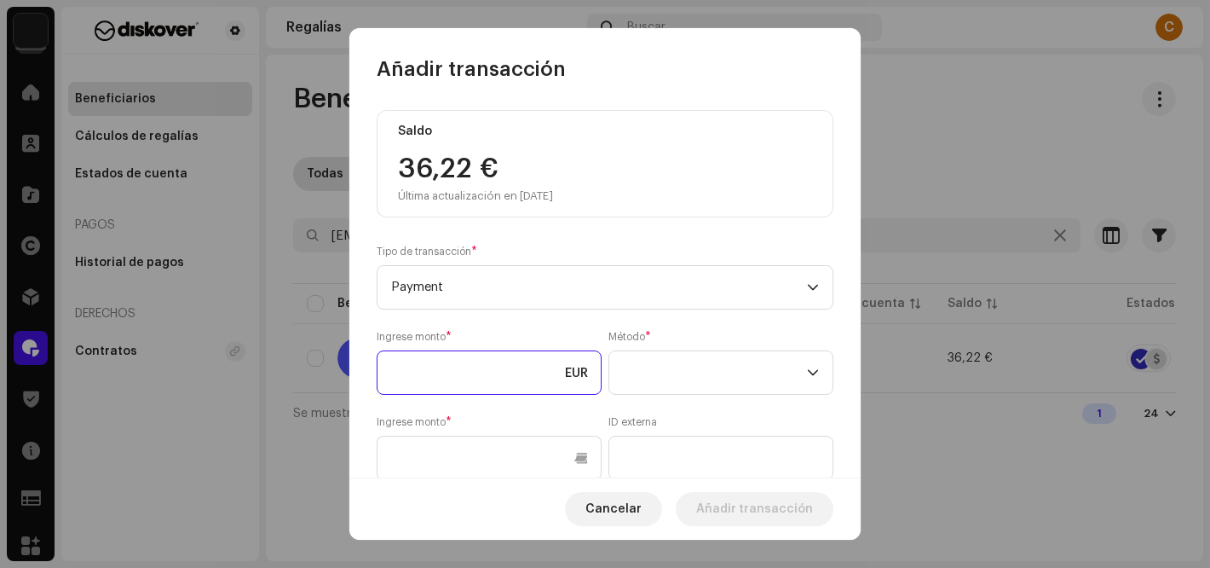
click at [466, 379] on input at bounding box center [489, 372] width 225 height 44
type input "36,00"
click at [704, 370] on span at bounding box center [715, 372] width 184 height 43
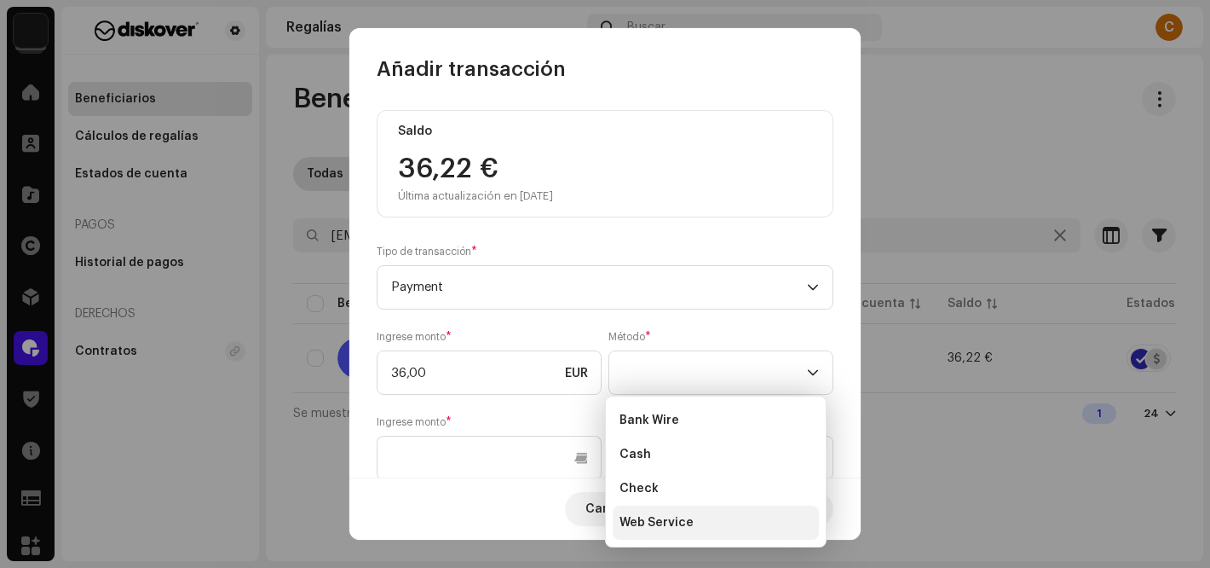
click at [675, 528] on span "Web Service" at bounding box center [656, 522] width 74 height 17
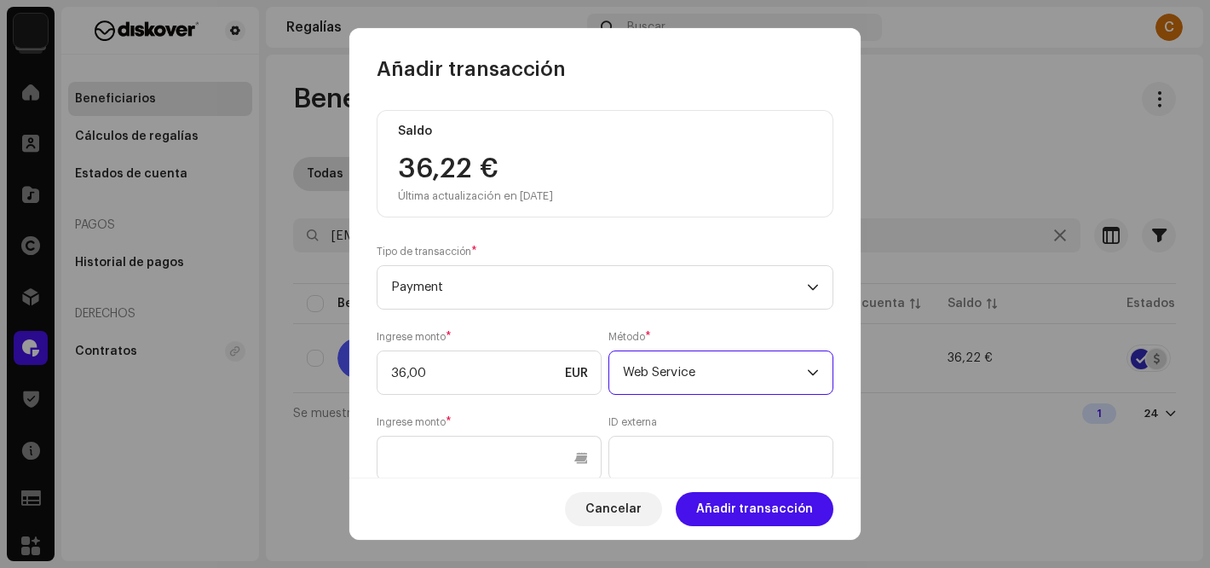
scroll to position [250, 0]
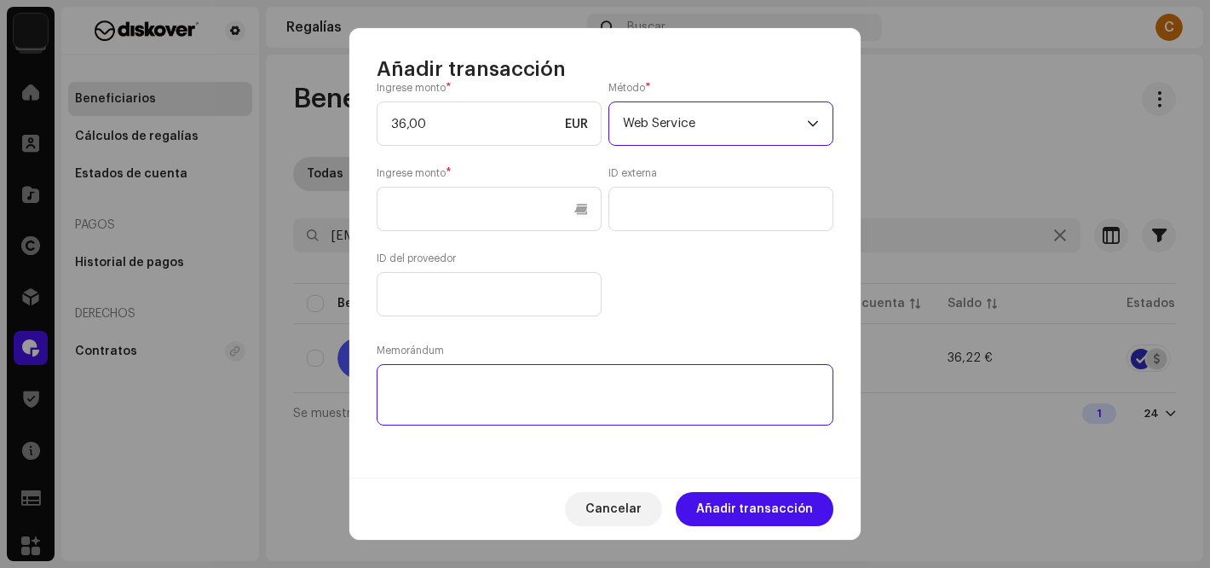
click at [438, 399] on textarea at bounding box center [605, 394] width 457 height 61
paste textarea "PAGADO via: PAYPAL I Cuenta de abono:"
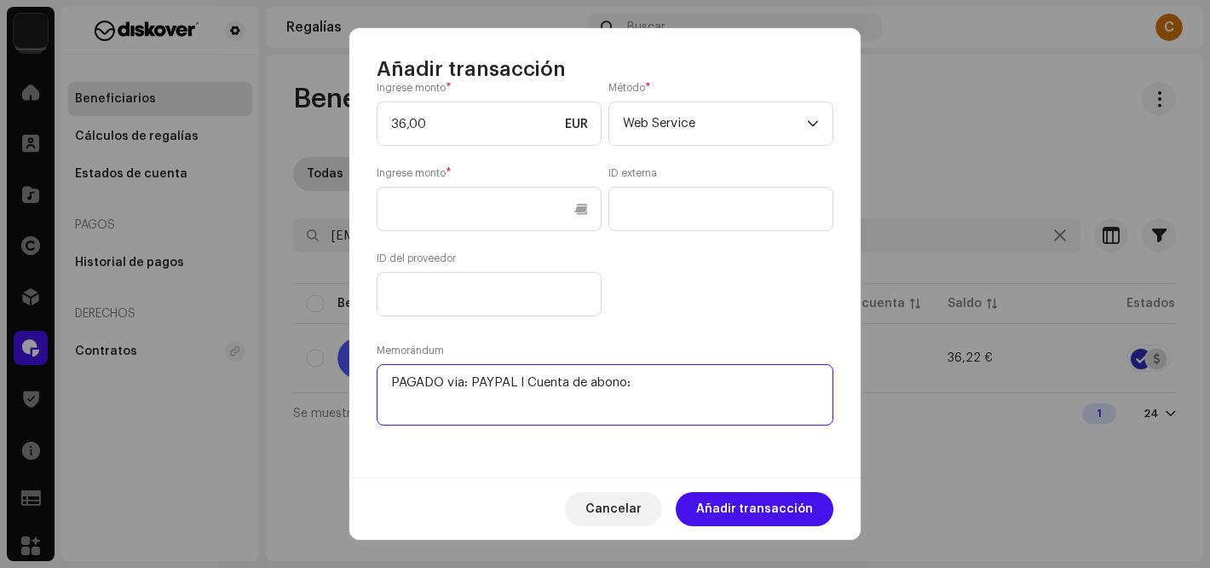
paste textarea "[EMAIL_ADDRESS][DOMAIN_NAME]"
type textarea "PAGADO via: PAYPAL I Cuenta de abono: [EMAIL_ADDRESS][DOMAIN_NAME]"
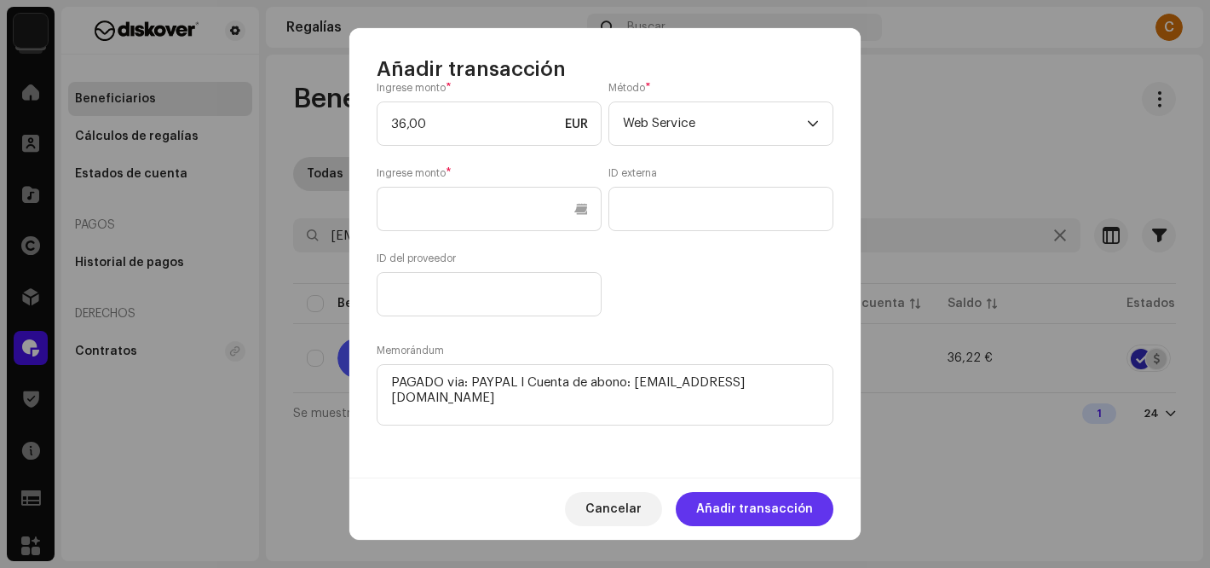
click at [740, 505] on span "Añadir transacción" at bounding box center [754, 509] width 117 height 34
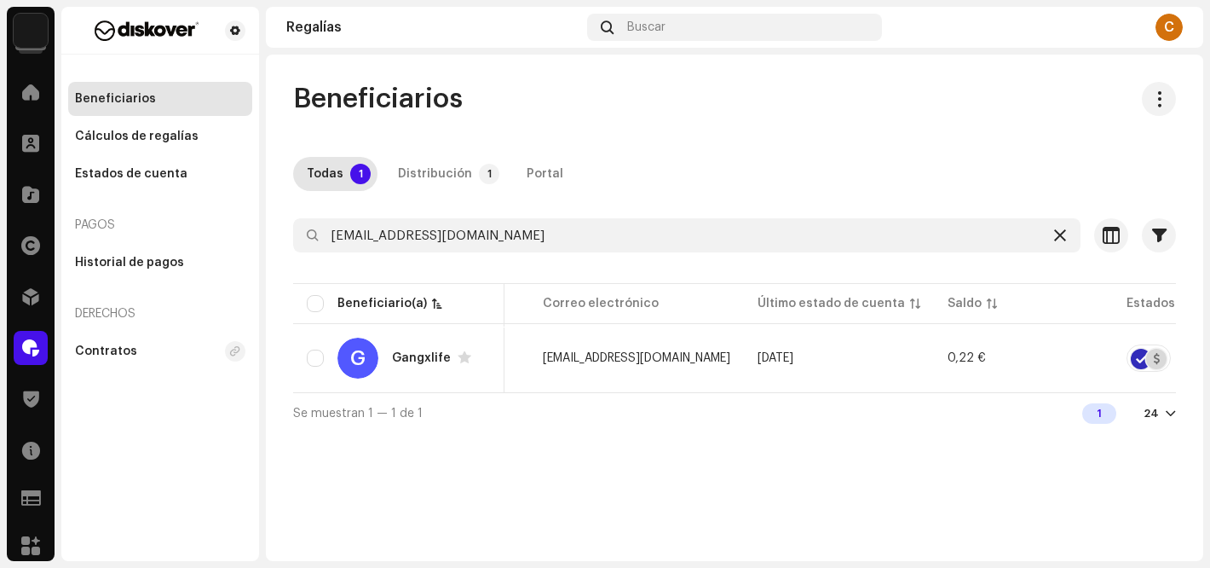
click at [1063, 231] on icon at bounding box center [1060, 235] width 12 height 14
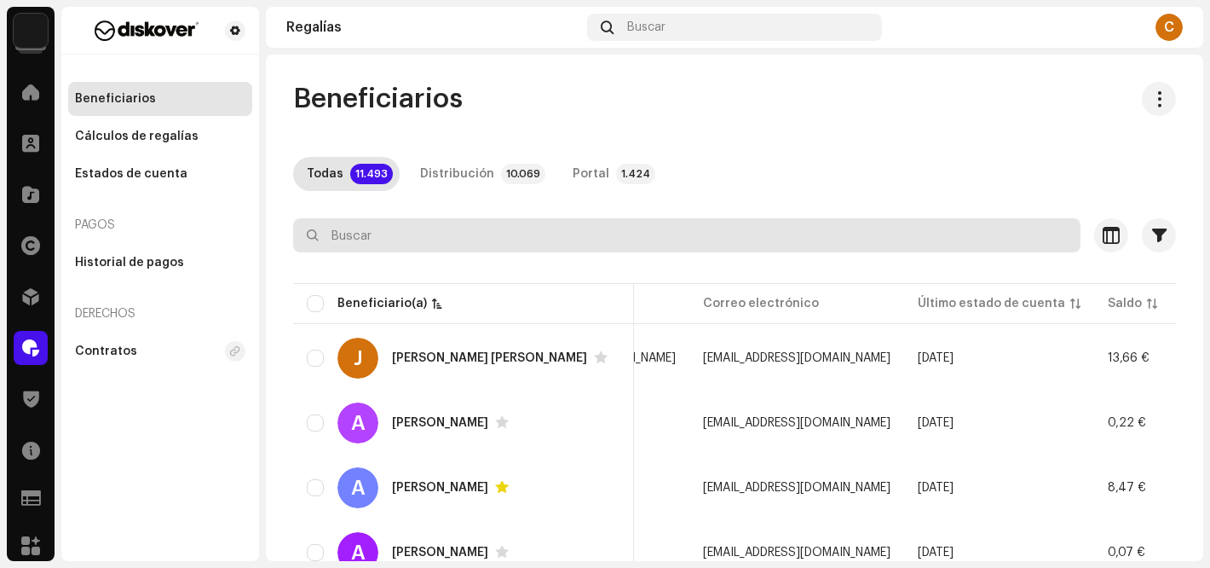
click at [461, 238] on input "text" at bounding box center [686, 235] width 787 height 34
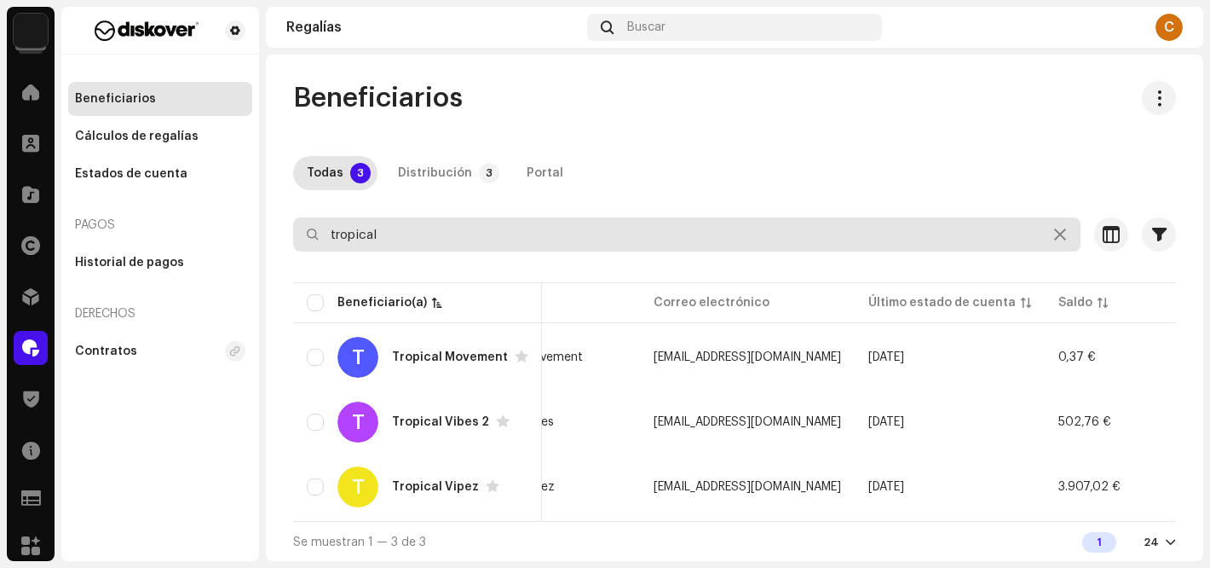
scroll to position [0, 289]
type input "tropical"
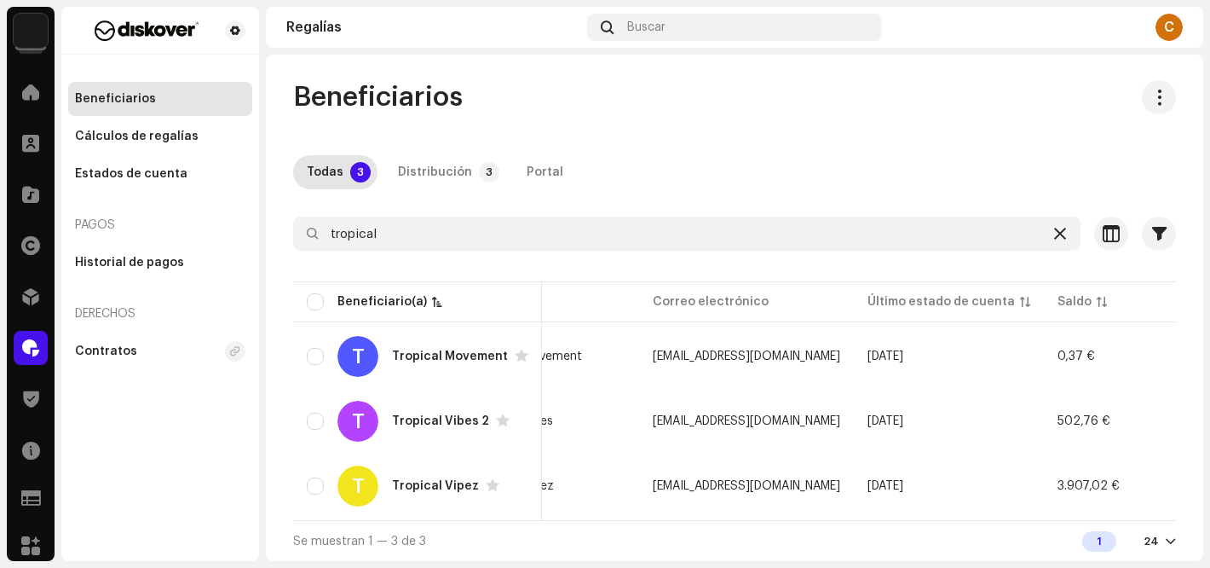
click at [1054, 227] on icon at bounding box center [1060, 234] width 12 height 14
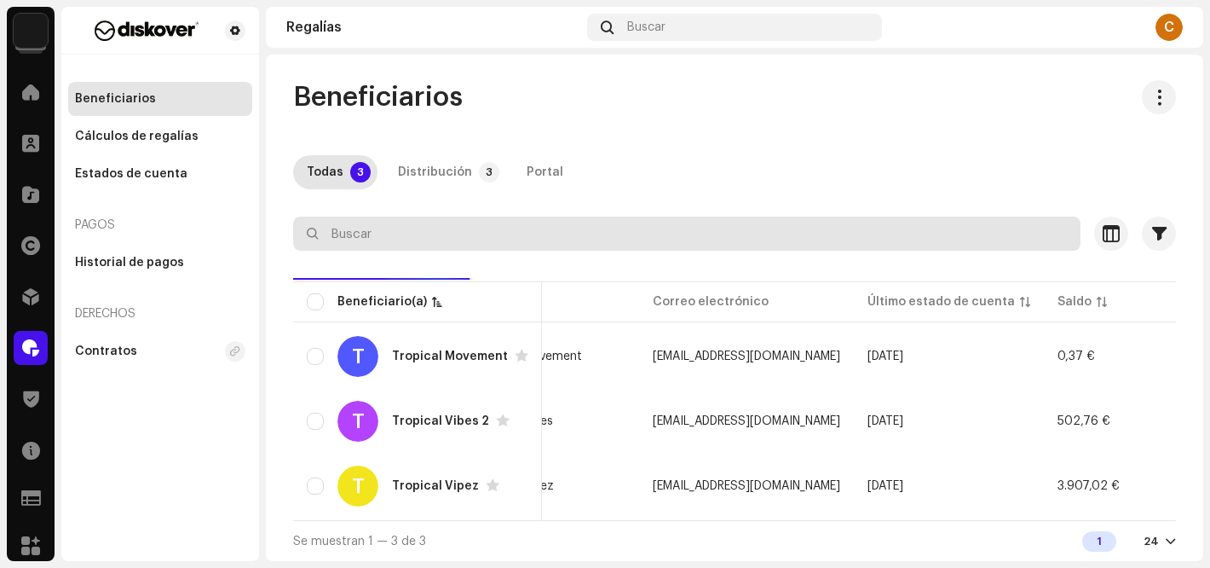
click at [406, 228] on input "text" at bounding box center [686, 233] width 787 height 34
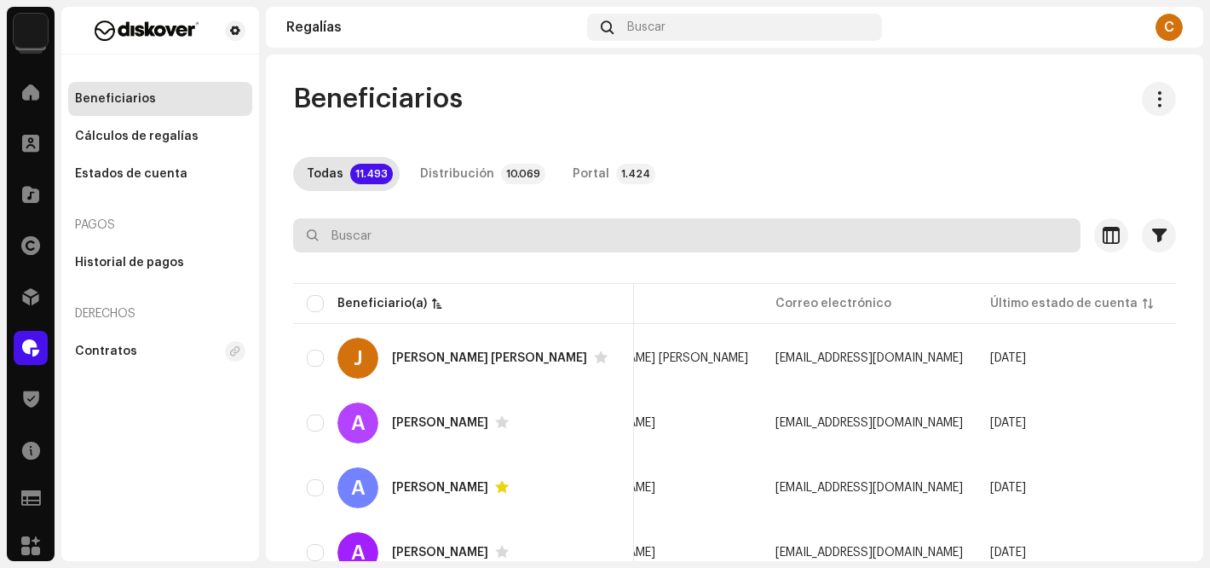
paste input "[EMAIL_ADDRESS][DOMAIN_NAME]"
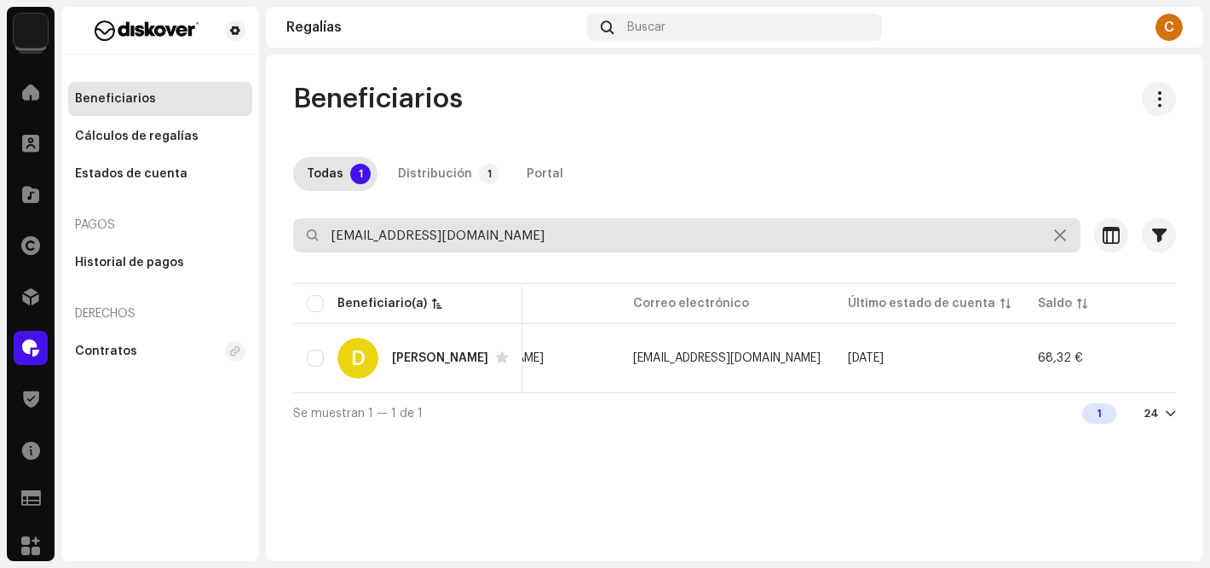
type input "[EMAIL_ADDRESS][DOMAIN_NAME]"
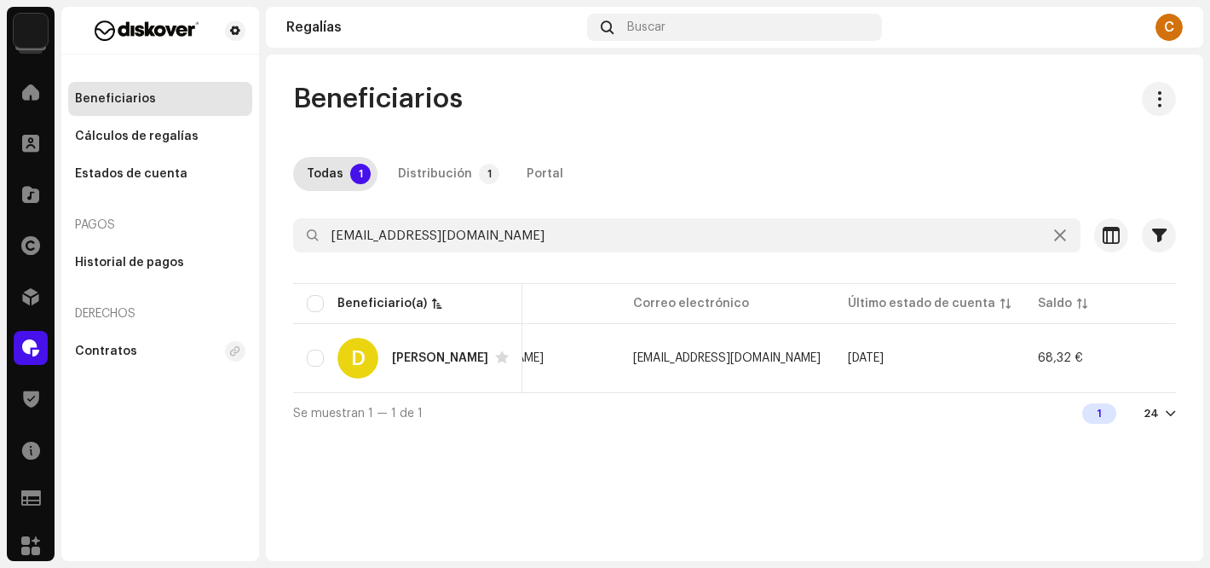
drag, startPoint x: 948, startPoint y: 390, endPoint x: 1041, endPoint y: 390, distance: 92.9
click at [1041, 390] on table "Beneficiario(a) ID del (de la) beneficiario(a) Pagar a Correo electrónico Últim…" at bounding box center [714, 335] width 1420 height 112
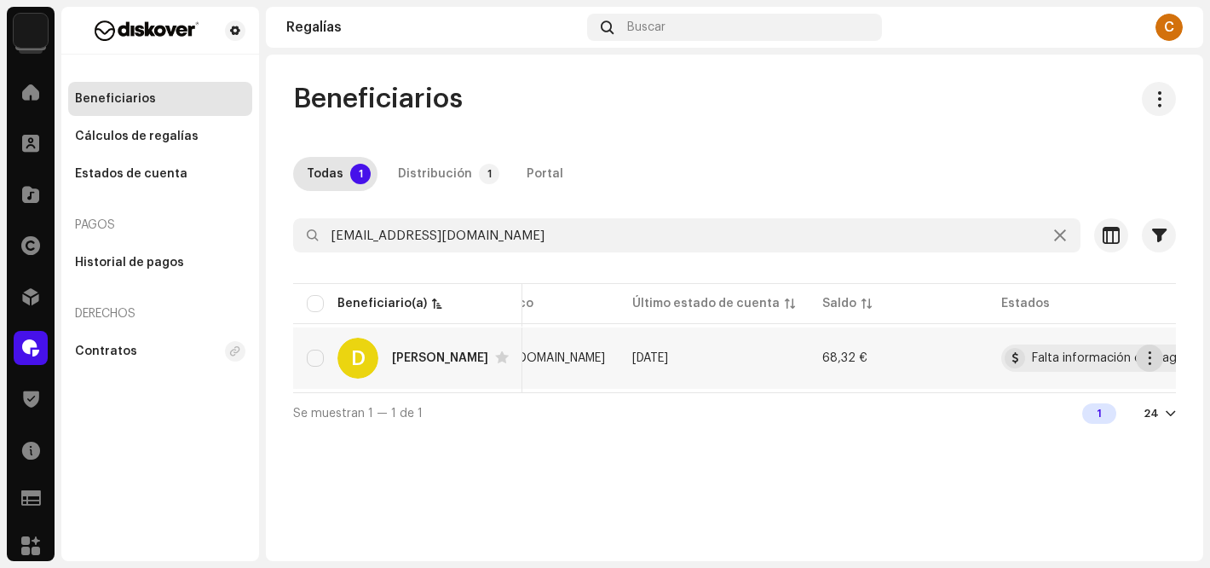
click at [1148, 359] on span "button" at bounding box center [1149, 358] width 13 height 14
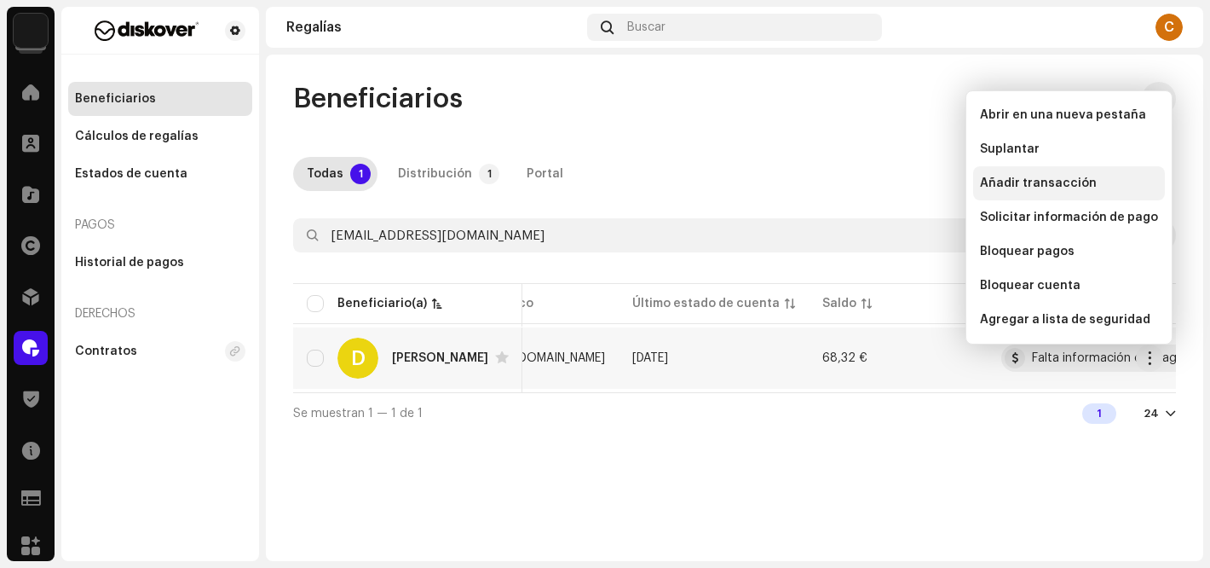
click at [1038, 184] on span "Añadir transacción" at bounding box center [1038, 183] width 117 height 14
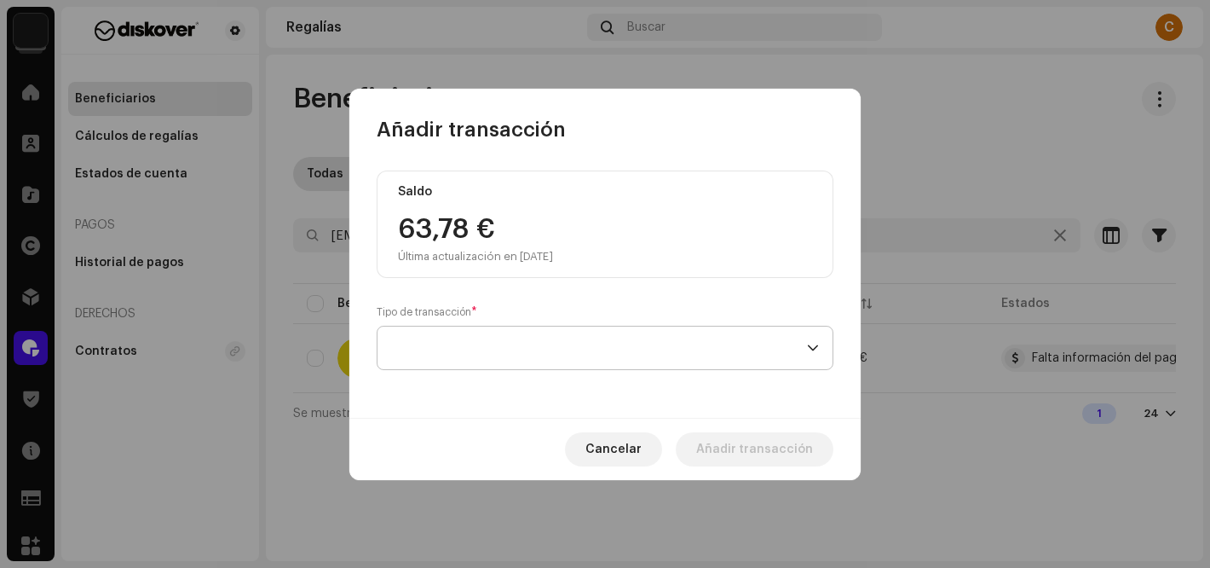
click at [446, 344] on span at bounding box center [599, 347] width 416 height 43
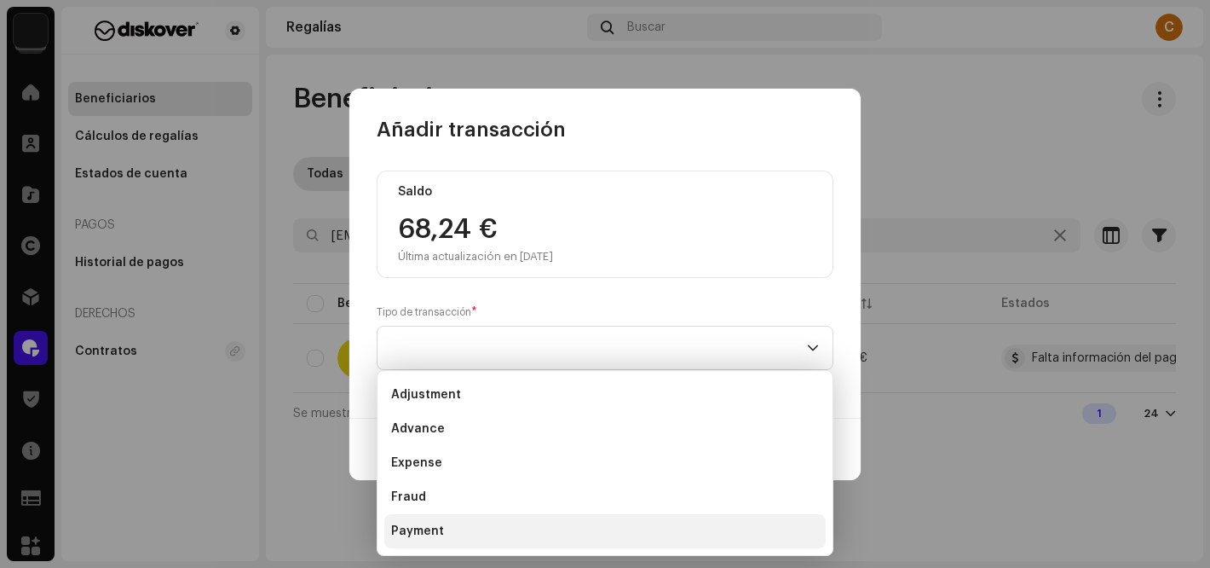
click at [425, 534] on span "Payment" at bounding box center [417, 530] width 53 height 17
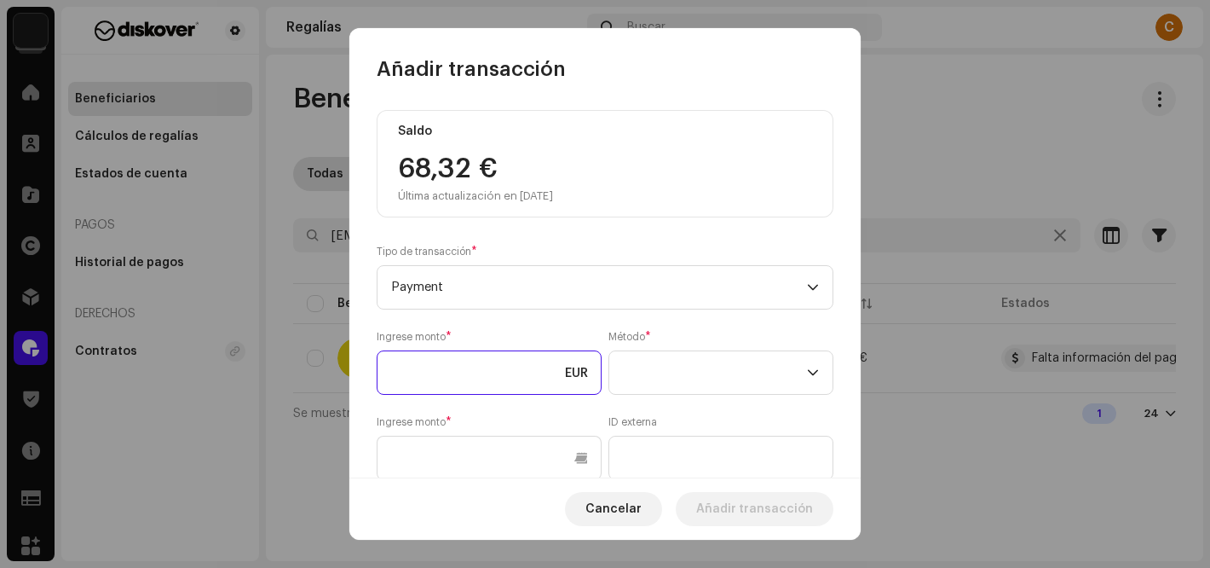
click at [431, 384] on input at bounding box center [489, 372] width 225 height 44
type input "68,32"
click at [650, 365] on span at bounding box center [715, 372] width 184 height 43
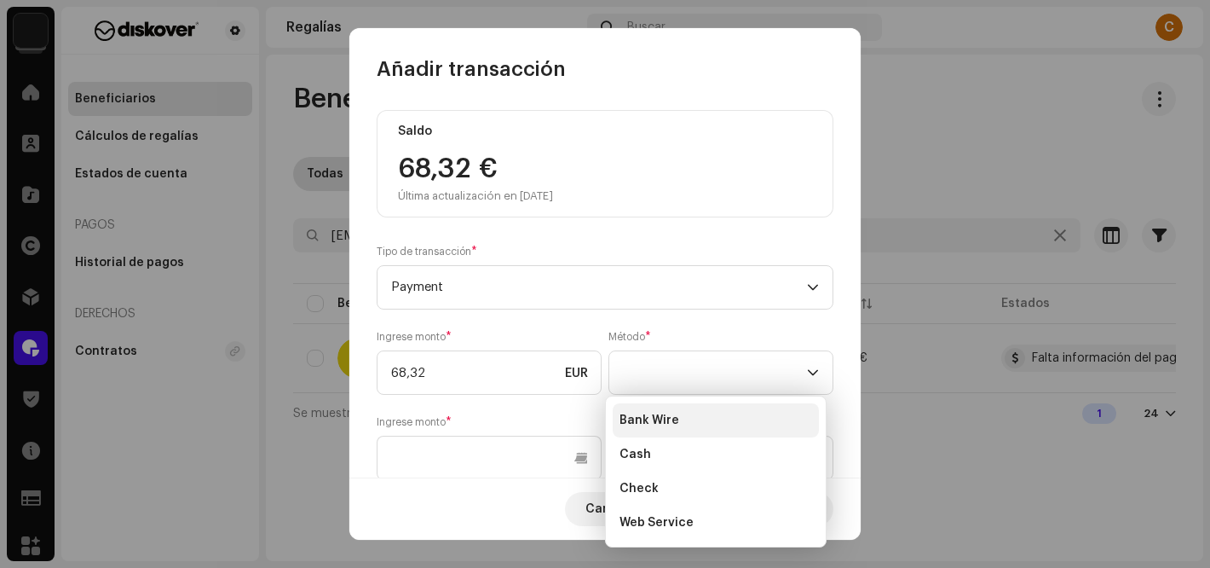
click at [665, 412] on span "Bank Wire" at bounding box center [649, 420] width 60 height 17
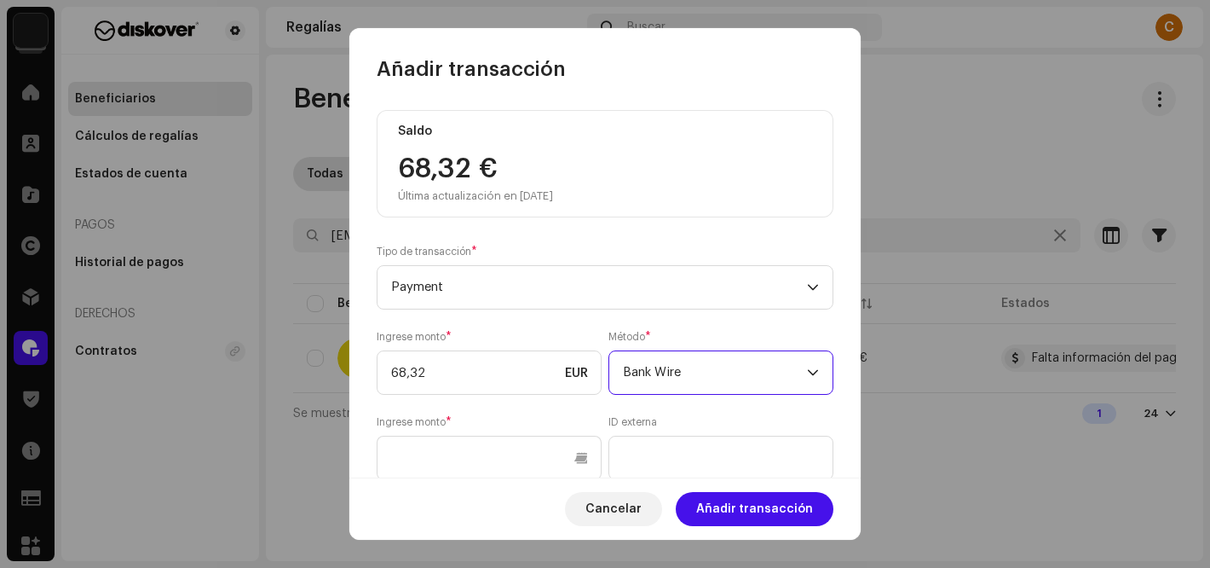
scroll to position [250, 0]
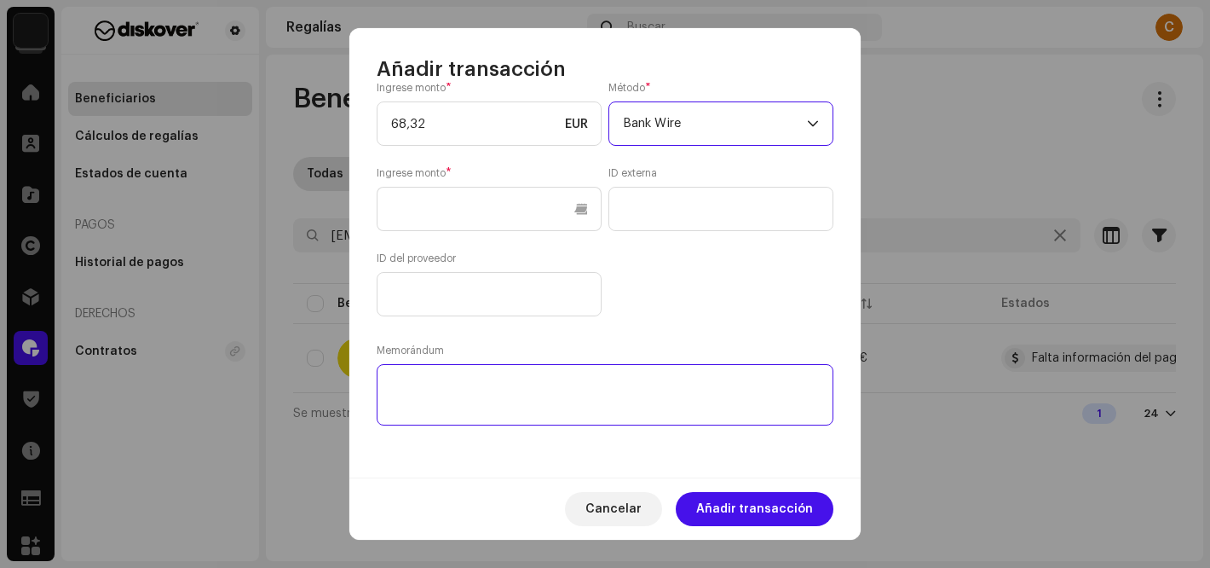
click at [467, 388] on textarea at bounding box center [605, 394] width 457 height 61
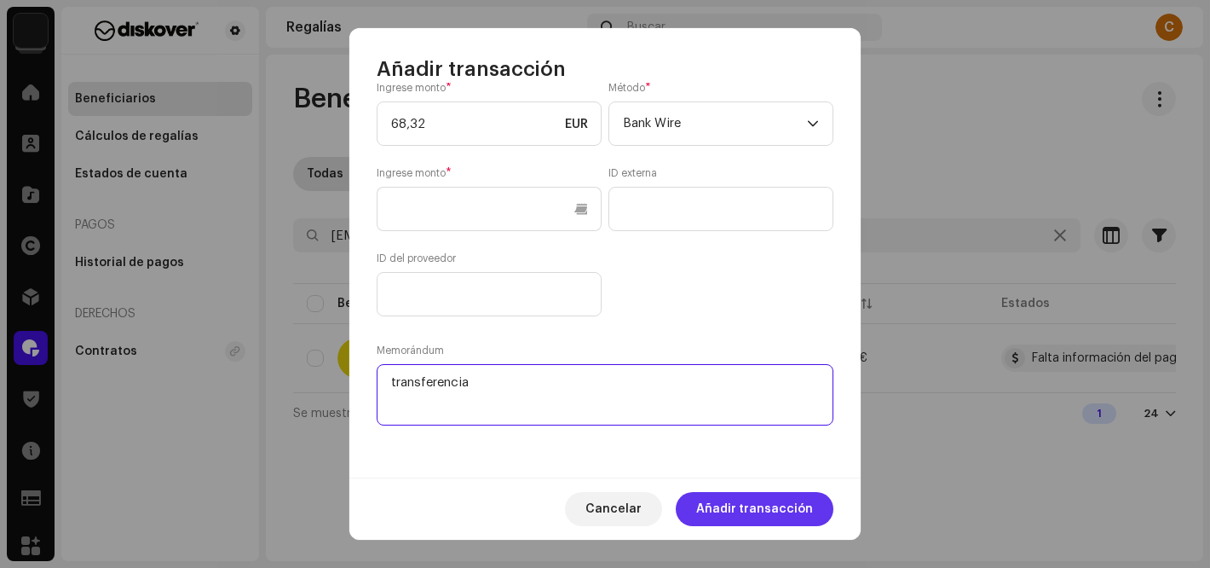
type textarea "transferencia"
click at [755, 502] on span "Añadir transacción" at bounding box center [754, 509] width 117 height 34
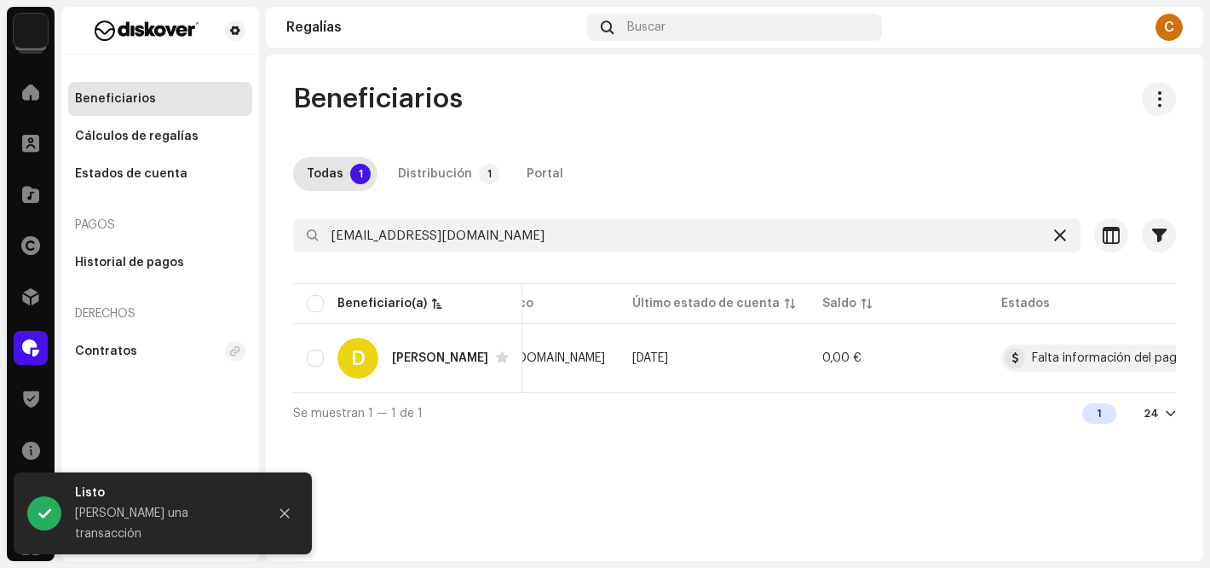
click at [1061, 237] on icon at bounding box center [1060, 235] width 12 height 14
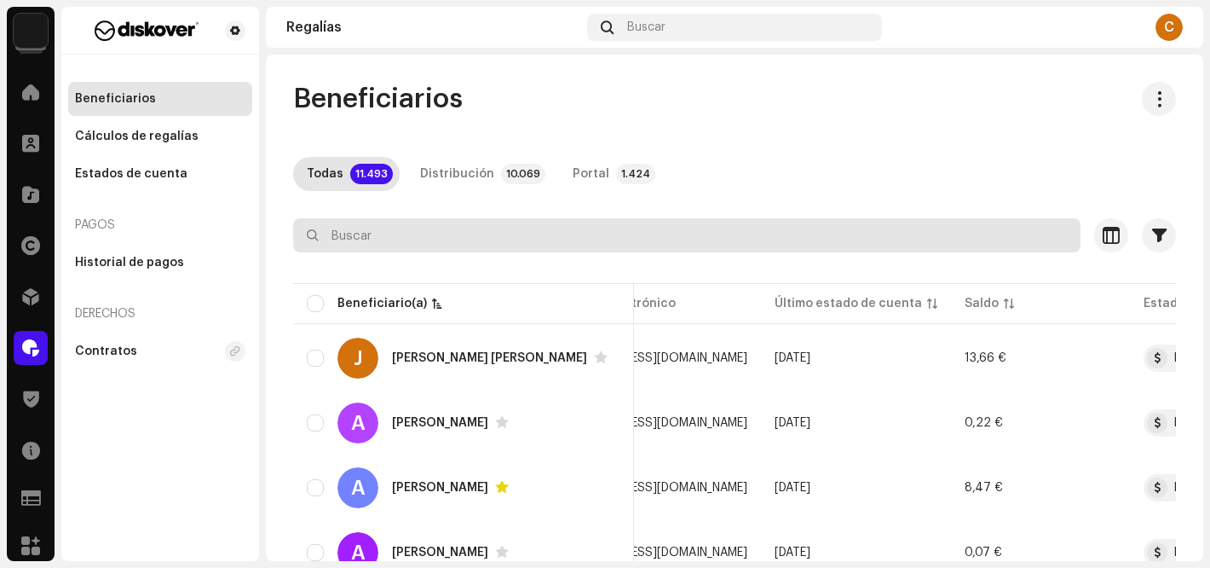
click at [423, 237] on input "text" at bounding box center [686, 235] width 787 height 34
paste input "[EMAIL_ADDRESS][DOMAIN_NAME]"
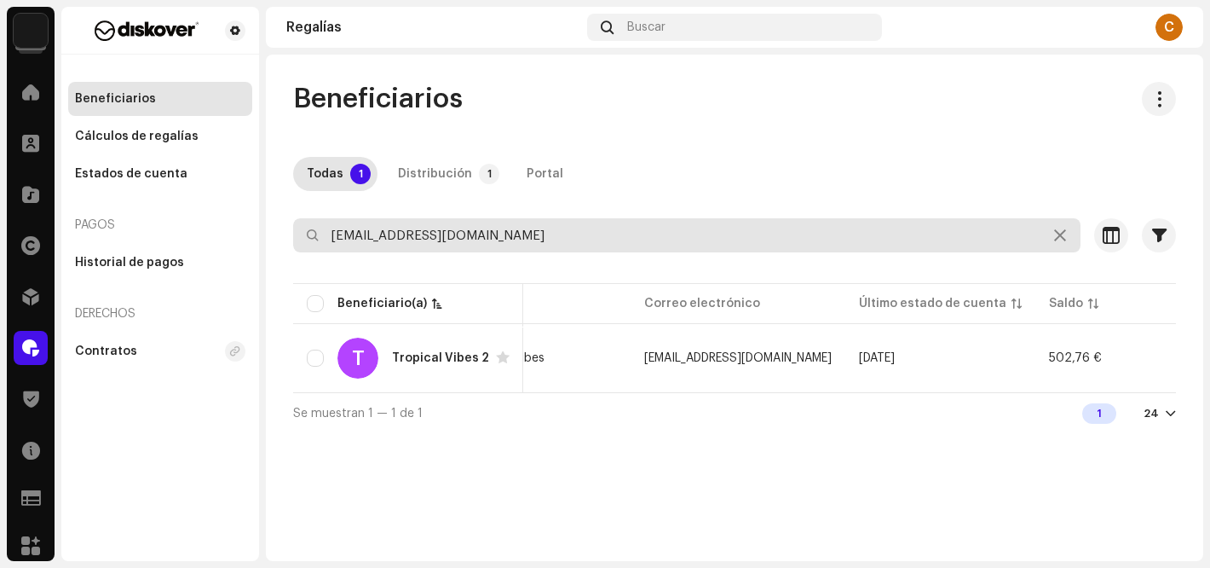
scroll to position [0, 205]
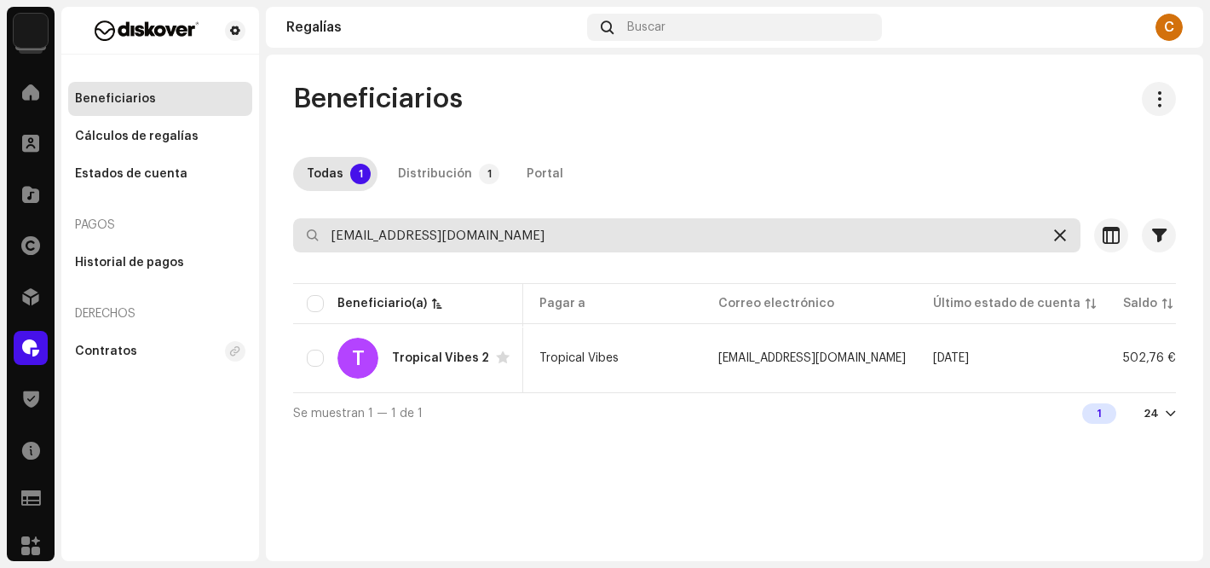
type input "[EMAIL_ADDRESS][DOMAIN_NAME]"
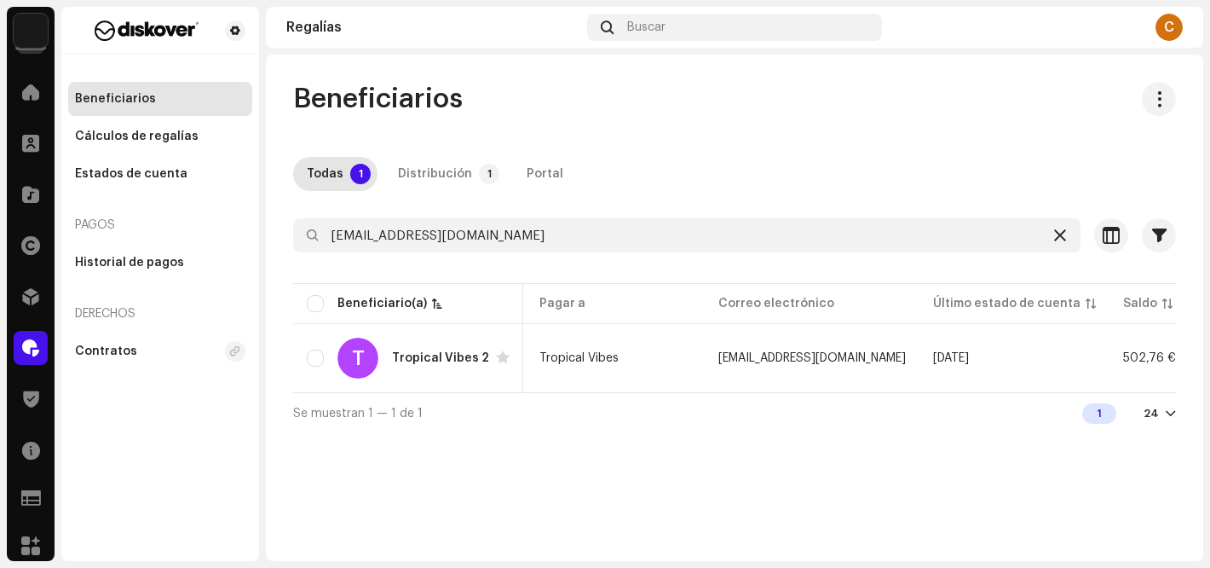
click at [1058, 235] on icon at bounding box center [1060, 235] width 12 height 14
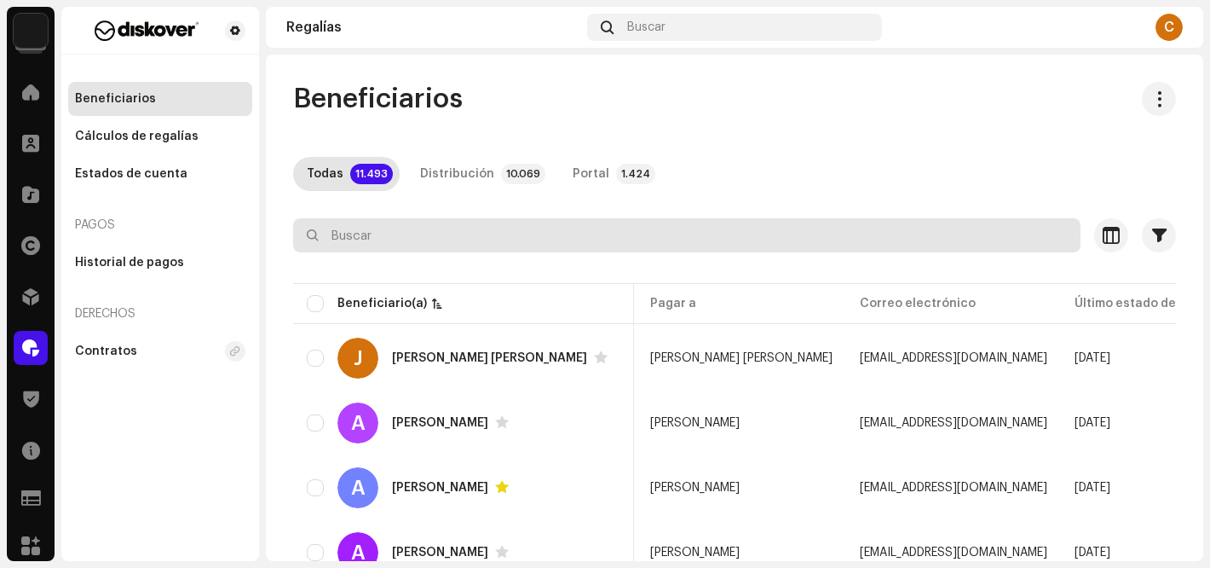
click at [406, 240] on input "text" at bounding box center [686, 235] width 787 height 34
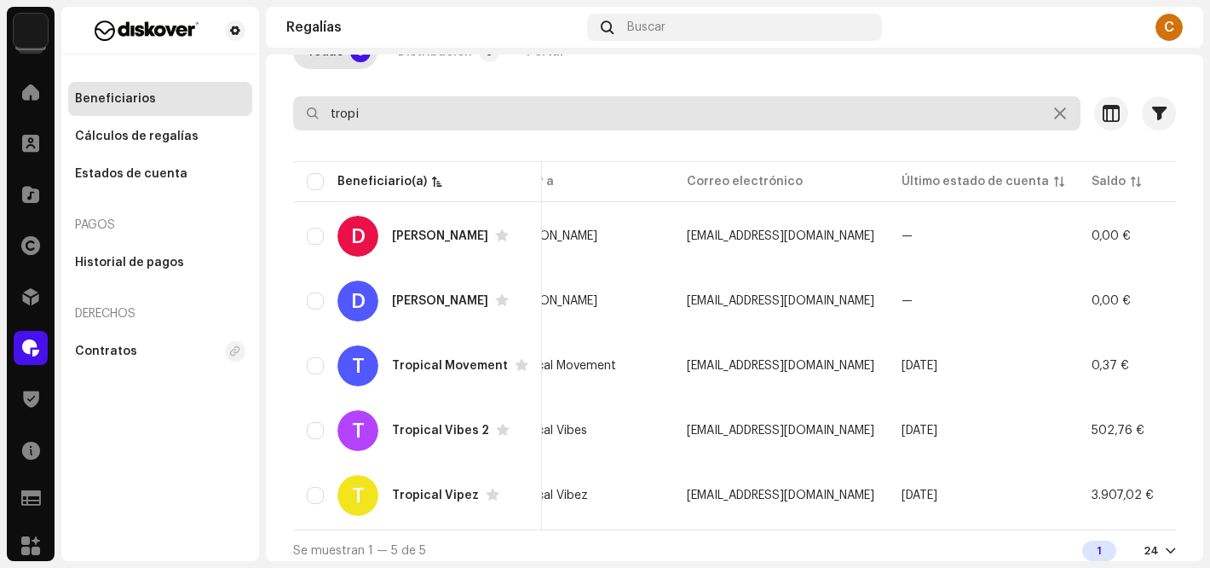
scroll to position [138, 0]
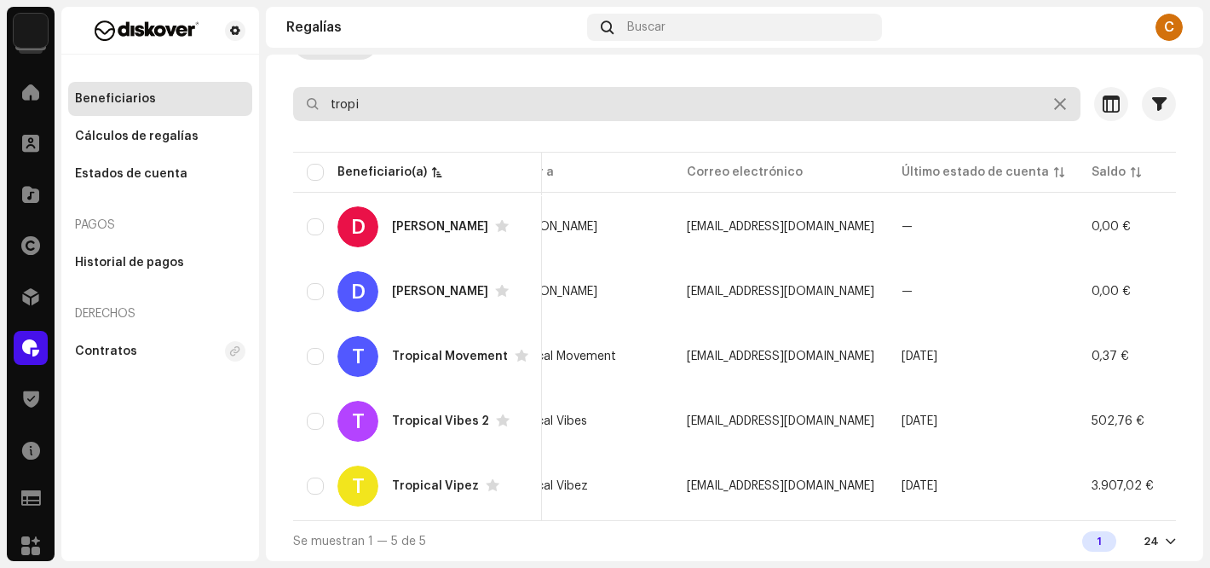
type input "tropi"
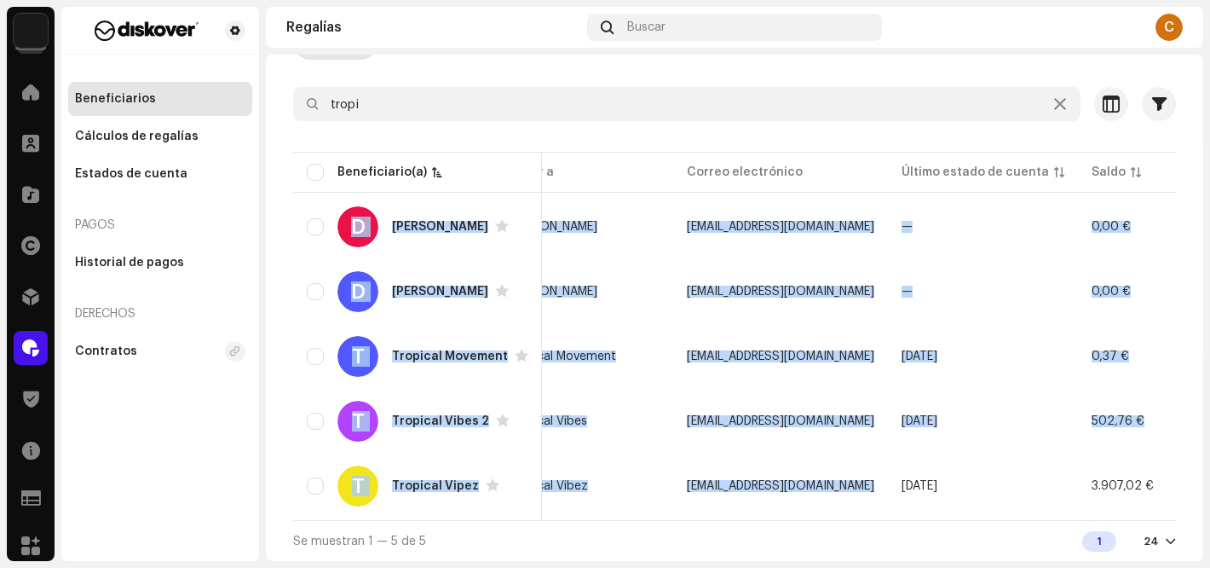
drag, startPoint x: 748, startPoint y: 512, endPoint x: 887, endPoint y: 519, distance: 139.1
click at [888, 519] on div "Beneficiario(a) ID del (de la) beneficiario(a) Pagar a Correo electrónico Últim…" at bounding box center [734, 334] width 883 height 372
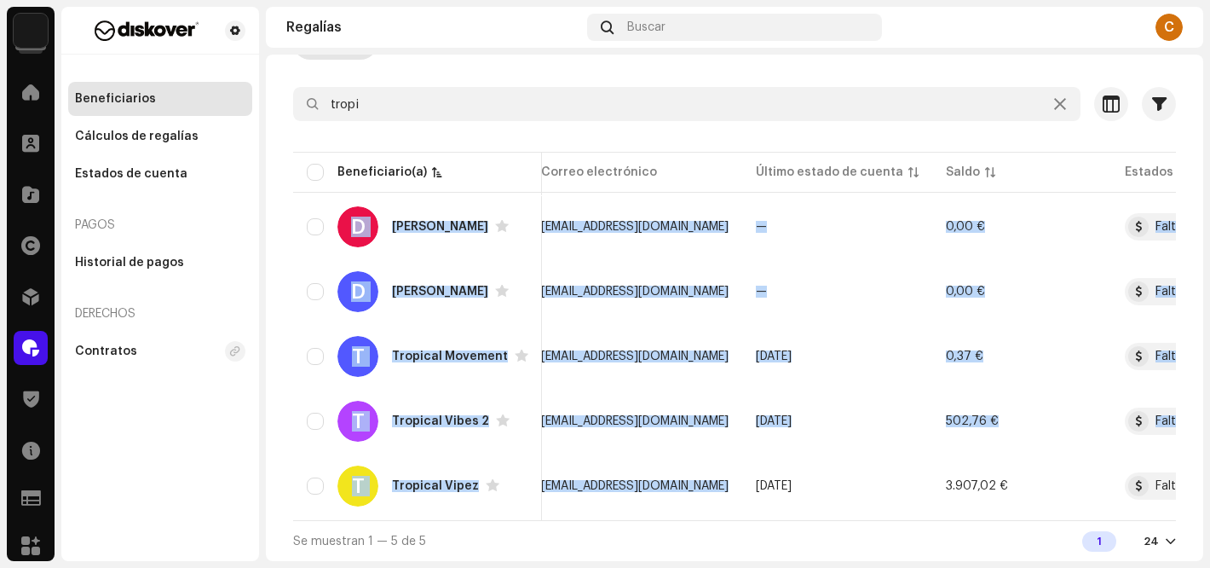
scroll to position [0, 402]
click at [1138, 414] on span "button" at bounding box center [1138, 421] width 13 height 14
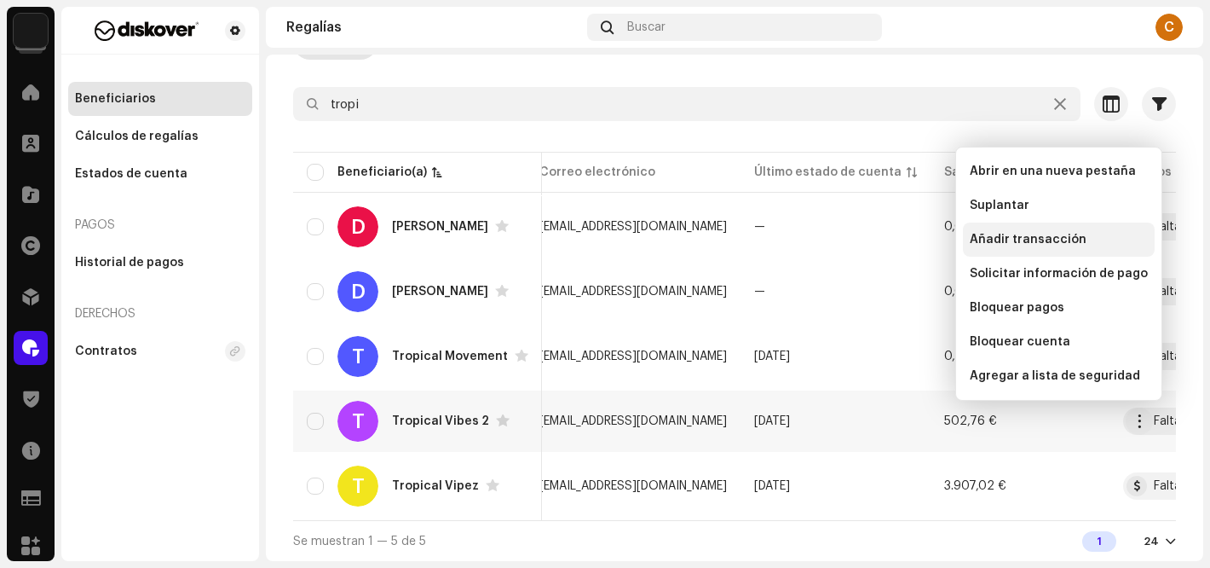
click at [1017, 233] on span "Añadir transacción" at bounding box center [1028, 240] width 117 height 14
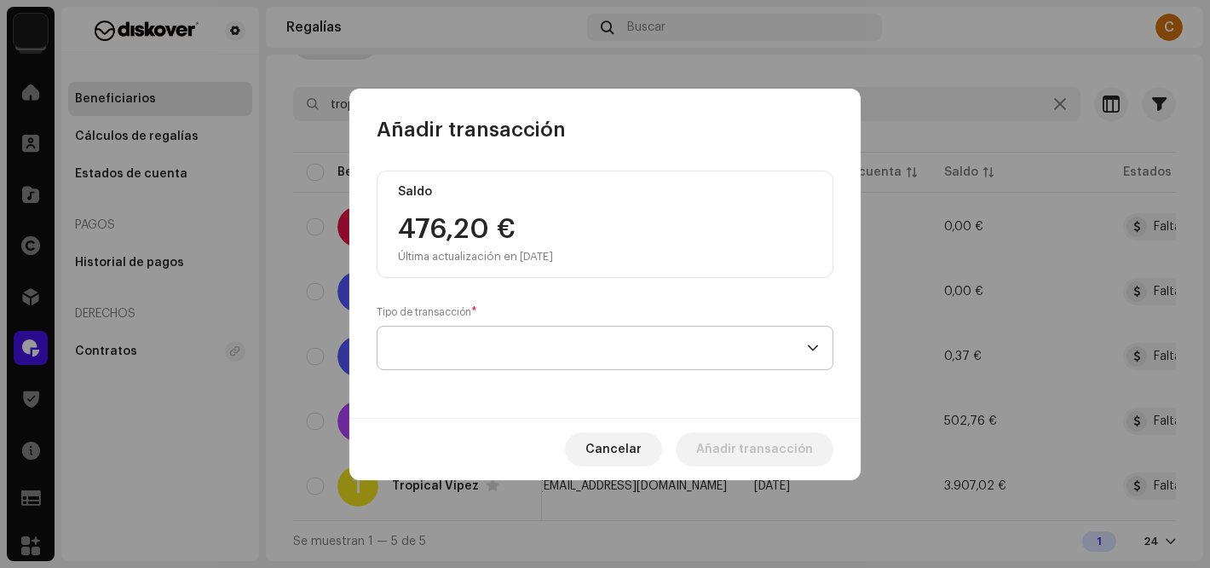
click at [423, 353] on span at bounding box center [599, 347] width 416 height 43
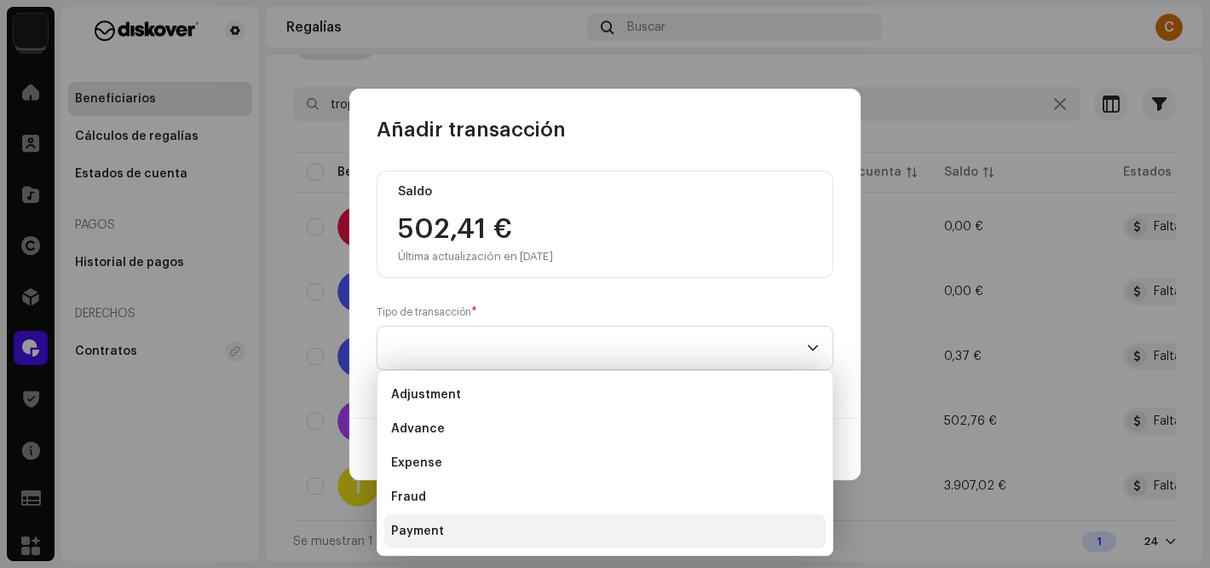
click at [425, 521] on li "Payment" at bounding box center [604, 531] width 441 height 34
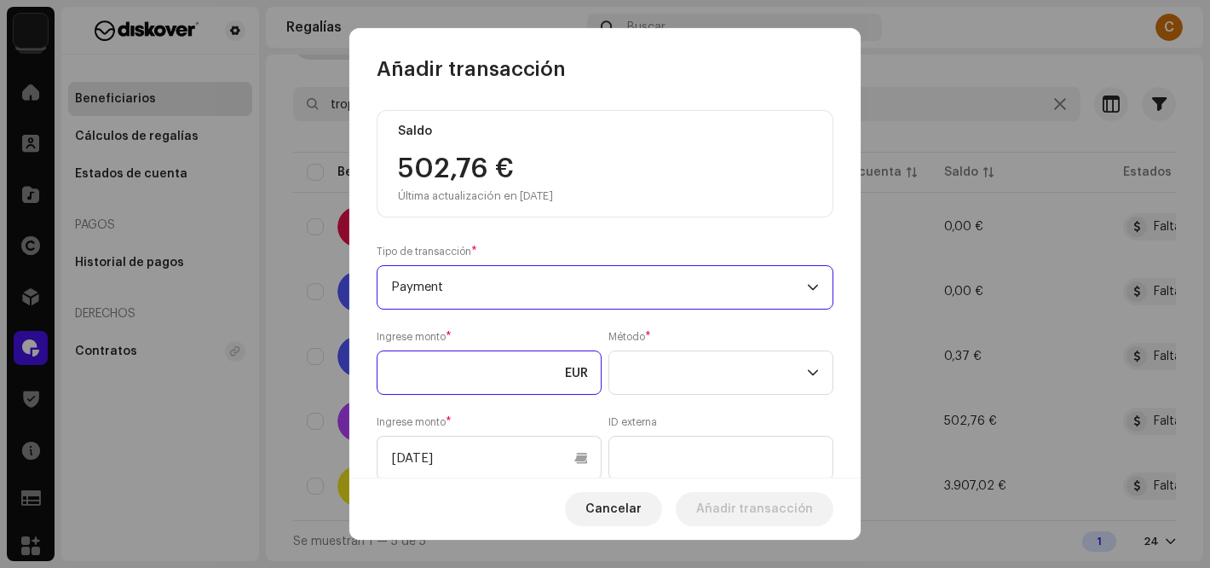
click at [425, 383] on input at bounding box center [489, 372] width 225 height 44
type input "502,76"
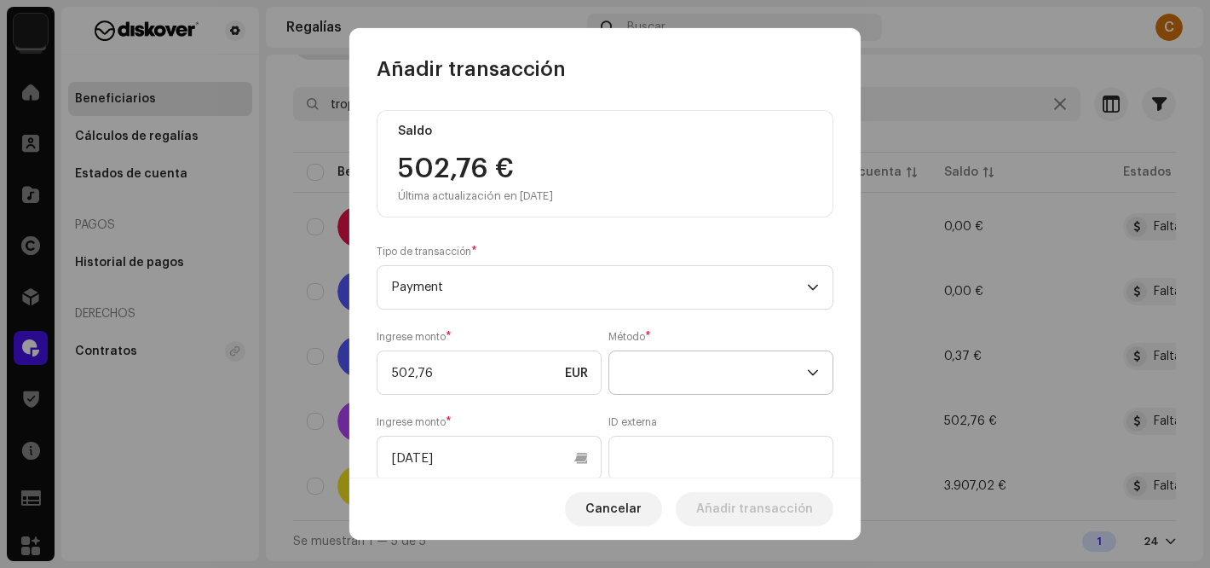
click at [668, 375] on span at bounding box center [715, 372] width 184 height 43
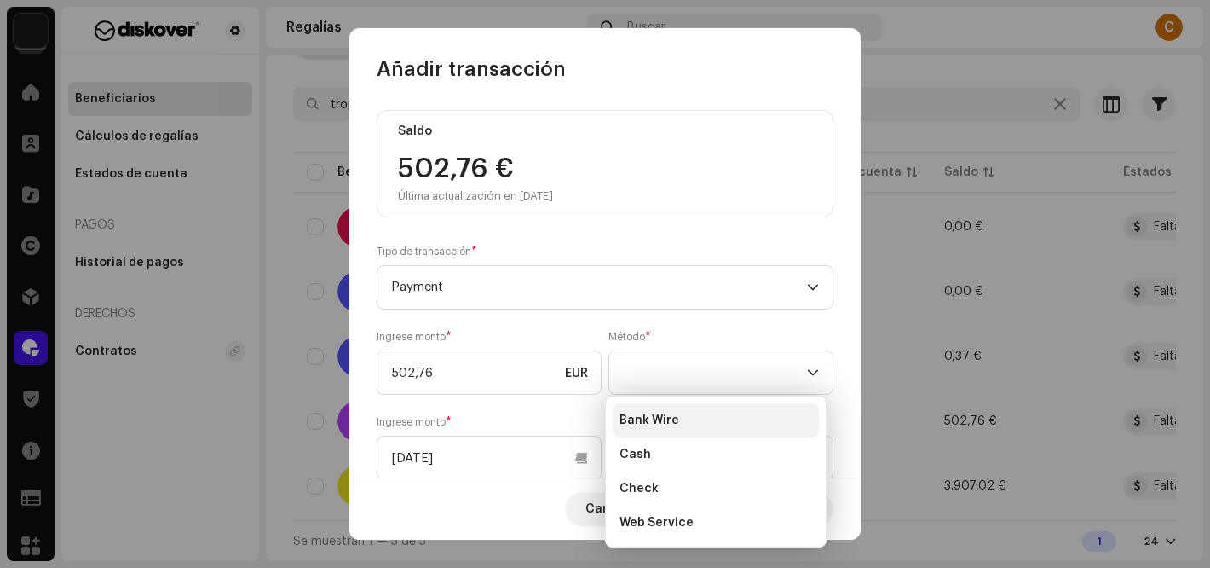
click at [661, 424] on span "Bank Wire" at bounding box center [649, 420] width 60 height 17
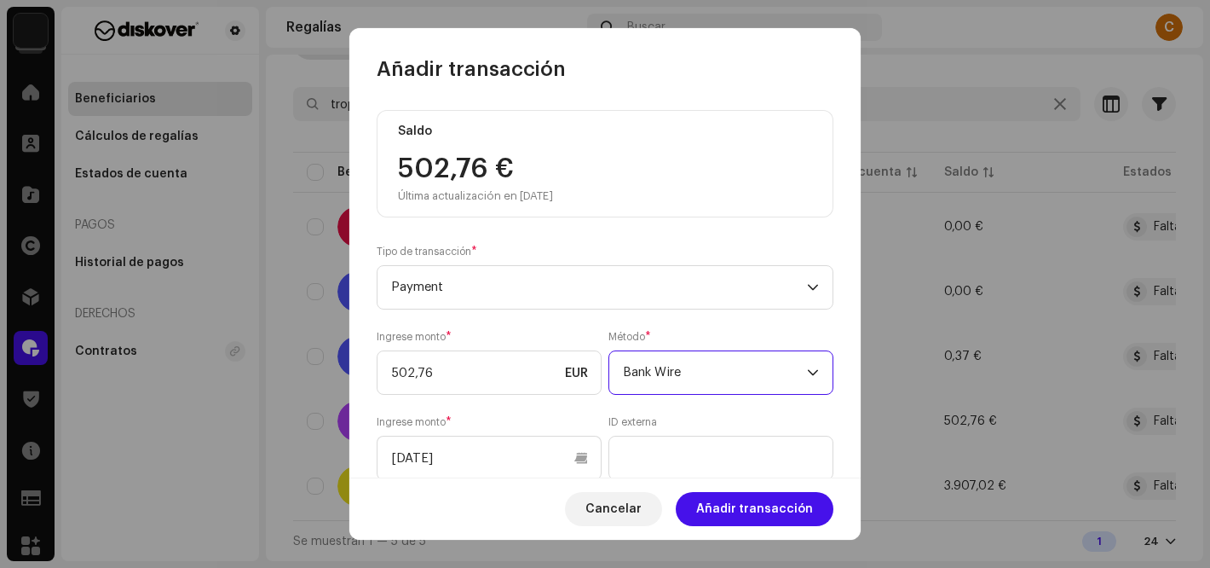
scroll to position [250, 0]
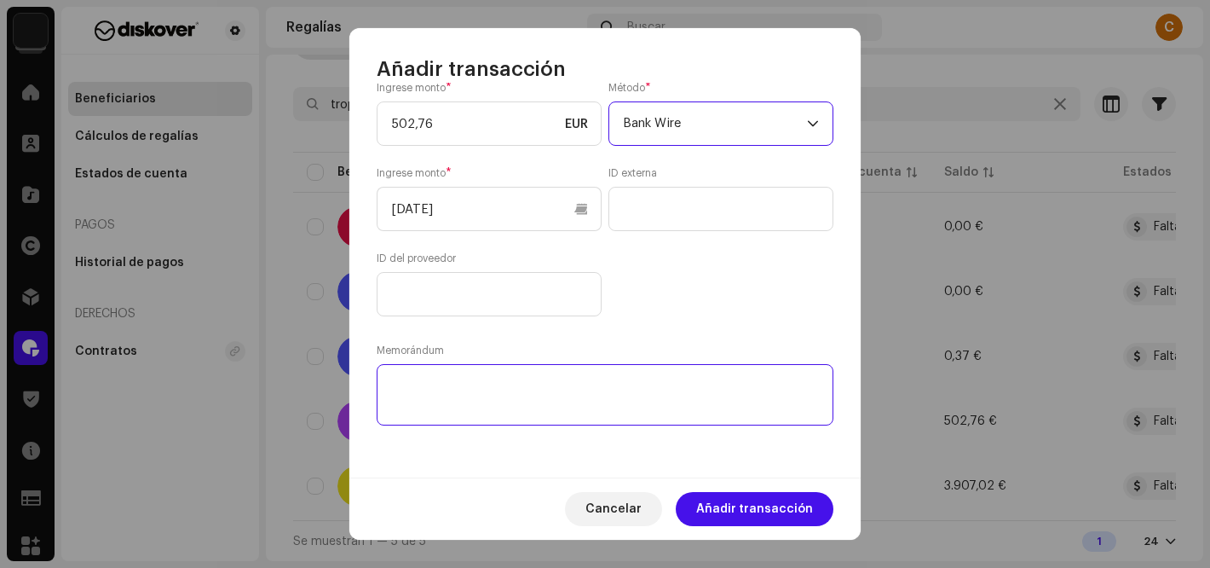
click at [463, 384] on textarea at bounding box center [605, 394] width 457 height 61
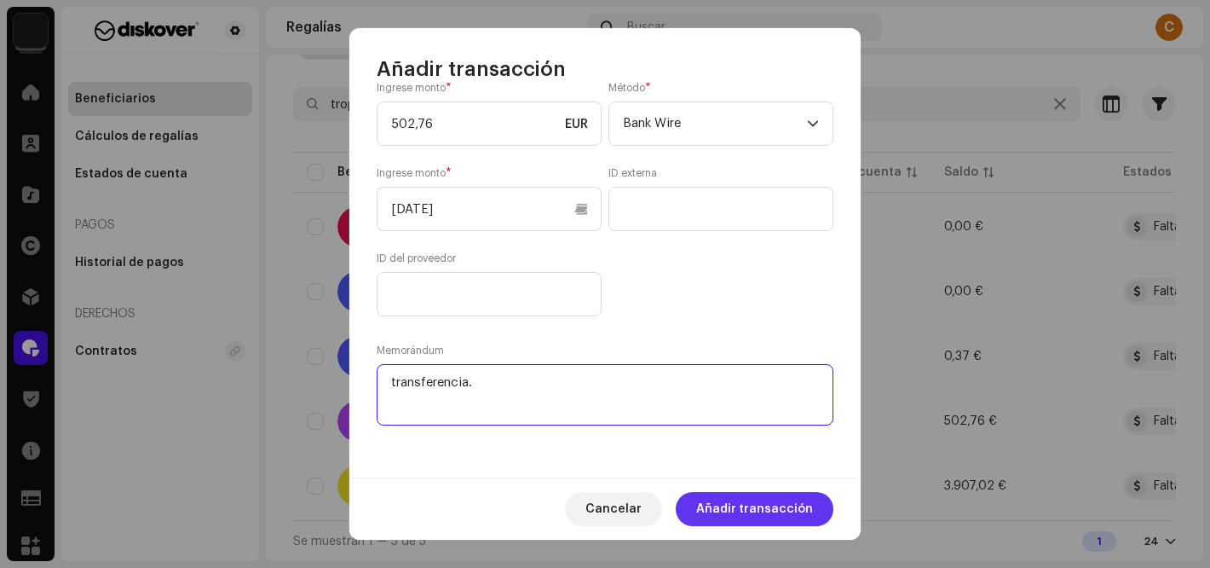
type textarea "transferencia."
click at [736, 504] on span "Añadir transacción" at bounding box center [754, 509] width 117 height 34
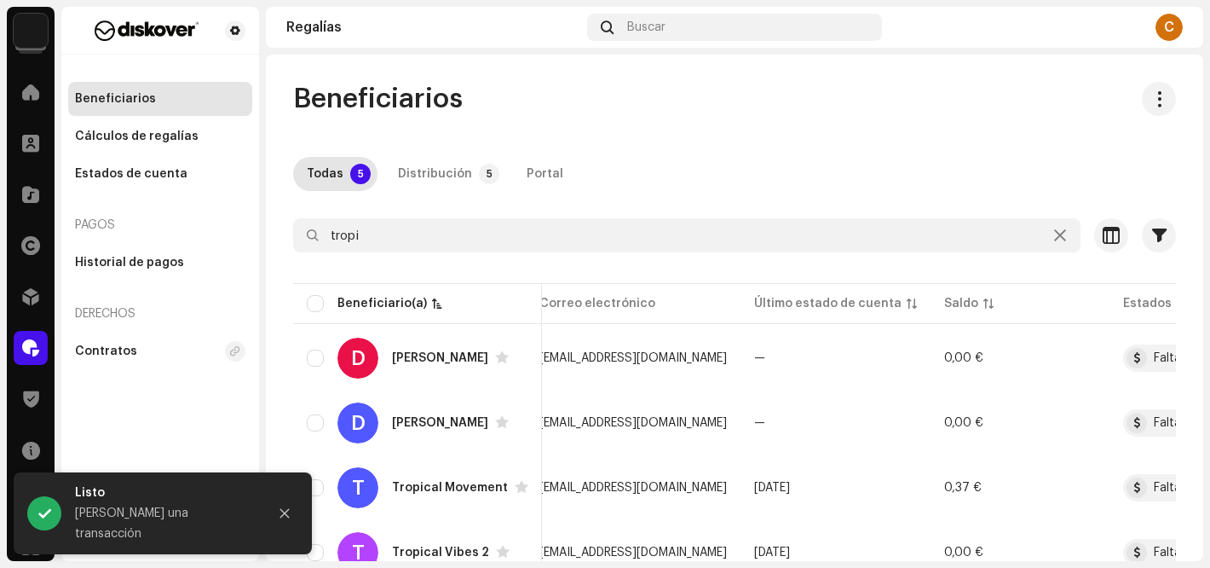
scroll to position [138, 0]
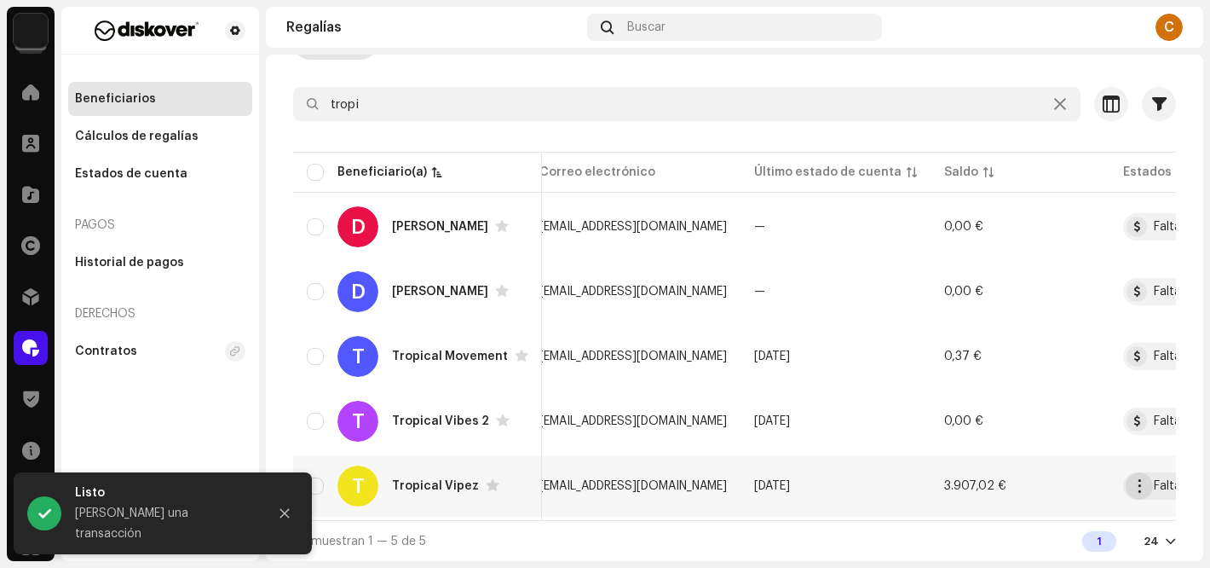
click at [1138, 479] on span "button" at bounding box center [1138, 486] width 13 height 14
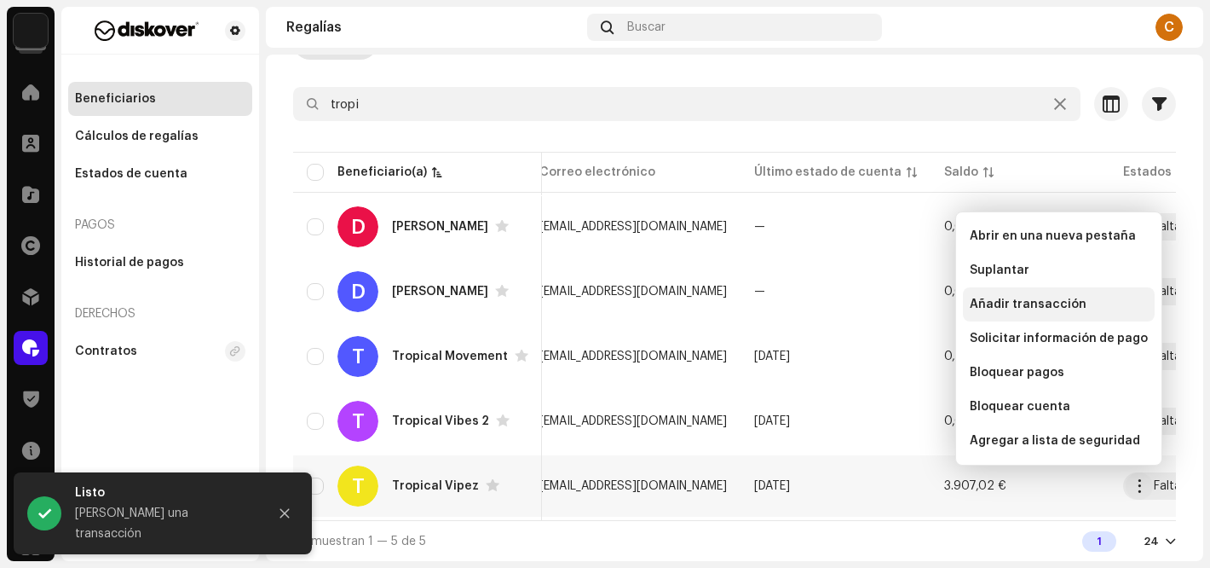
click at [1051, 302] on span "Añadir transacción" at bounding box center [1028, 304] width 117 height 14
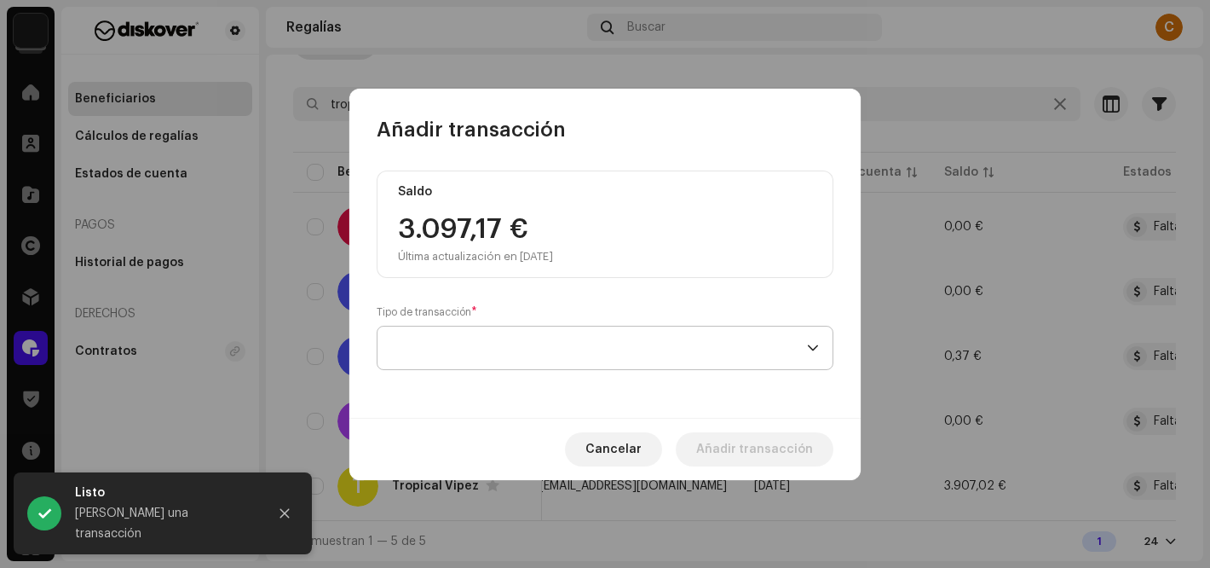
click at [464, 347] on span at bounding box center [599, 347] width 416 height 43
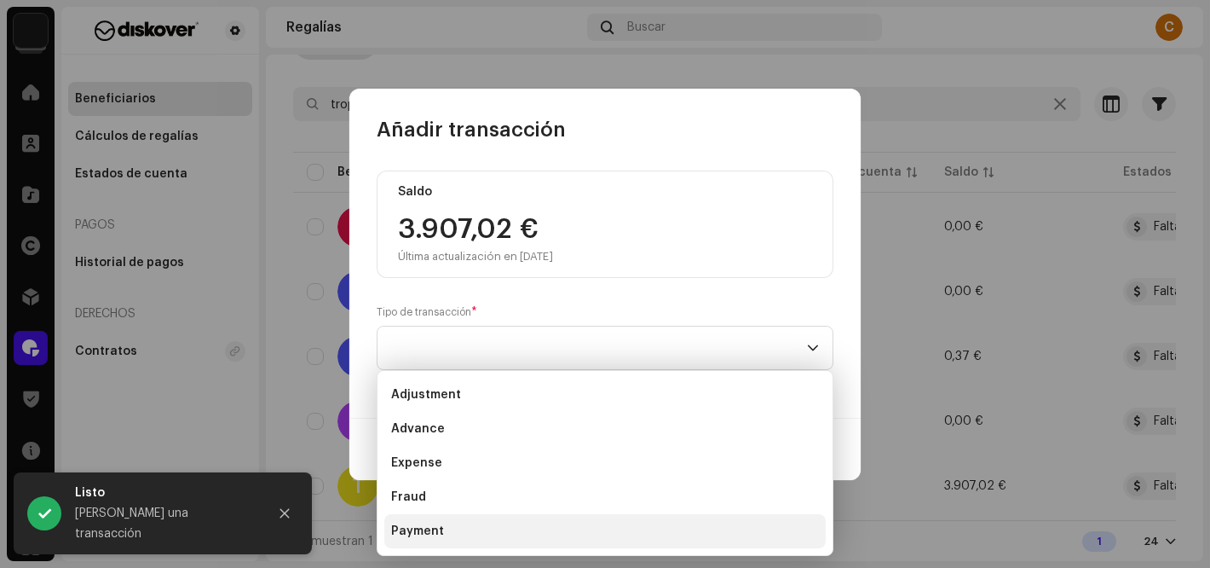
click at [438, 526] on span "Payment" at bounding box center [417, 530] width 53 height 17
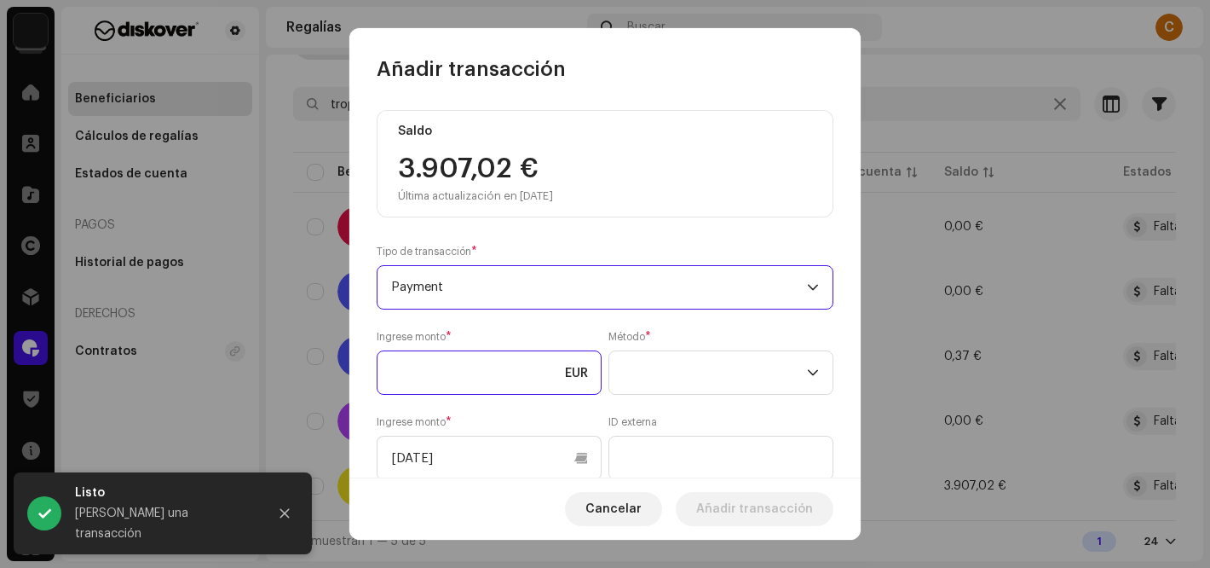
click at [434, 375] on input at bounding box center [489, 372] width 225 height 44
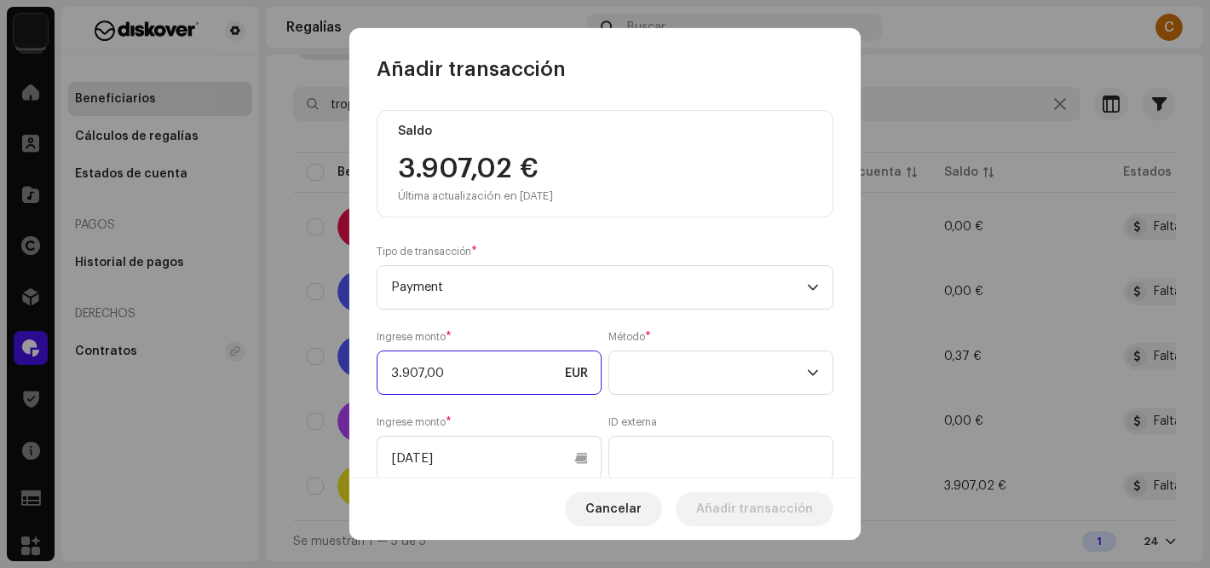
type input "3.907,02"
click at [679, 372] on span at bounding box center [715, 372] width 184 height 43
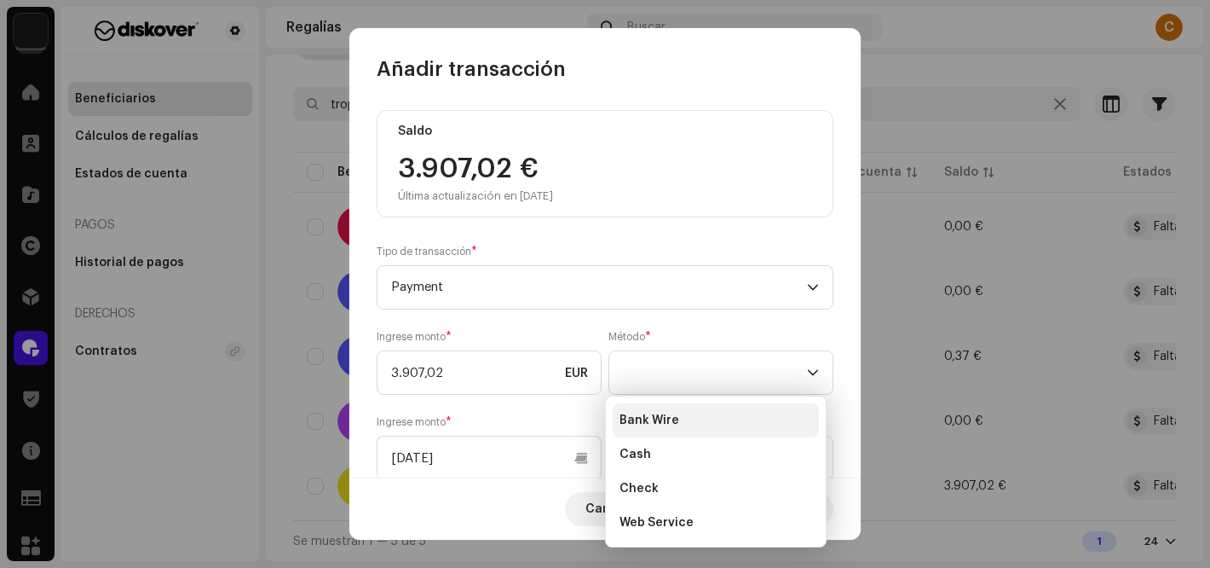
click at [660, 420] on span "Bank Wire" at bounding box center [649, 420] width 60 height 17
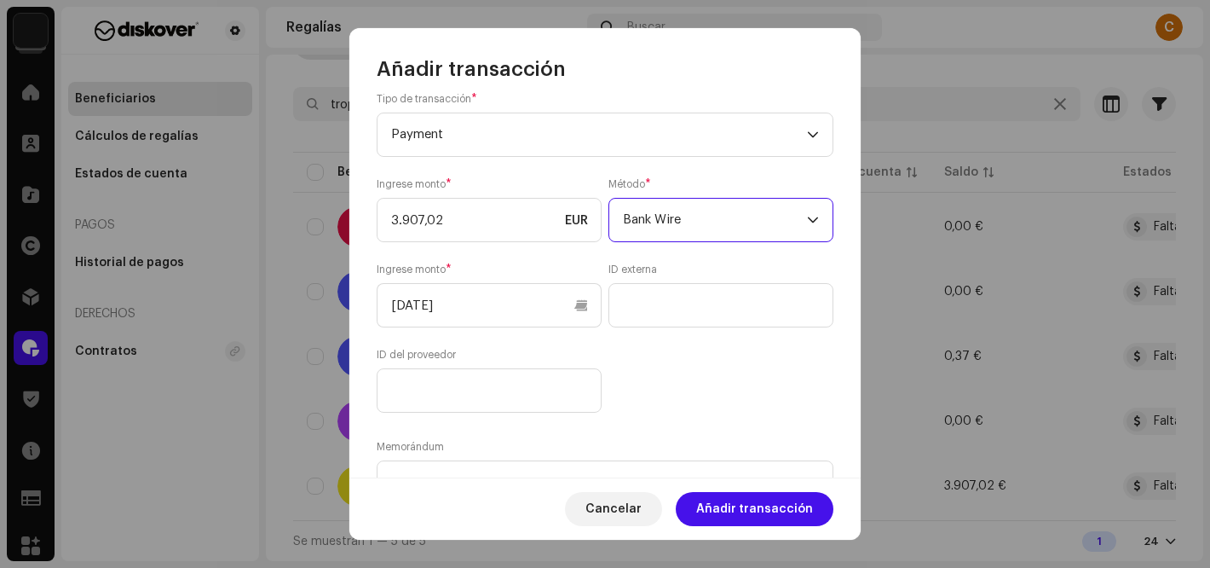
scroll to position [250, 0]
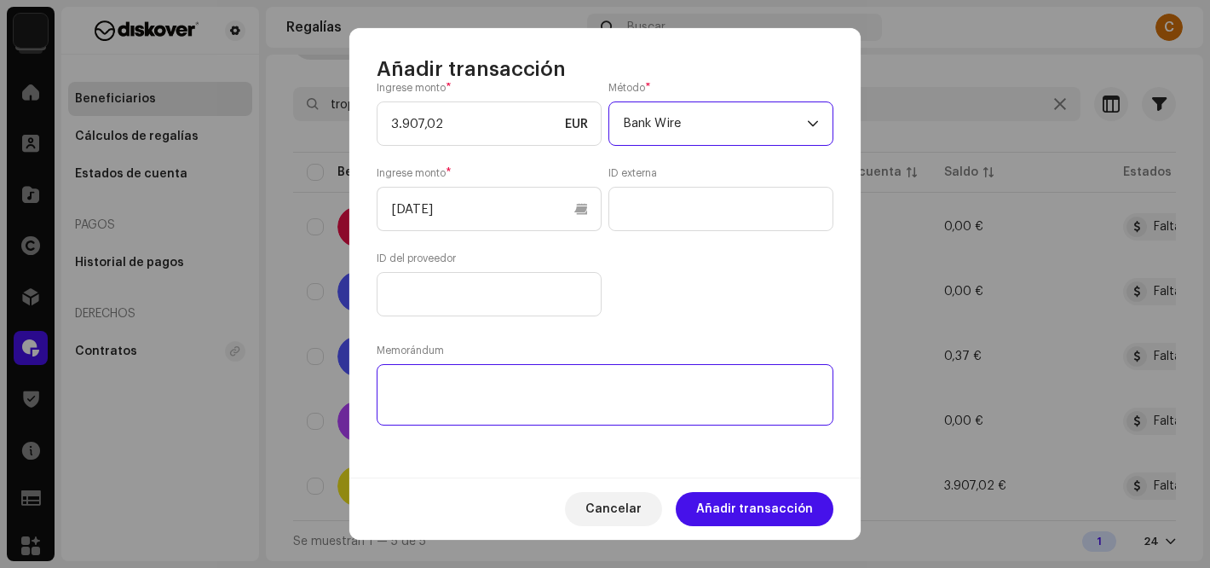
click at [468, 387] on textarea at bounding box center [605, 394] width 457 height 61
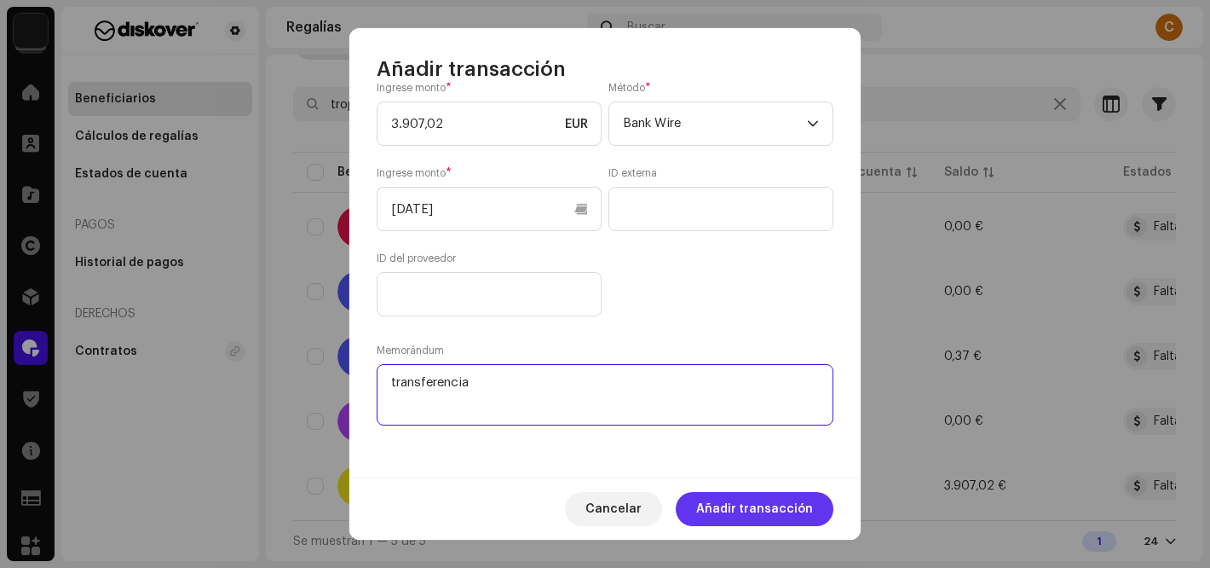
type textarea "transferencia"
click at [768, 511] on span "Añadir transacción" at bounding box center [754, 509] width 117 height 34
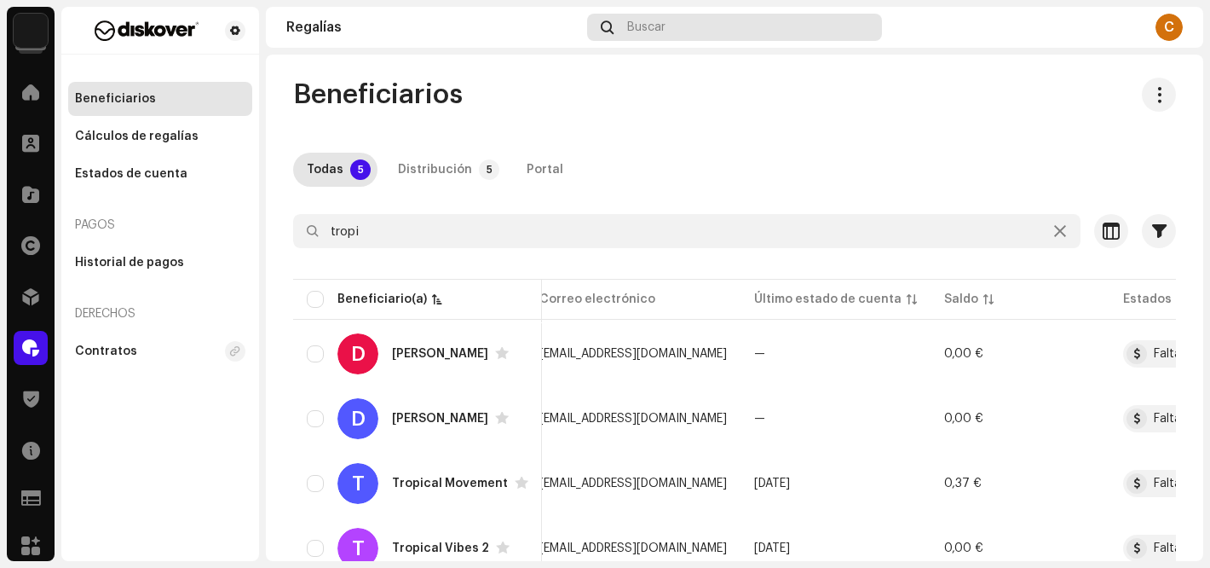
scroll to position [0, 0]
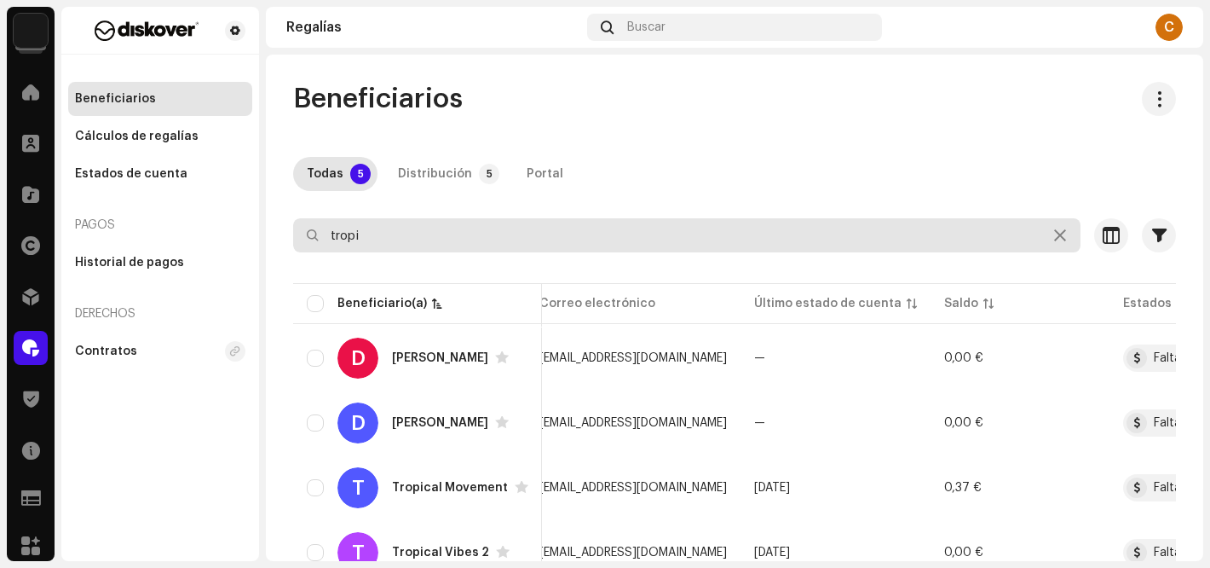
click at [407, 238] on input "tropi" at bounding box center [686, 235] width 787 height 34
type input "t"
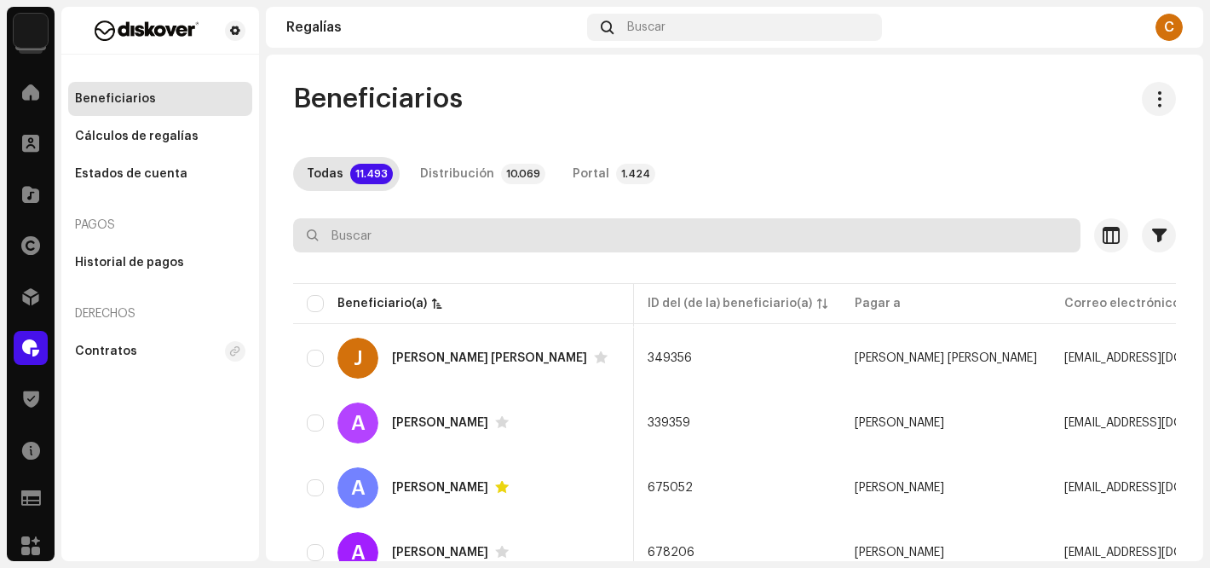
scroll to position [0, 402]
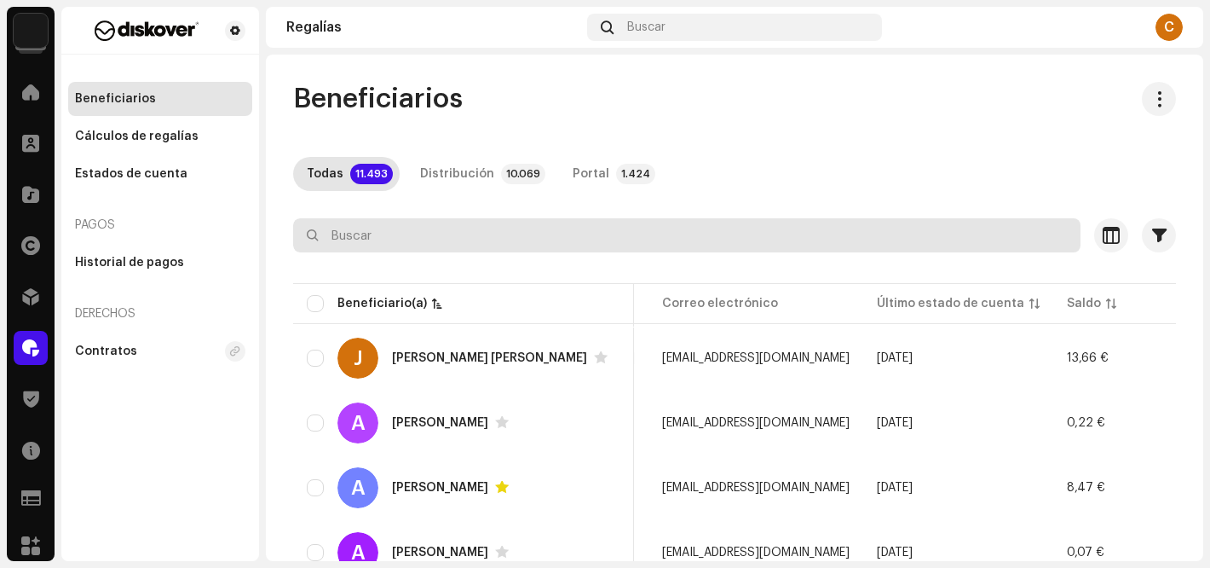
click at [375, 228] on input "text" at bounding box center [686, 235] width 787 height 34
paste input "albertgonzalezbalague@gmail.com"
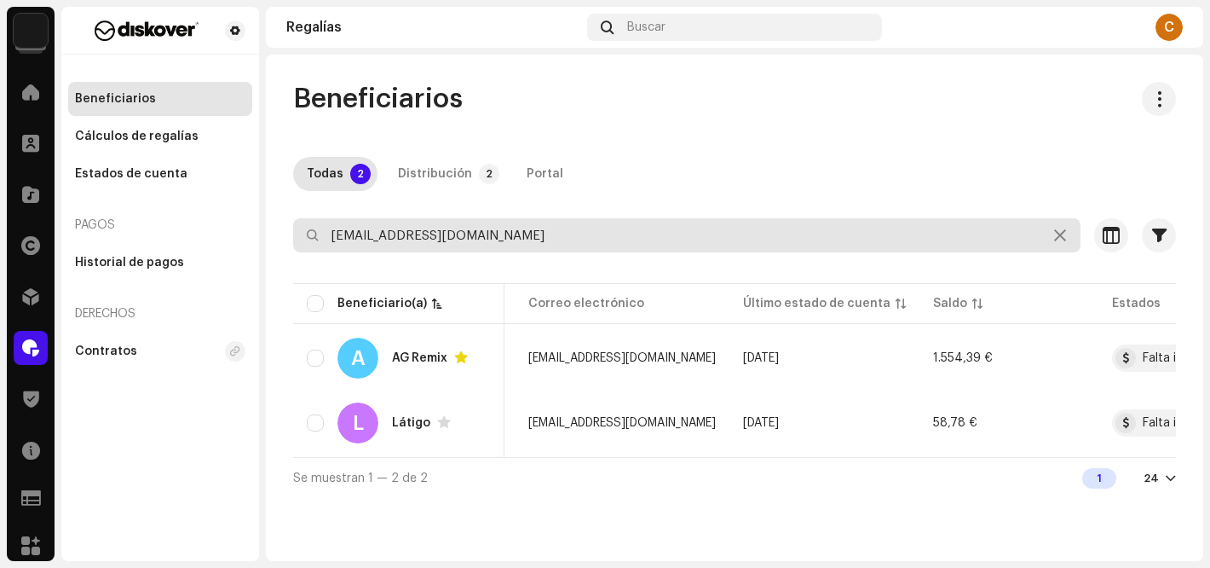
scroll to position [0, 344]
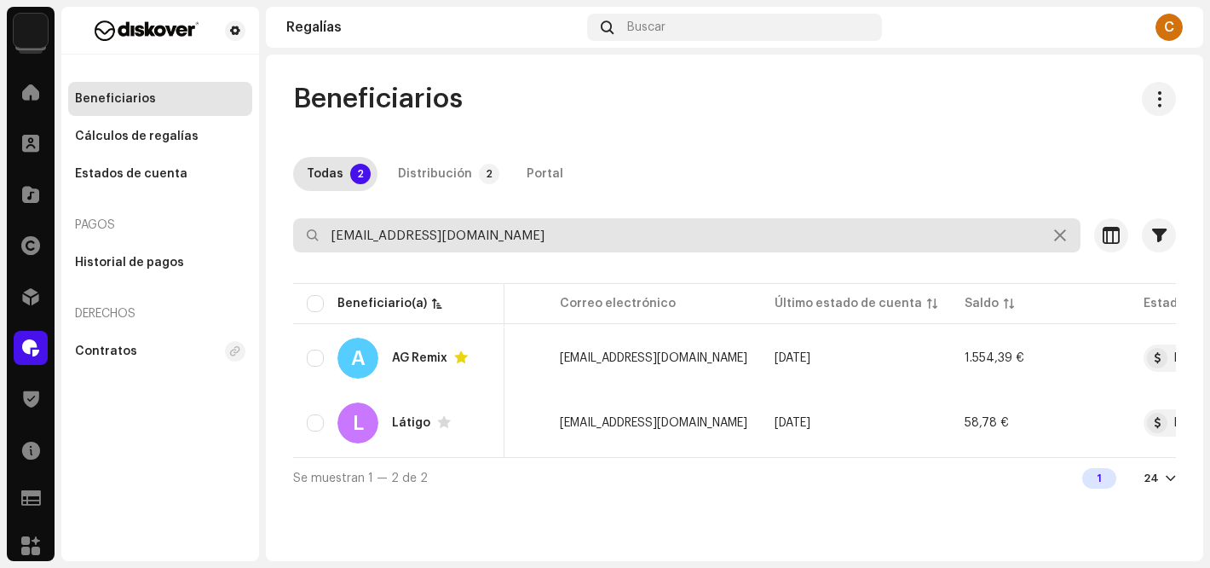
type input "albertgonzalezbalague@gmail.com"
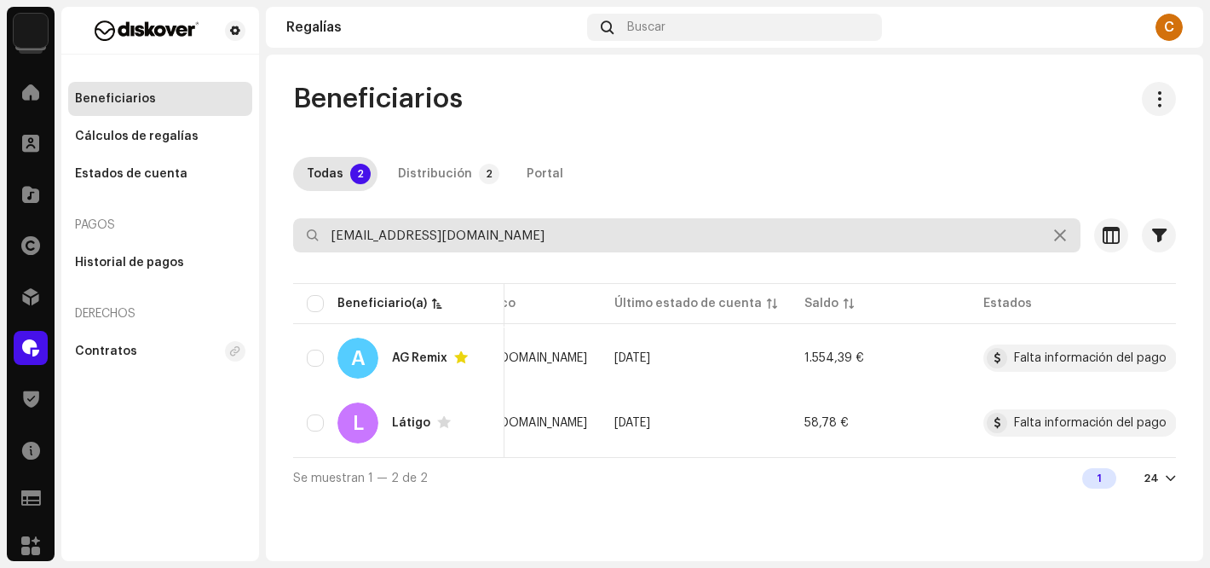
scroll to position [0, 508]
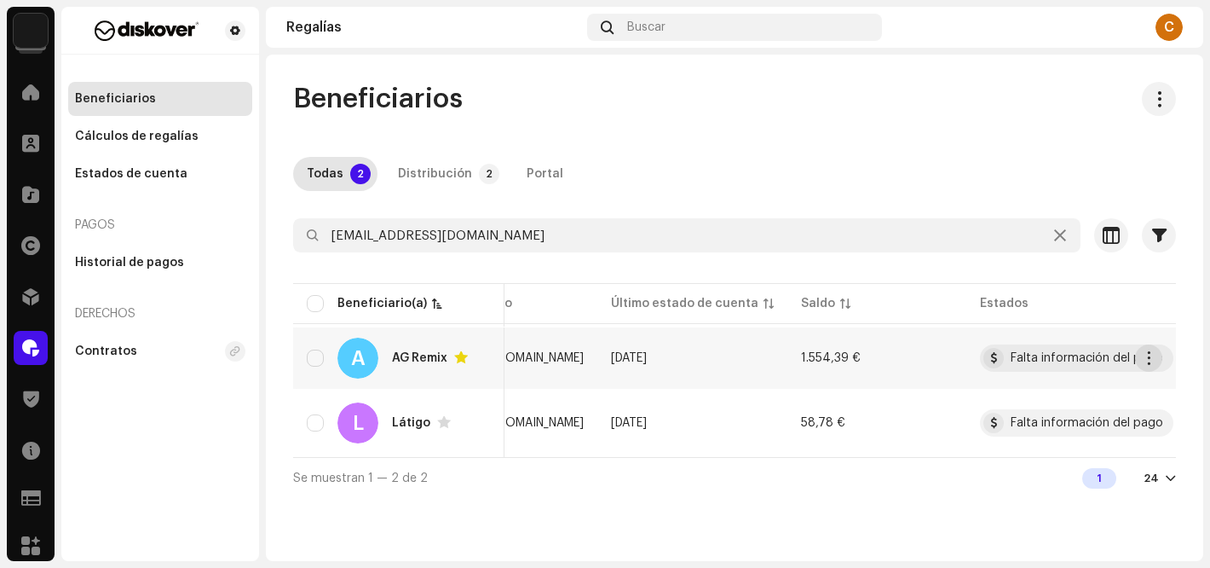
click at [1149, 359] on span "button" at bounding box center [1149, 358] width 13 height 14
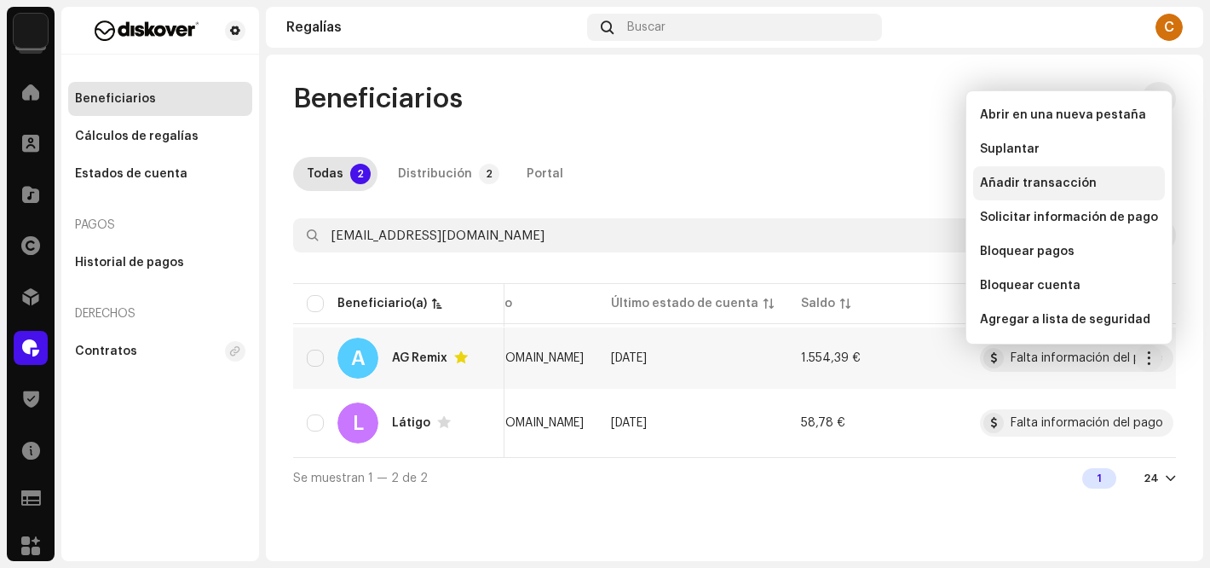
click at [1038, 187] on span "Añadir transacción" at bounding box center [1038, 183] width 117 height 14
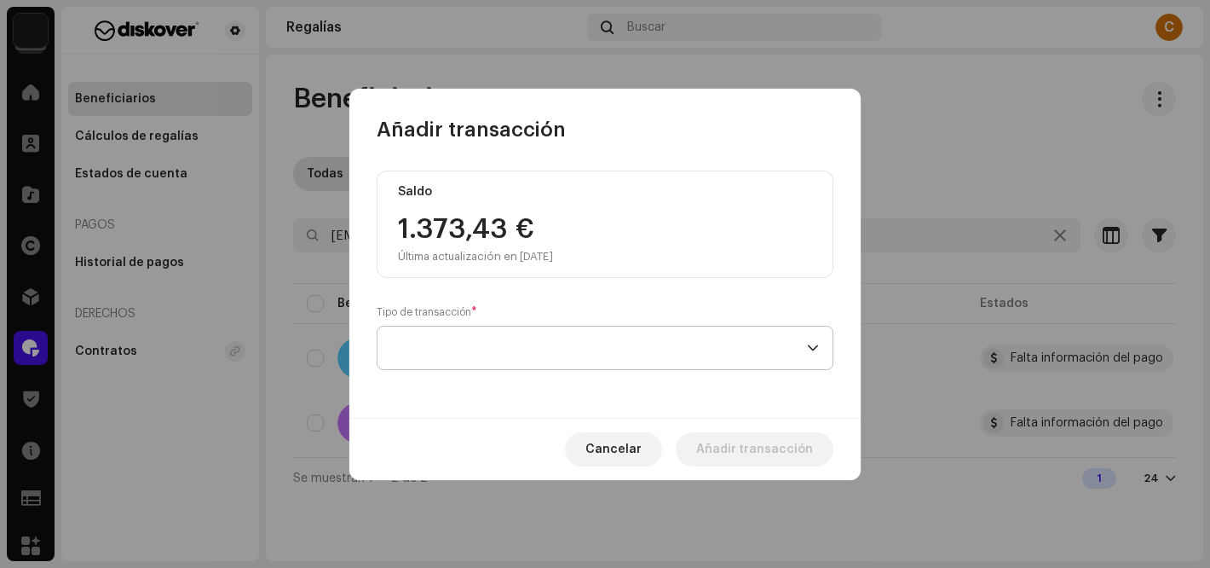
click at [445, 352] on span at bounding box center [599, 347] width 416 height 43
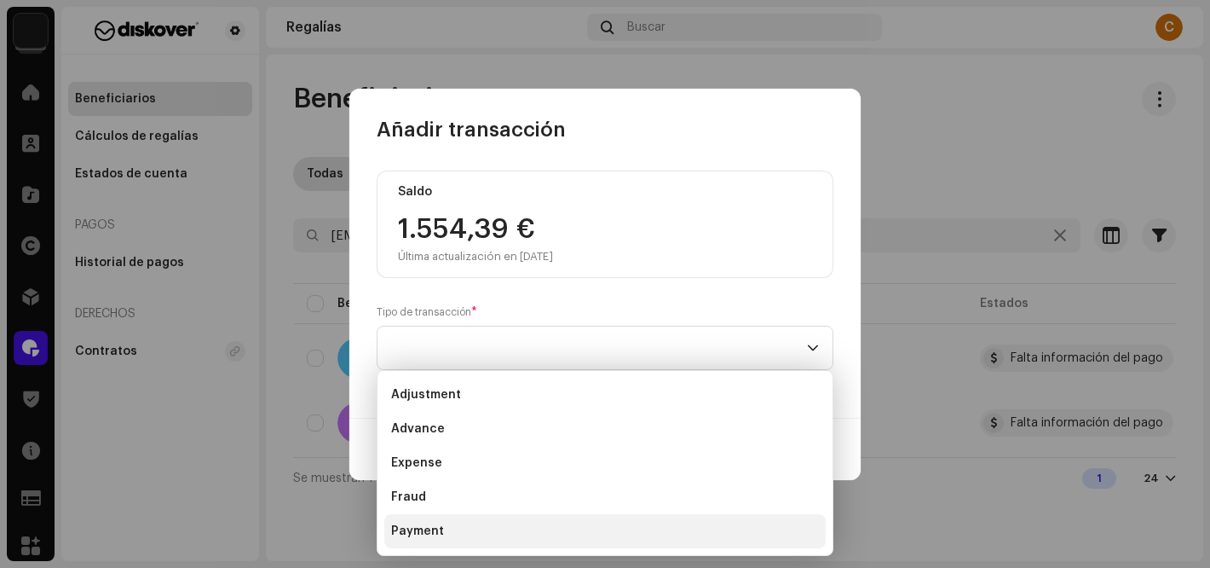
click at [428, 522] on span "Payment" at bounding box center [417, 530] width 53 height 17
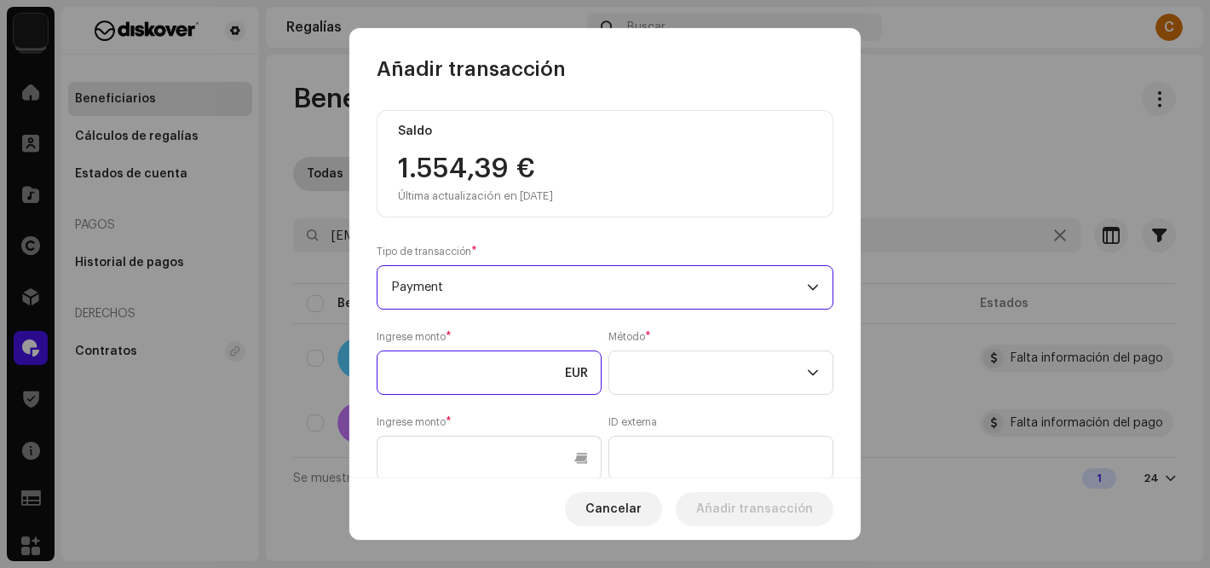
click at [420, 365] on input at bounding box center [489, 372] width 225 height 44
type input "1.554,39"
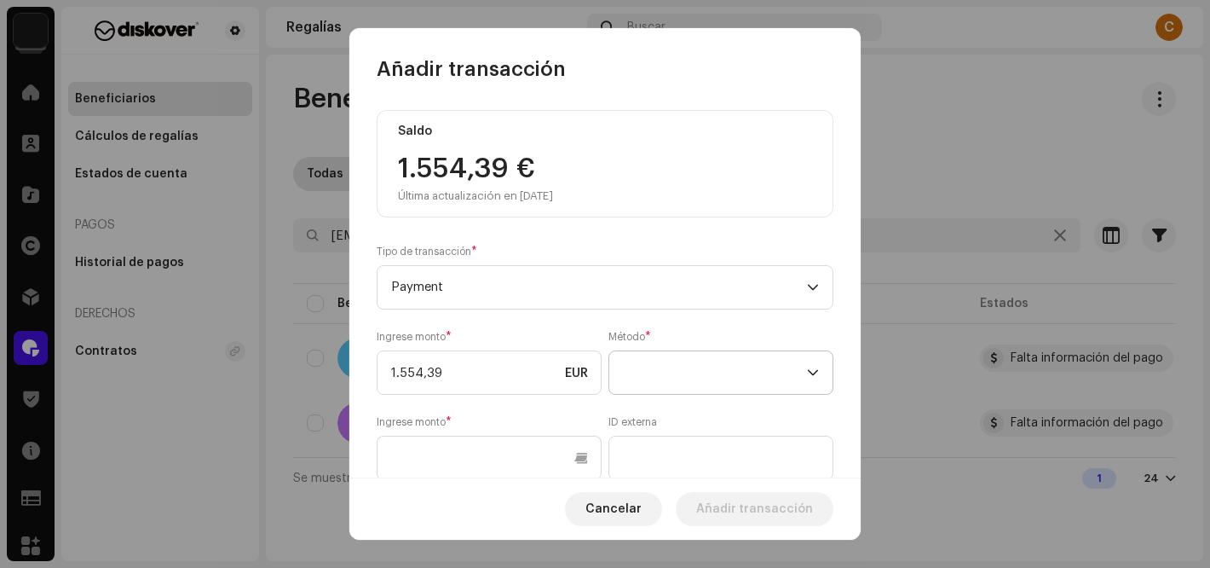
click at [677, 377] on span at bounding box center [715, 372] width 184 height 43
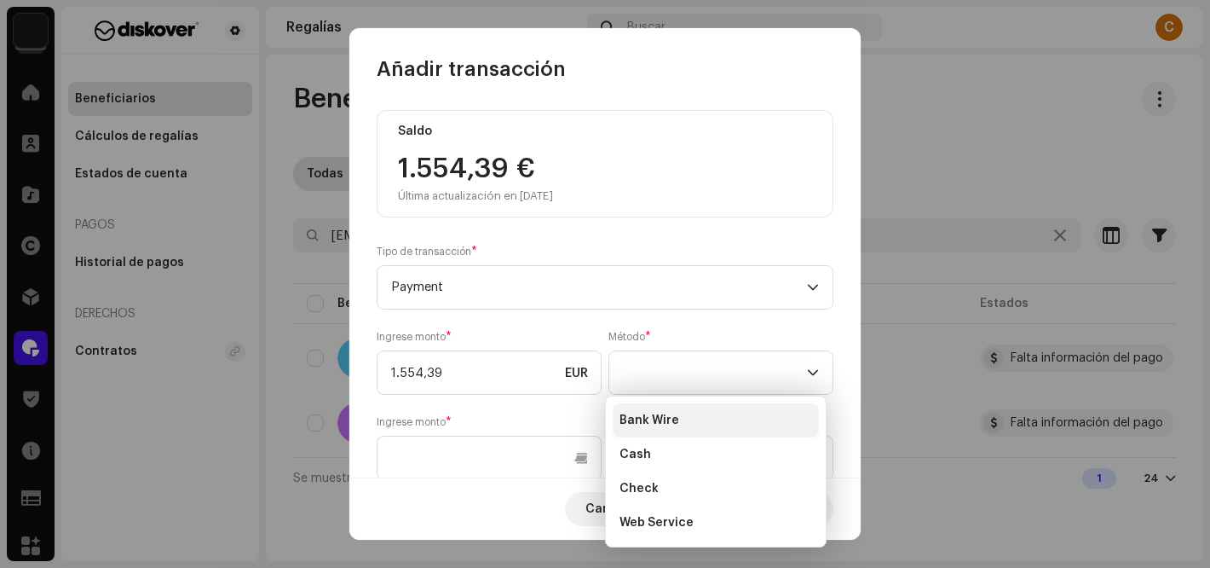
click at [666, 416] on span "Bank Wire" at bounding box center [649, 420] width 60 height 17
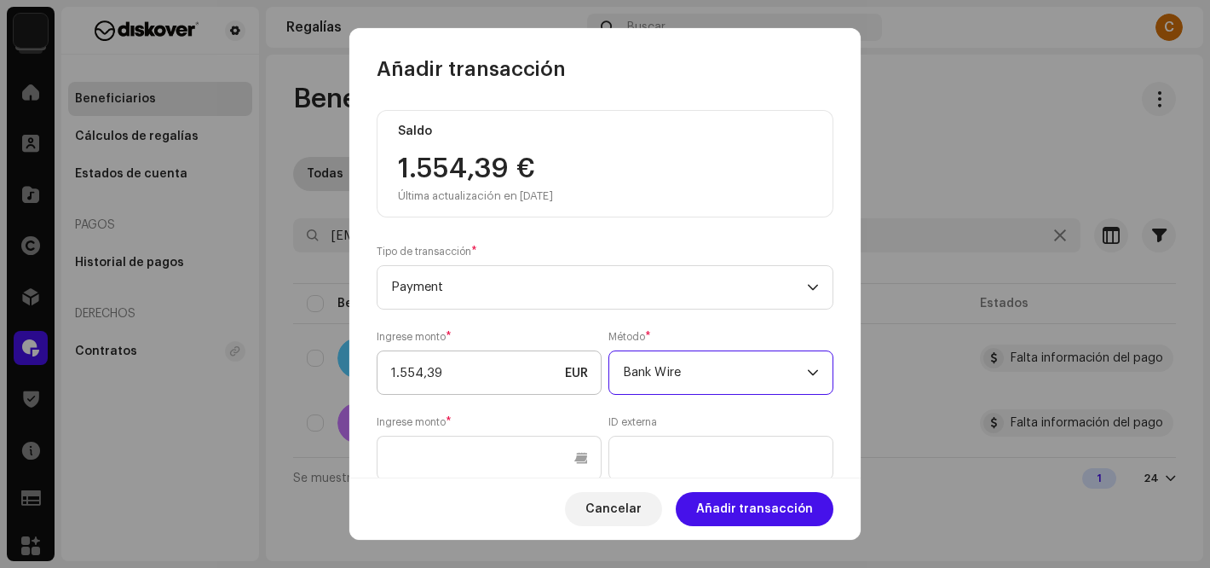
scroll to position [250, 0]
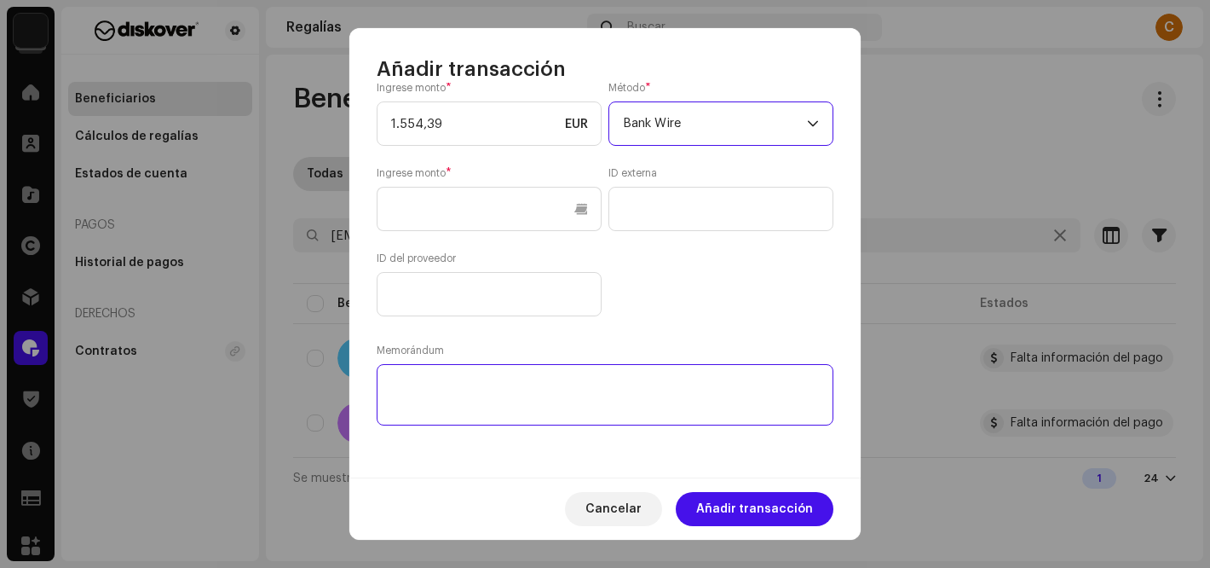
click at [470, 397] on textarea at bounding box center [605, 394] width 457 height 61
click at [425, 388] on textarea at bounding box center [605, 394] width 457 height 61
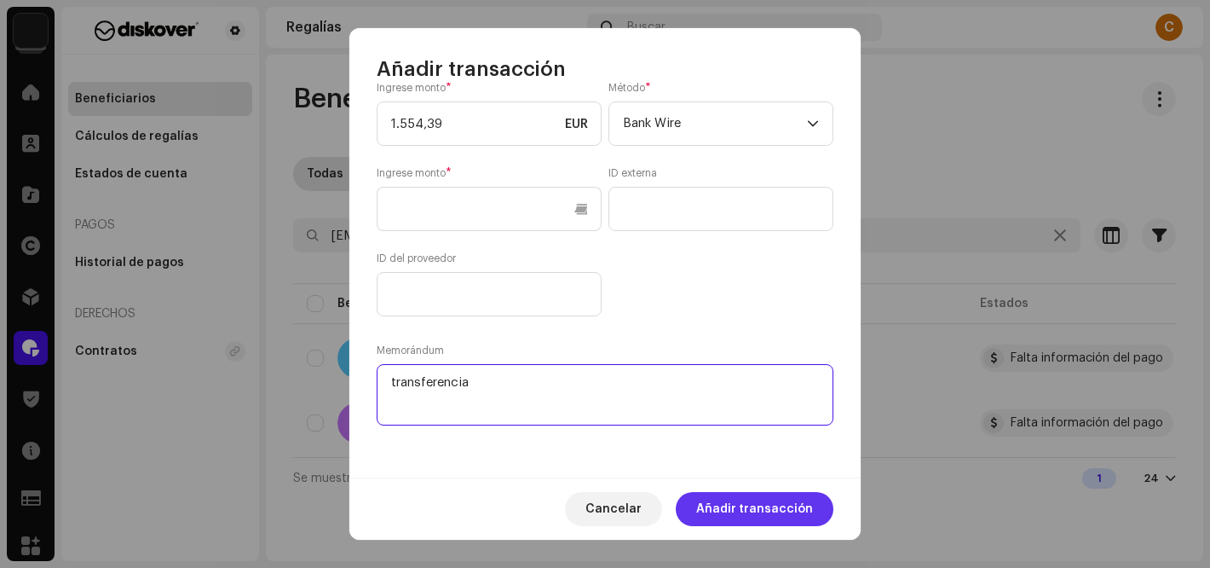
type textarea "transferencia"
click at [748, 518] on span "Añadir transacción" at bounding box center [754, 509] width 117 height 34
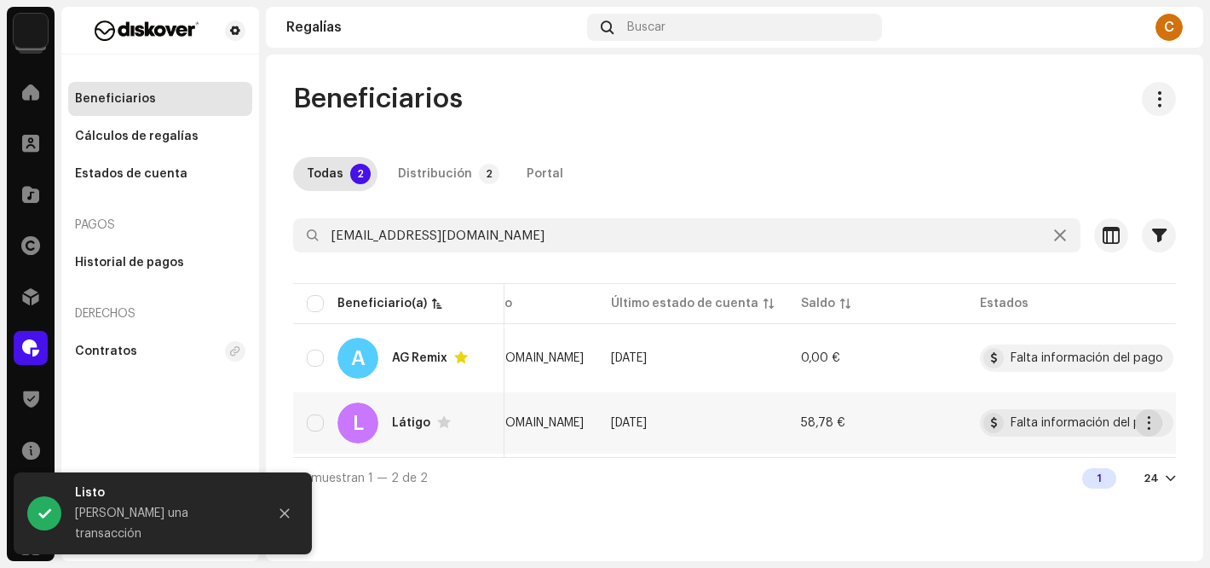
click at [1149, 424] on span "button" at bounding box center [1149, 423] width 13 height 14
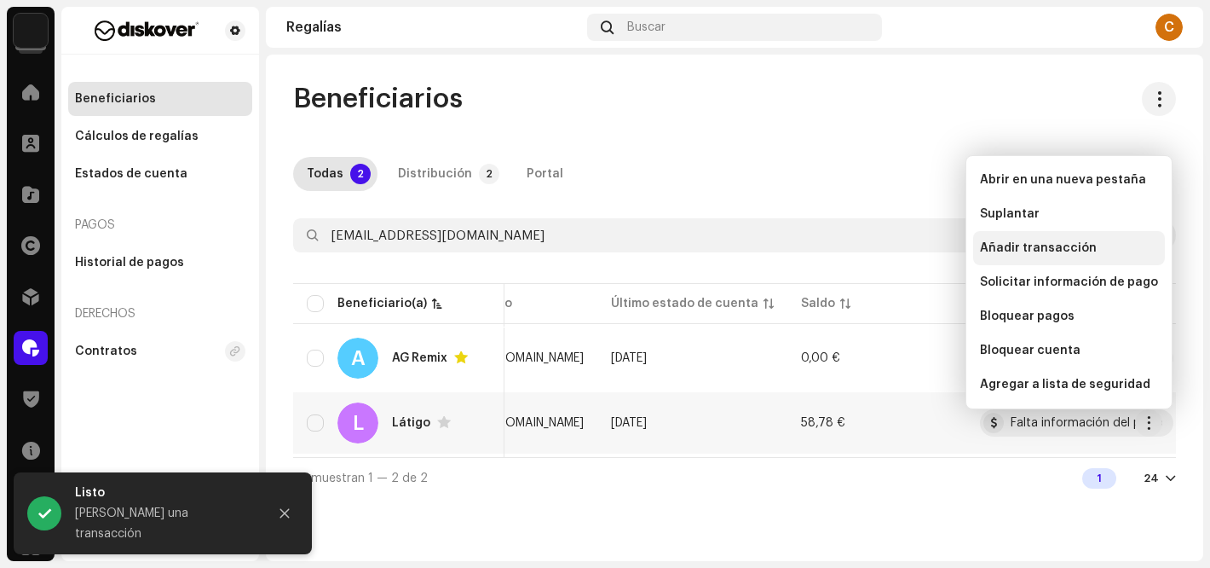
click at [1036, 251] on span "Añadir transacción" at bounding box center [1038, 248] width 117 height 14
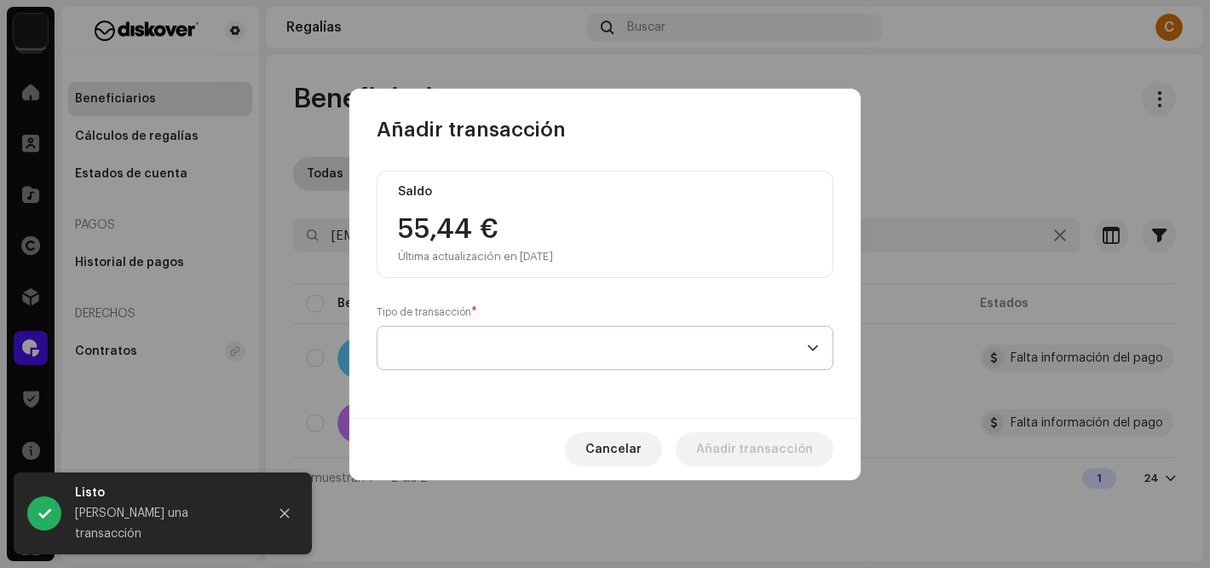
click at [417, 349] on span at bounding box center [599, 347] width 416 height 43
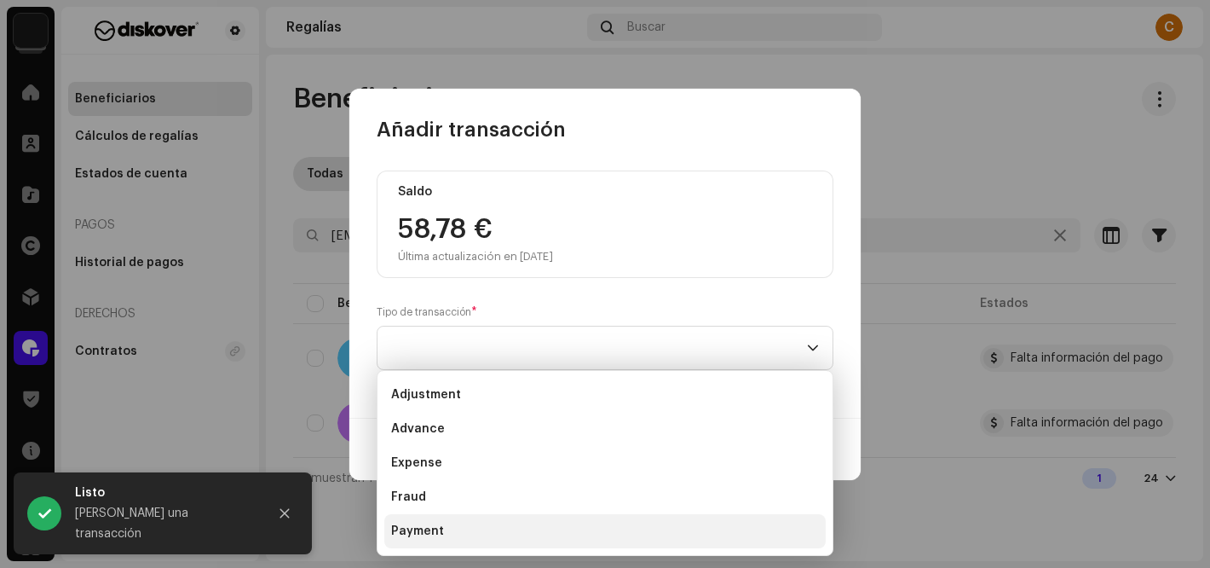
click at [450, 527] on li "Payment" at bounding box center [604, 531] width 441 height 34
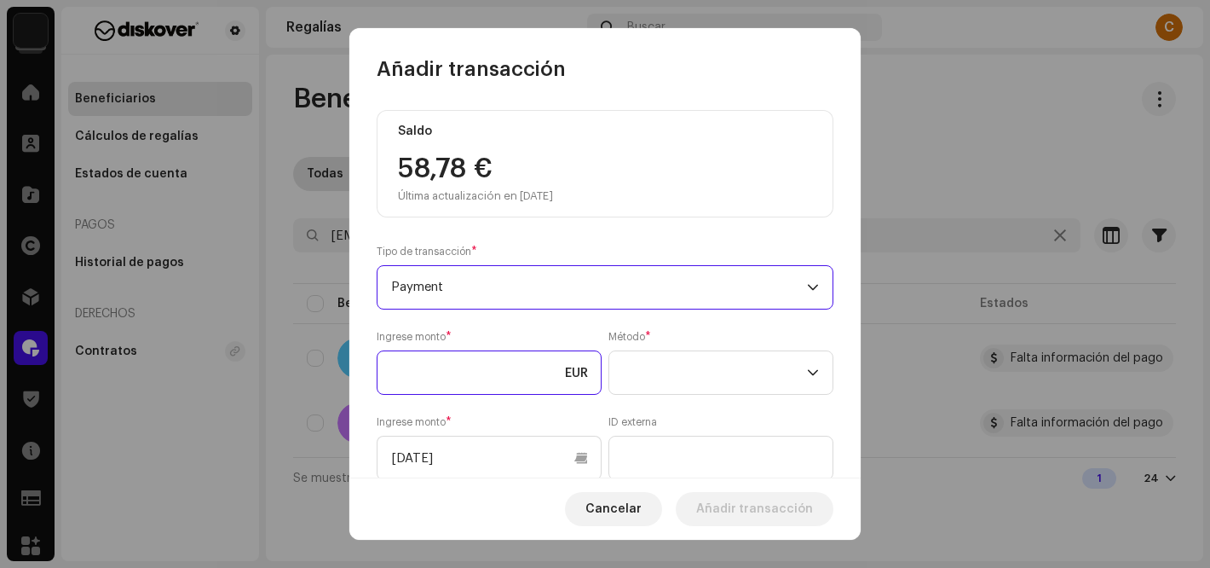
click at [447, 382] on input at bounding box center [489, 372] width 225 height 44
type input "58,78"
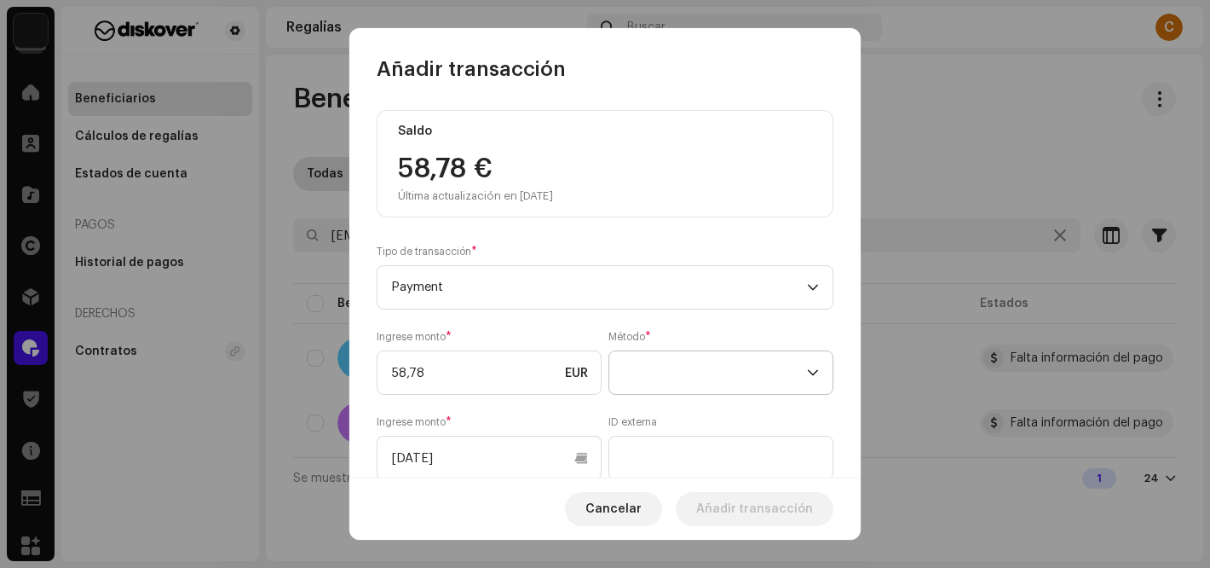
click at [662, 383] on span at bounding box center [715, 372] width 184 height 43
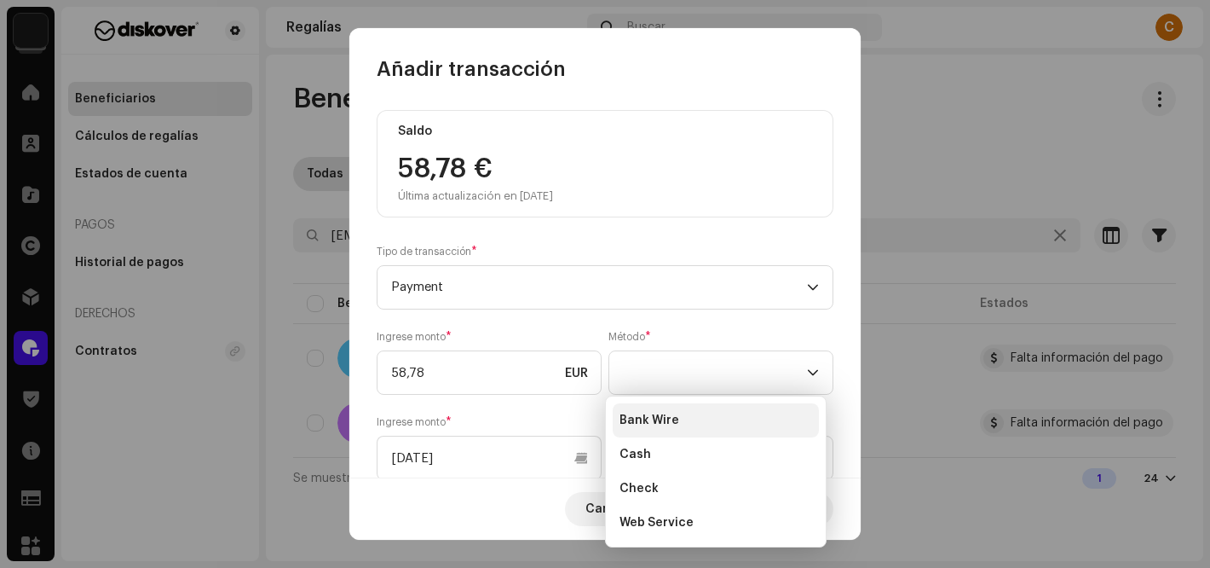
click at [659, 418] on span "Bank Wire" at bounding box center [649, 420] width 60 height 17
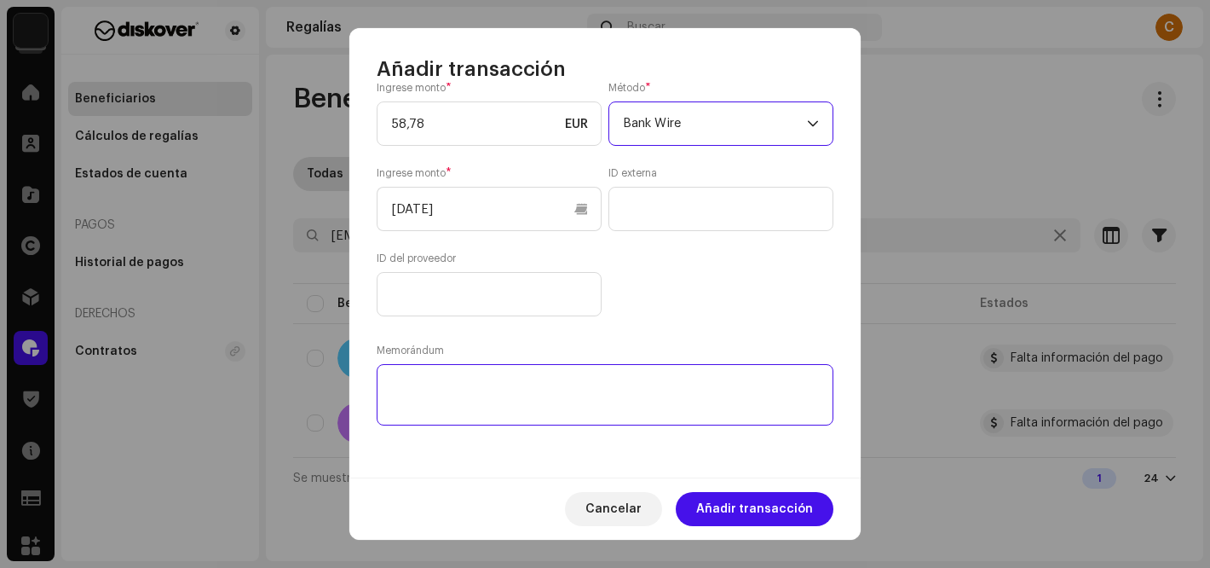
click at [426, 383] on textarea at bounding box center [605, 394] width 457 height 61
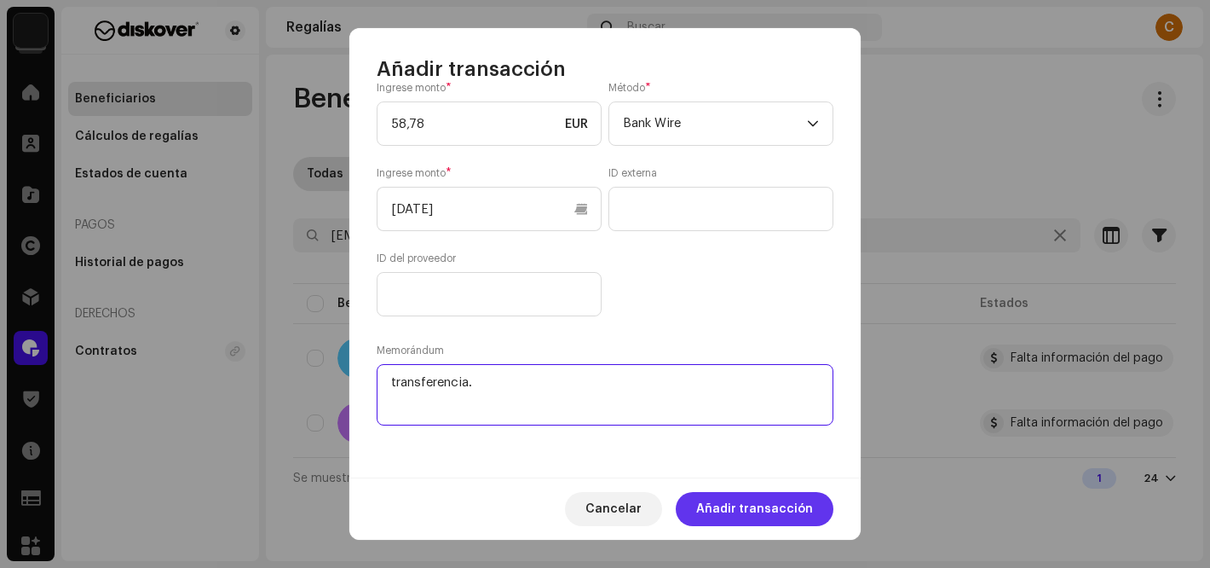
type textarea "transferencia."
click at [724, 506] on span "Añadir transacción" at bounding box center [754, 509] width 117 height 34
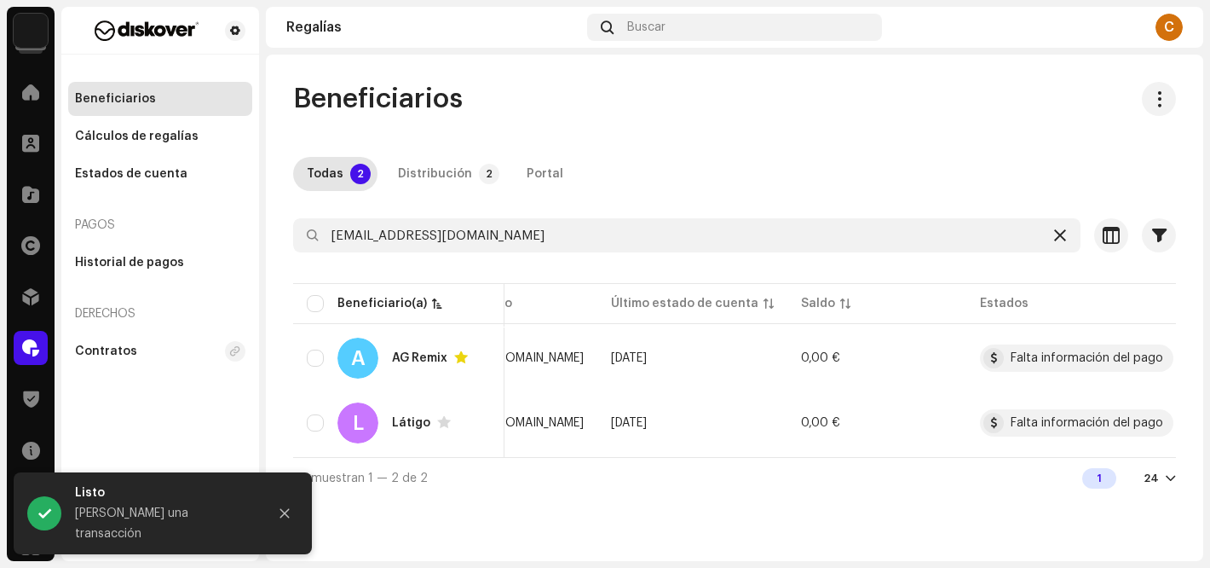
click at [1062, 235] on icon at bounding box center [1060, 235] width 12 height 14
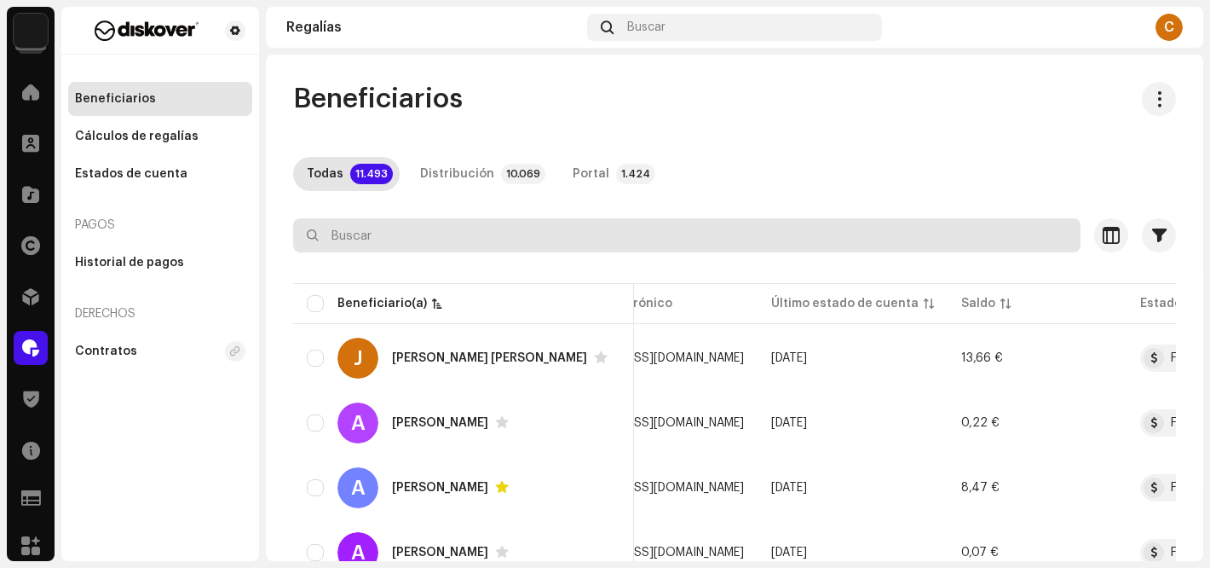
click at [463, 229] on input "text" at bounding box center [686, 235] width 787 height 34
paste input "xemacdhd@gmail.com"
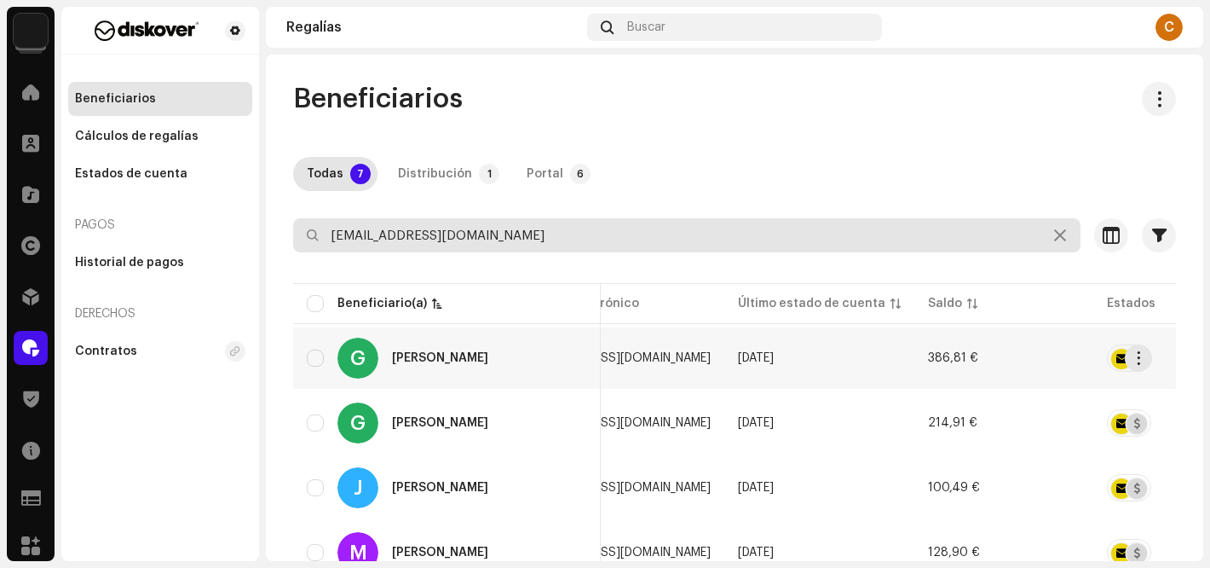
type input "xemacdhd@gmail.com"
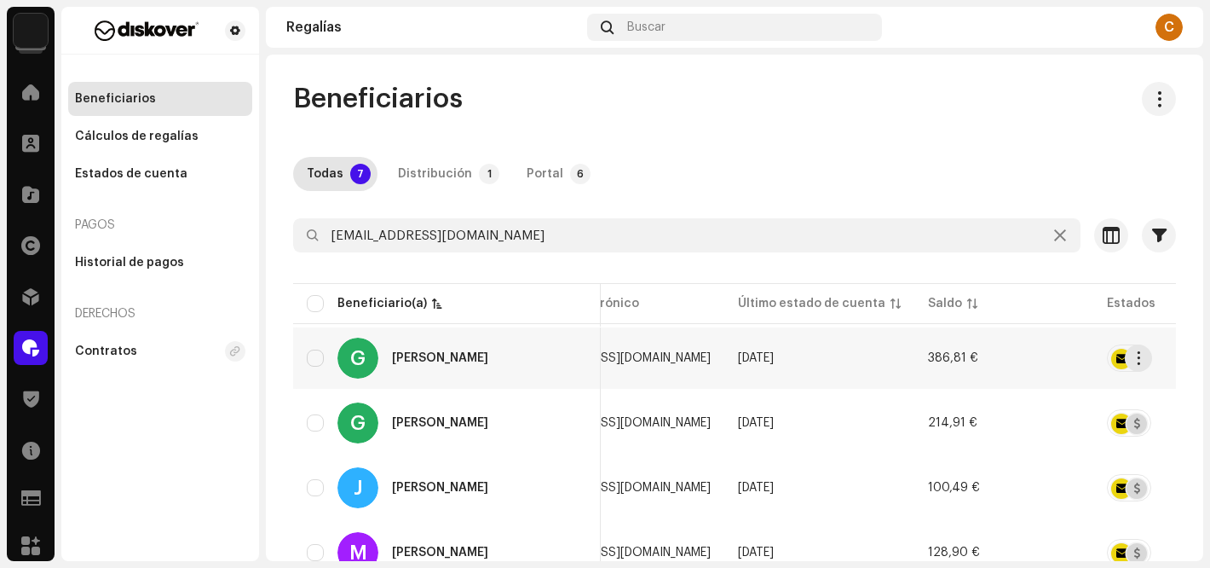
click at [914, 367] on td "386,81 €" at bounding box center [1003, 357] width 179 height 61
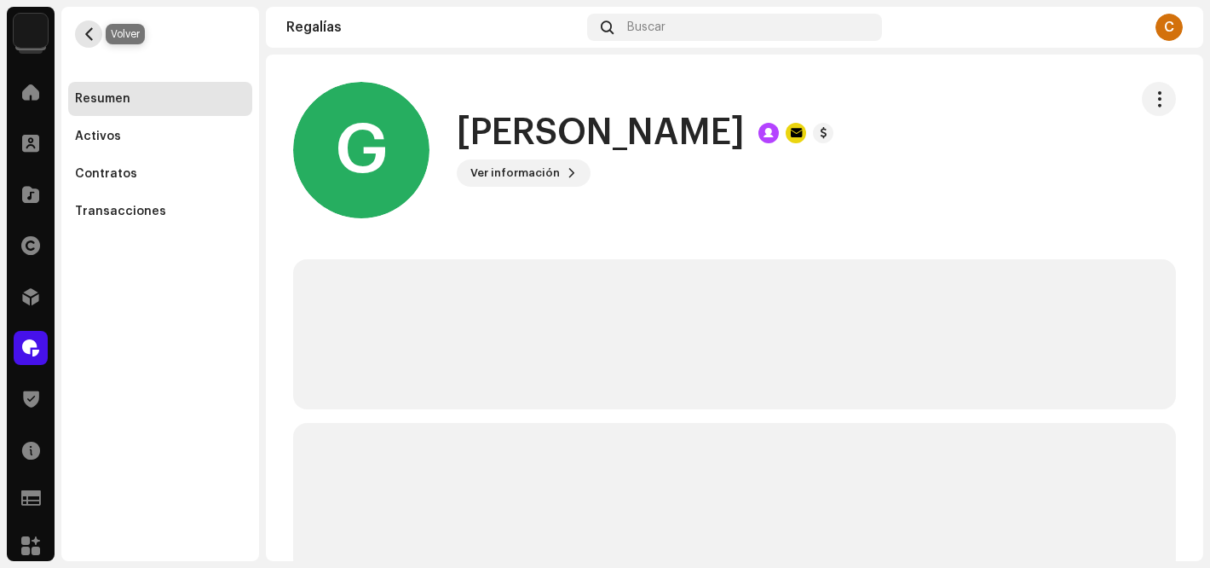
click at [84, 35] on span "button" at bounding box center [89, 34] width 13 height 14
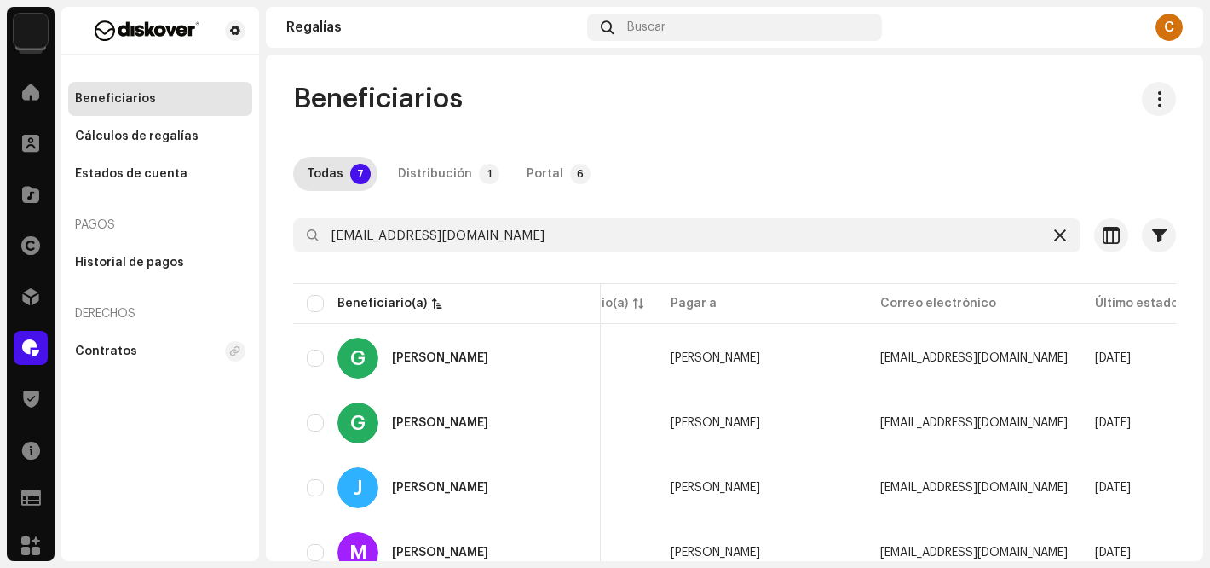
click at [1054, 233] on icon at bounding box center [1060, 235] width 12 height 14
